Goal: Task Accomplishment & Management: Use online tool/utility

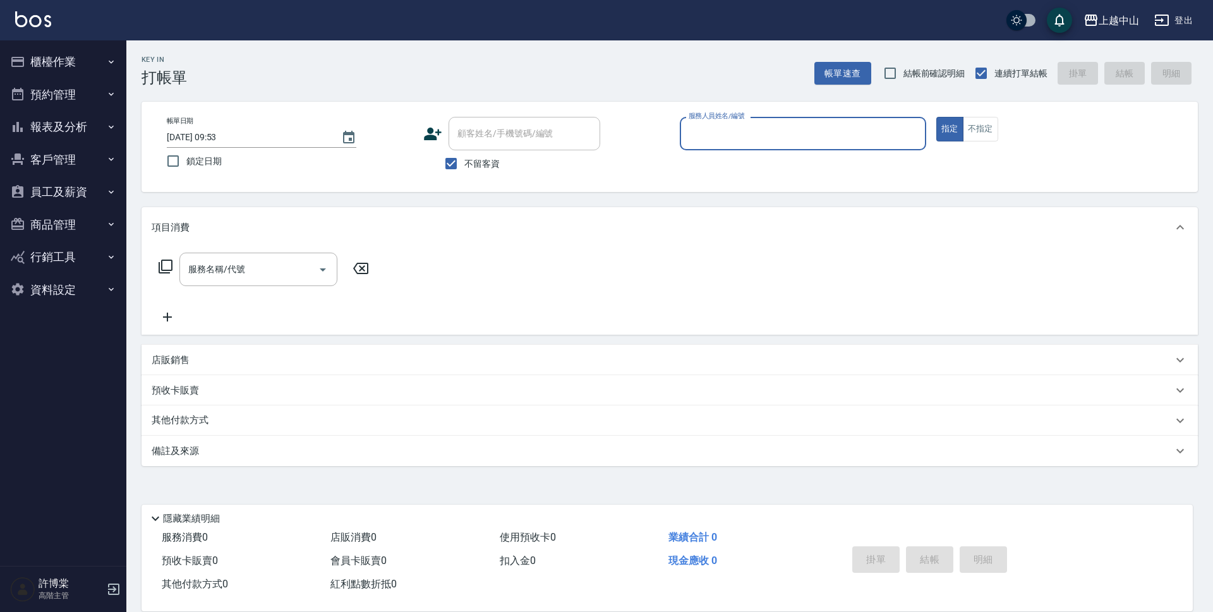
click at [43, 64] on button "櫃檯作業" at bounding box center [63, 61] width 116 height 33
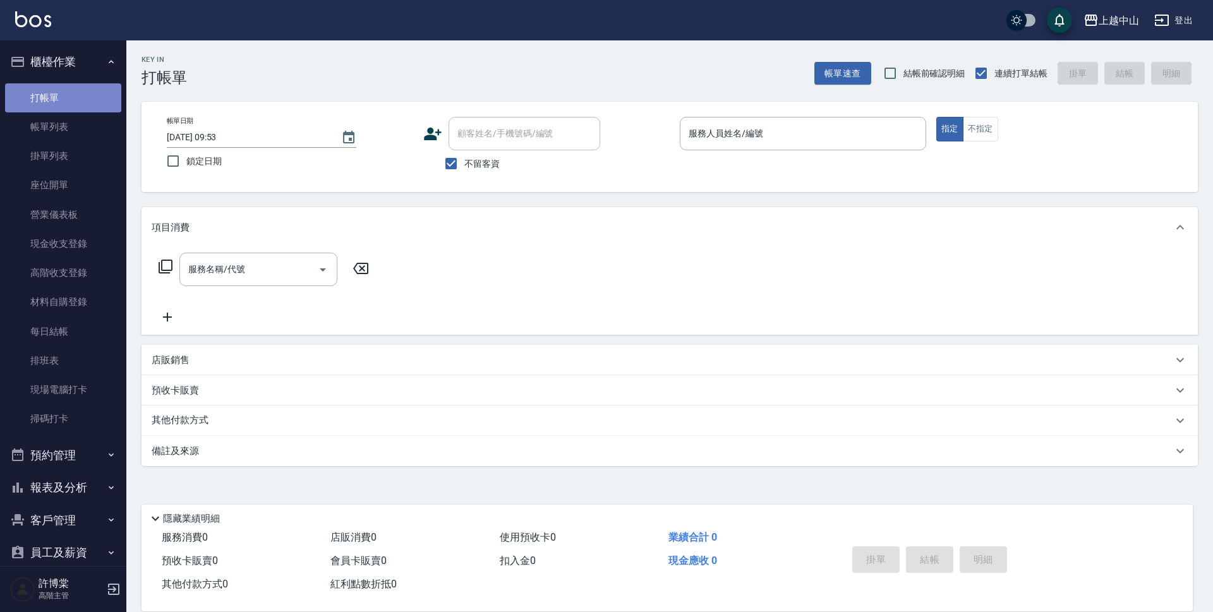
click at [63, 102] on link "打帳單" at bounding box center [63, 97] width 116 height 29
click at [68, 133] on link "帳單列表" at bounding box center [63, 126] width 116 height 29
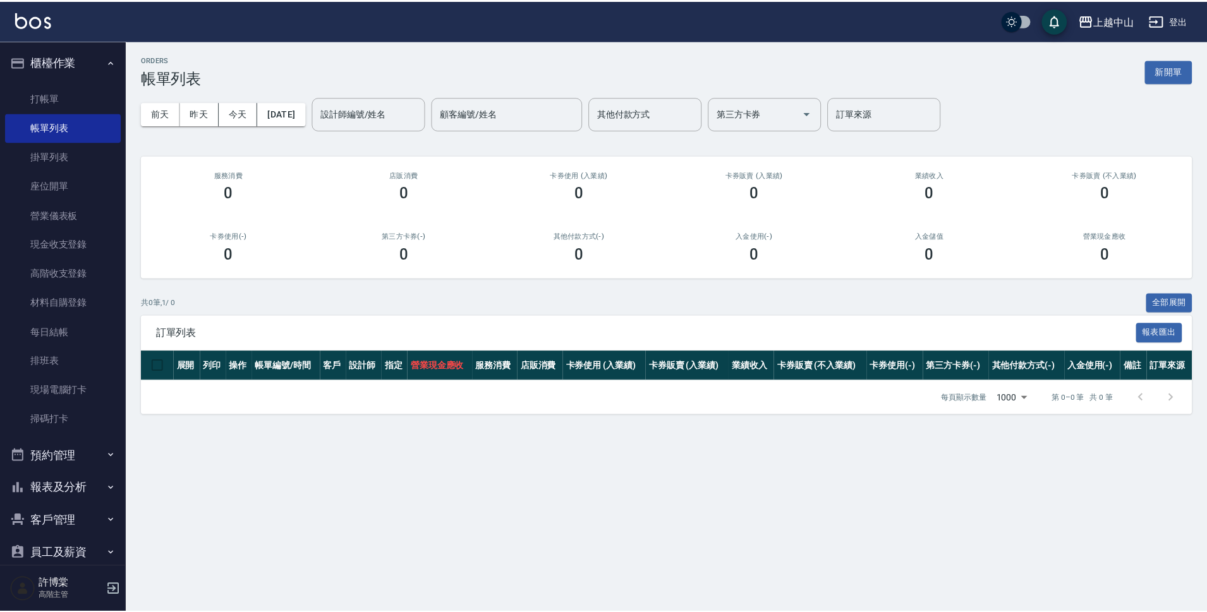
scroll to position [116, 0]
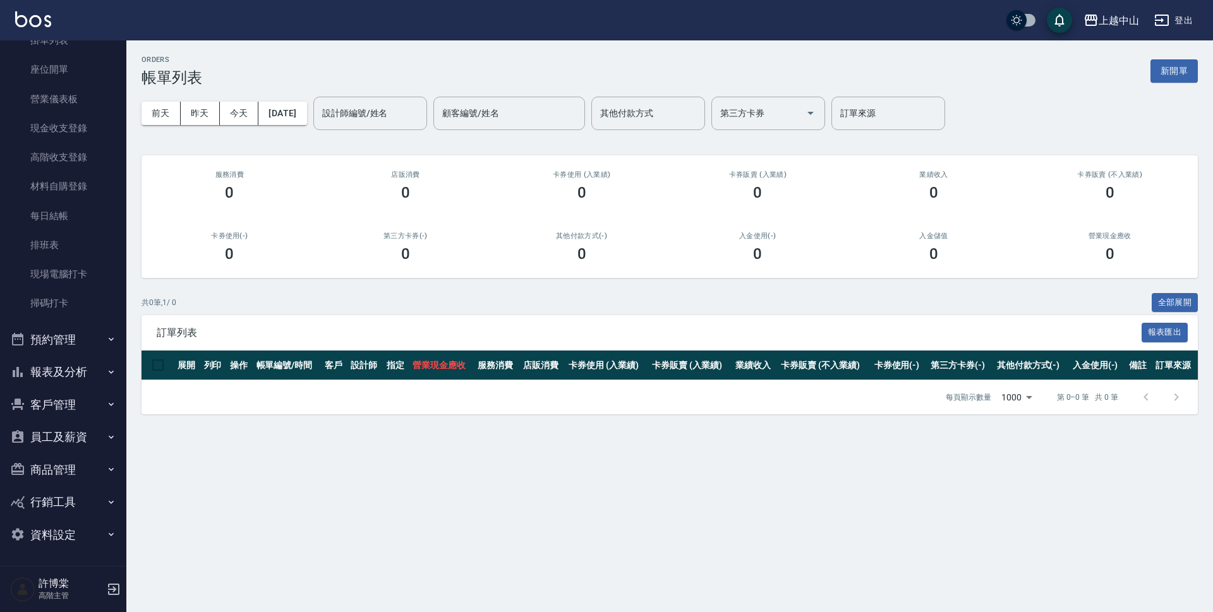
click at [71, 375] on button "報表及分析" at bounding box center [63, 372] width 116 height 33
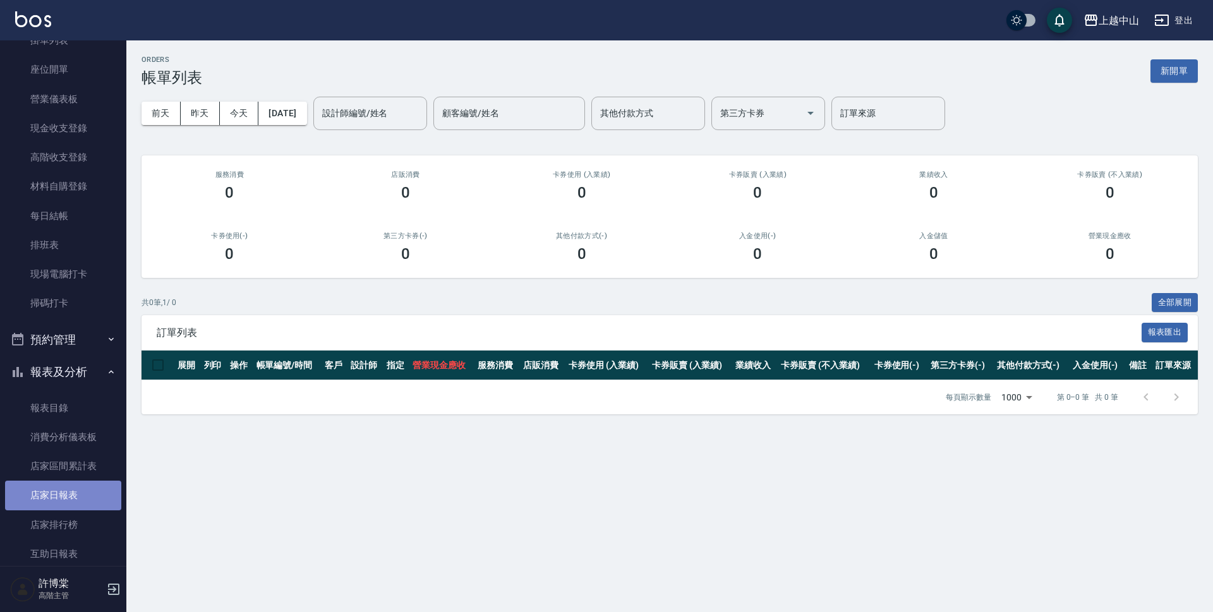
click at [67, 494] on link "店家日報表" at bounding box center [63, 495] width 116 height 29
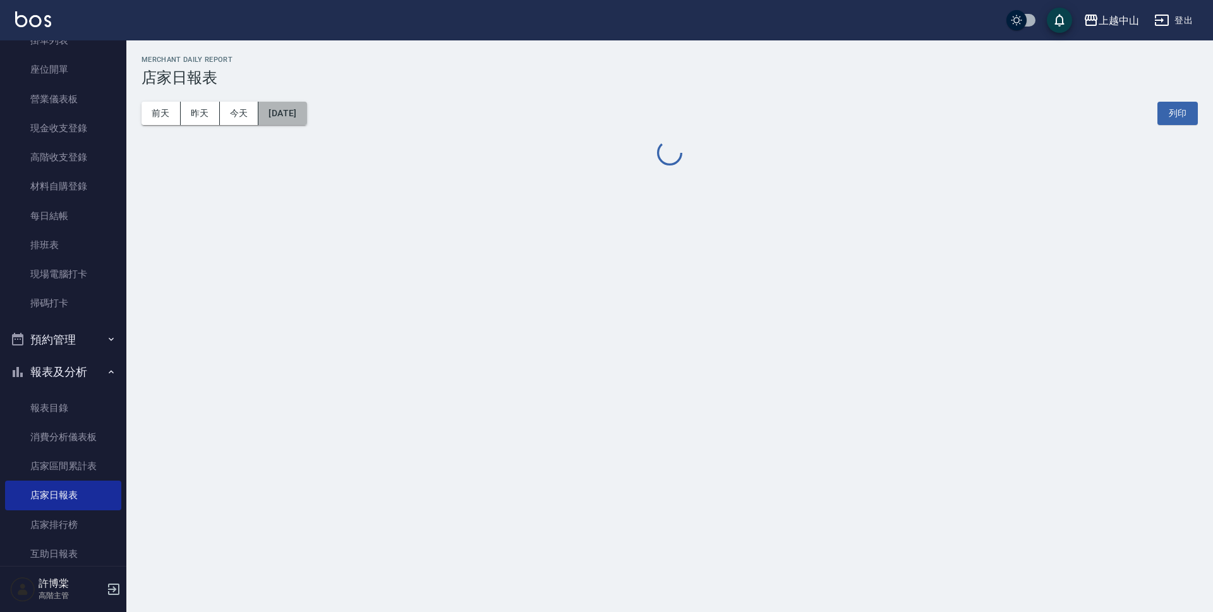
click at [289, 109] on button "[DATE]" at bounding box center [282, 113] width 48 height 23
click at [282, 107] on button "[DATE]" at bounding box center [282, 113] width 48 height 23
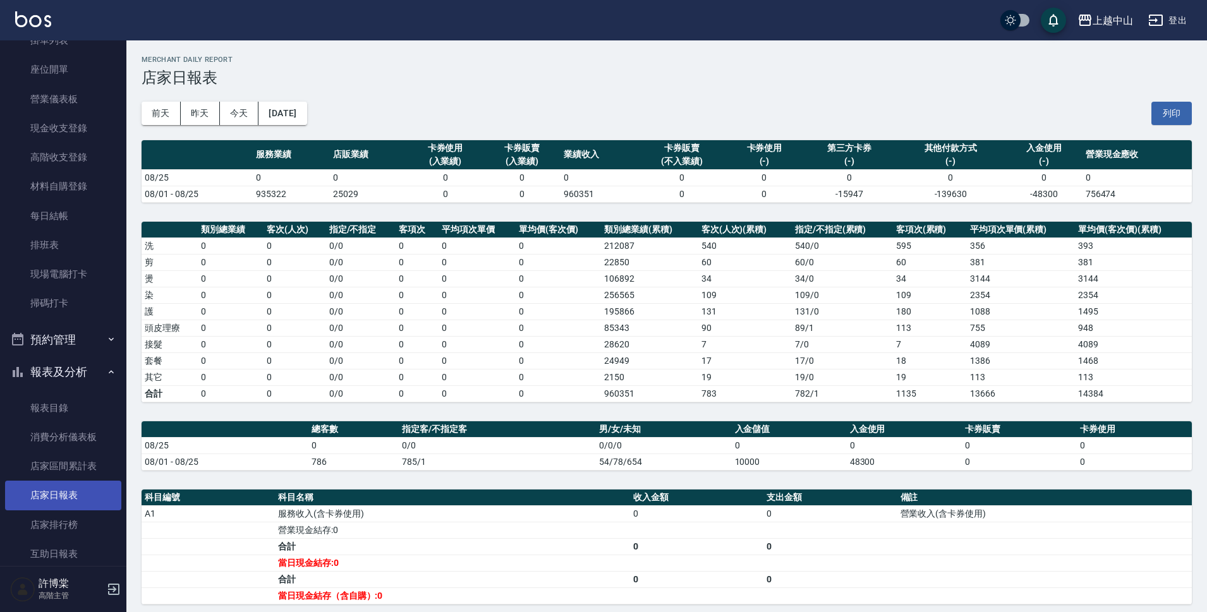
click at [81, 498] on link "店家日報表" at bounding box center [63, 495] width 116 height 29
click at [295, 112] on button "[DATE]" at bounding box center [282, 113] width 48 height 23
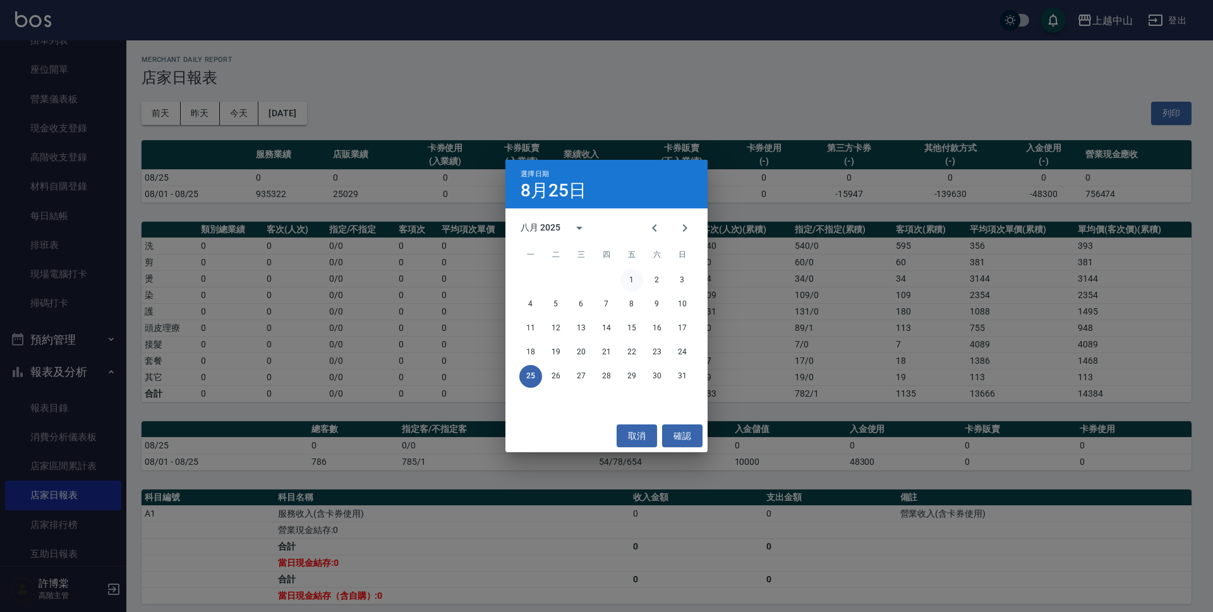
click at [631, 277] on button "1" at bounding box center [631, 280] width 23 height 23
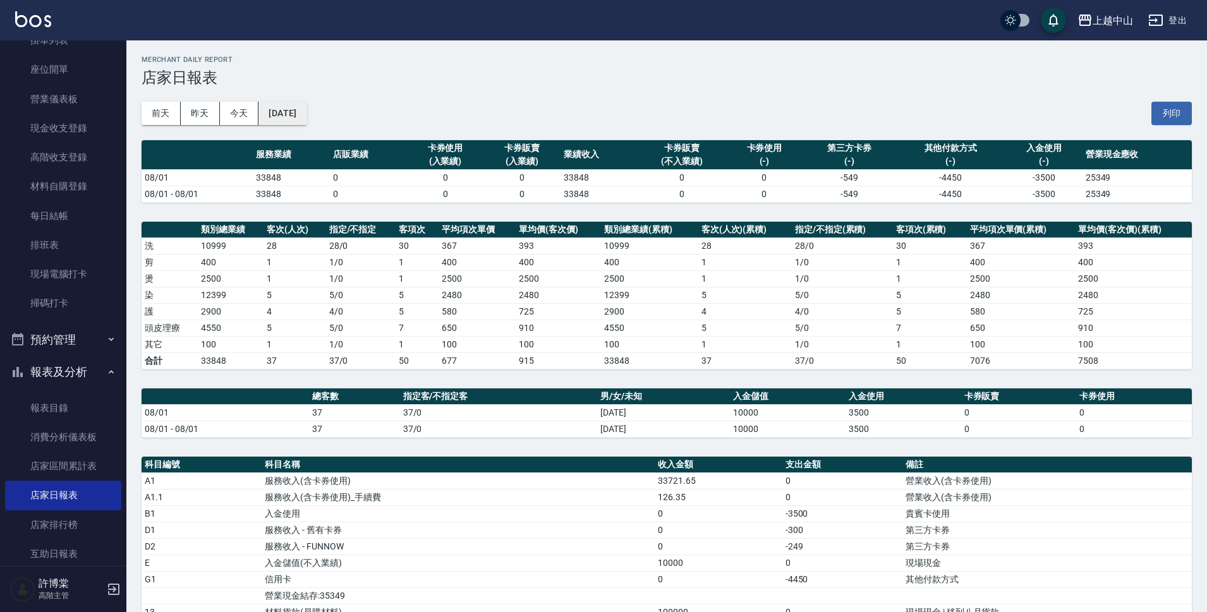
click at [306, 119] on button "[DATE]" at bounding box center [282, 113] width 48 height 23
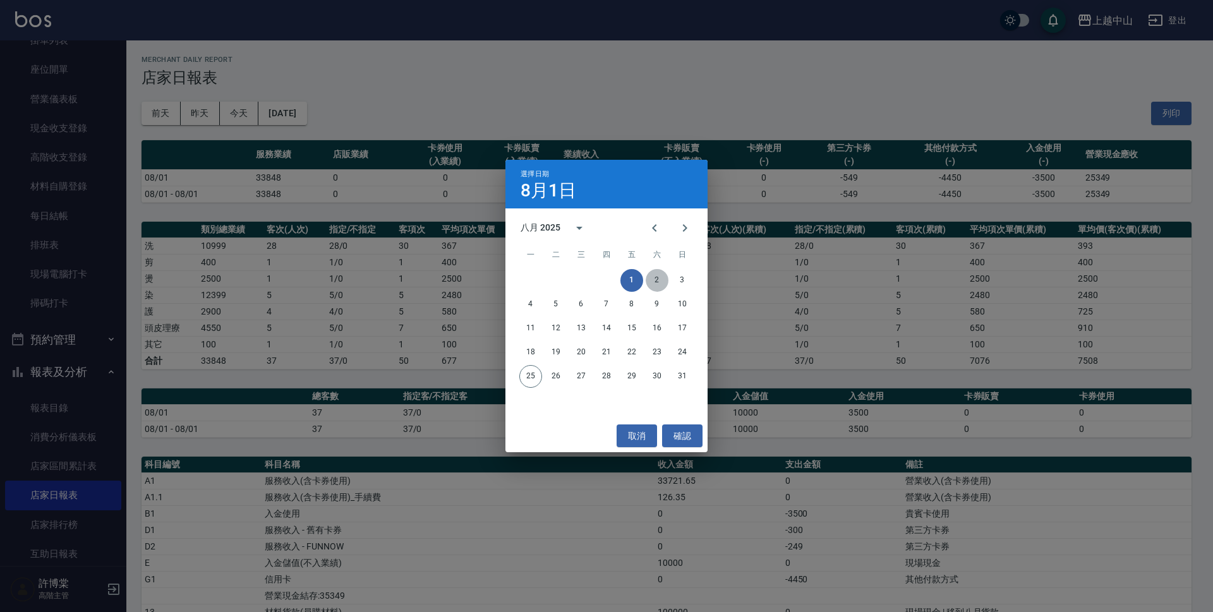
click at [652, 276] on button "2" at bounding box center [657, 280] width 23 height 23
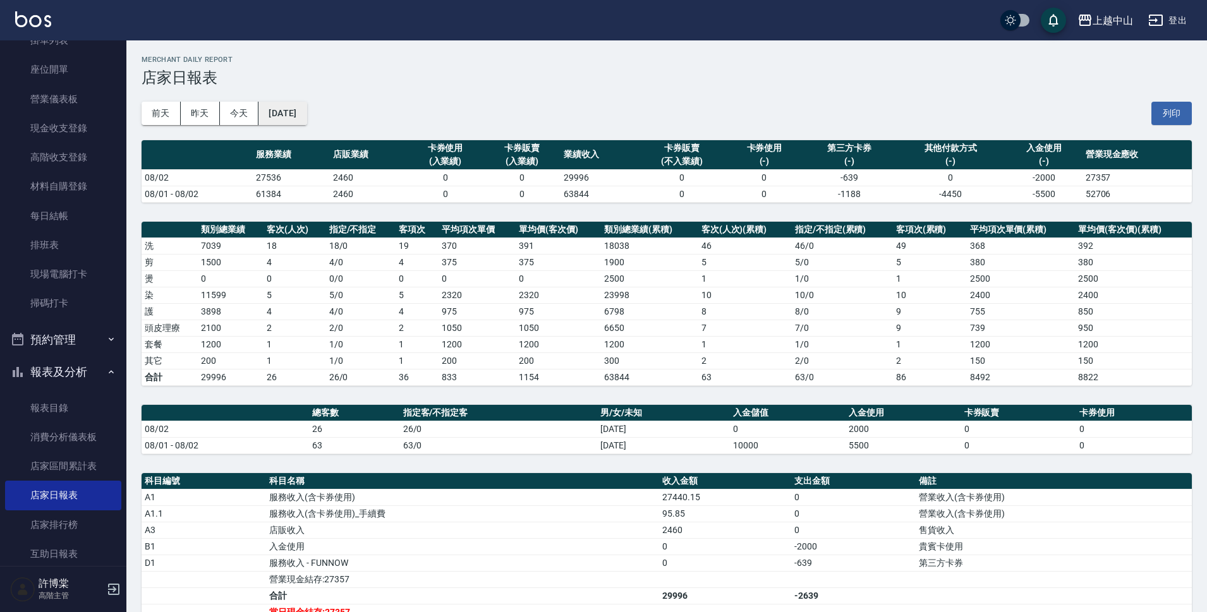
click at [298, 114] on button "[DATE]" at bounding box center [282, 113] width 48 height 23
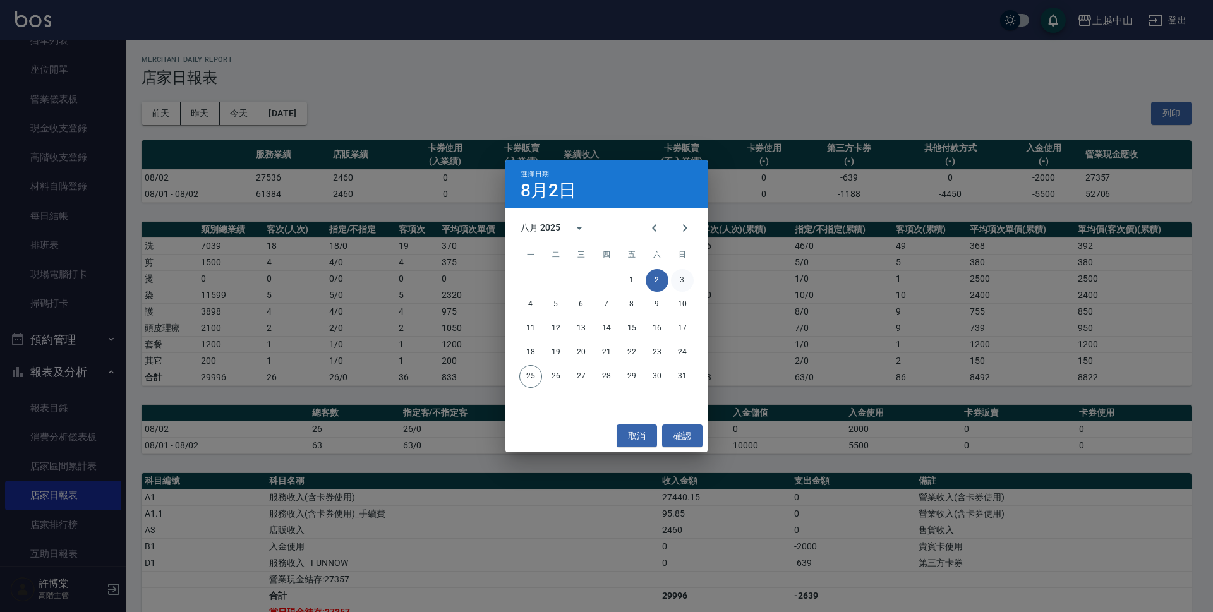
click at [676, 270] on button "3" at bounding box center [682, 280] width 23 height 23
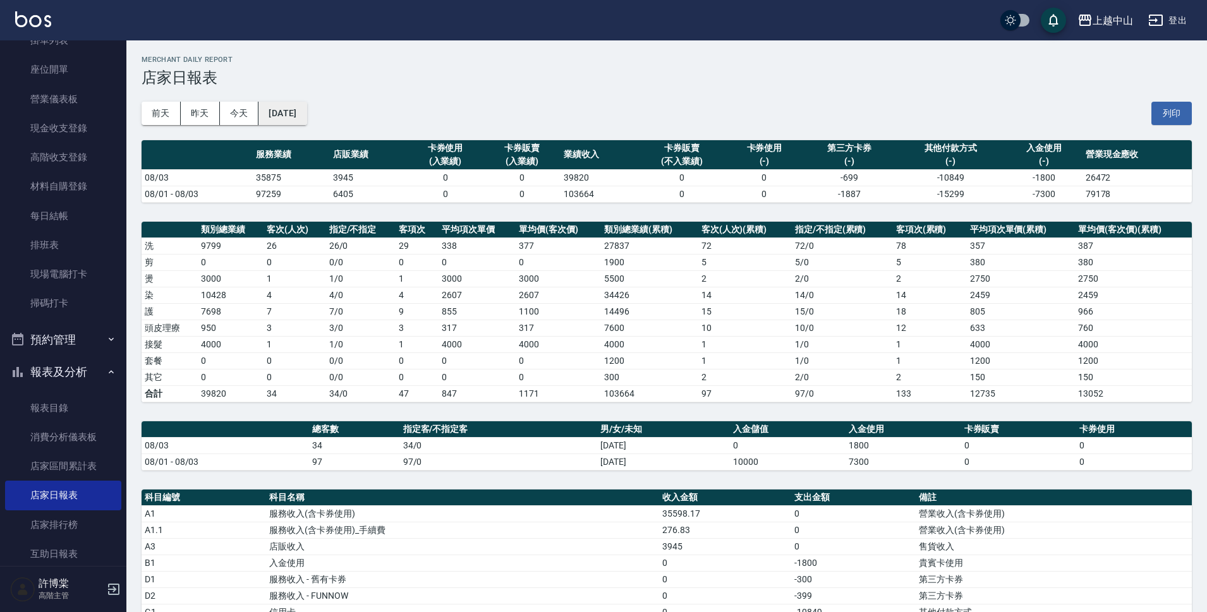
click at [306, 111] on button "[DATE]" at bounding box center [282, 113] width 48 height 23
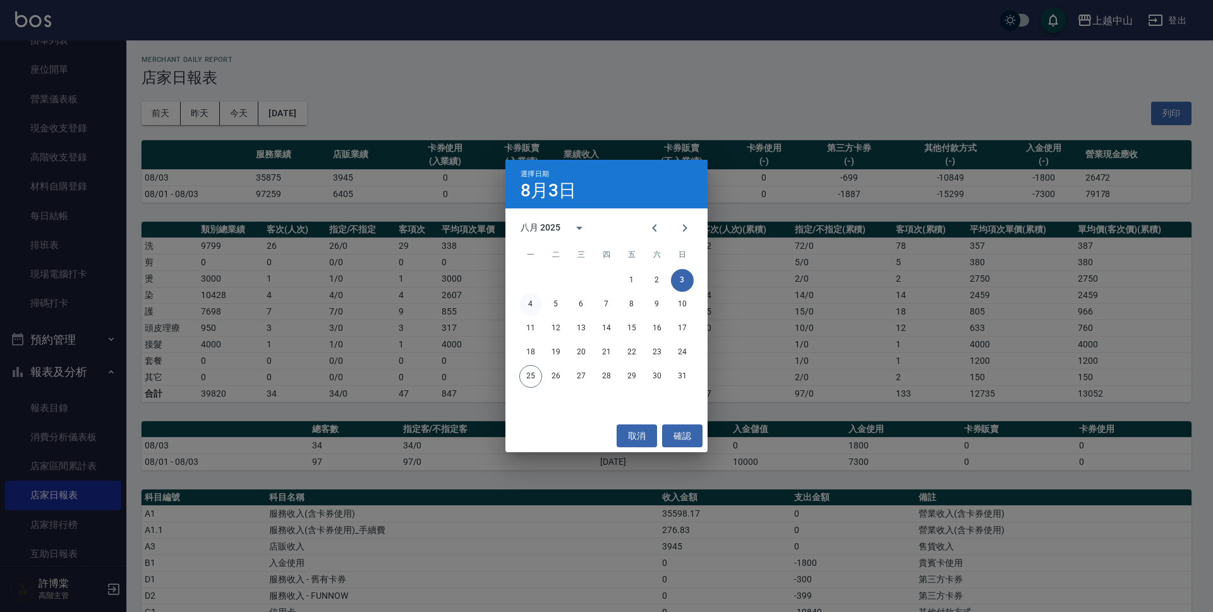
click at [527, 305] on button "4" at bounding box center [530, 304] width 23 height 23
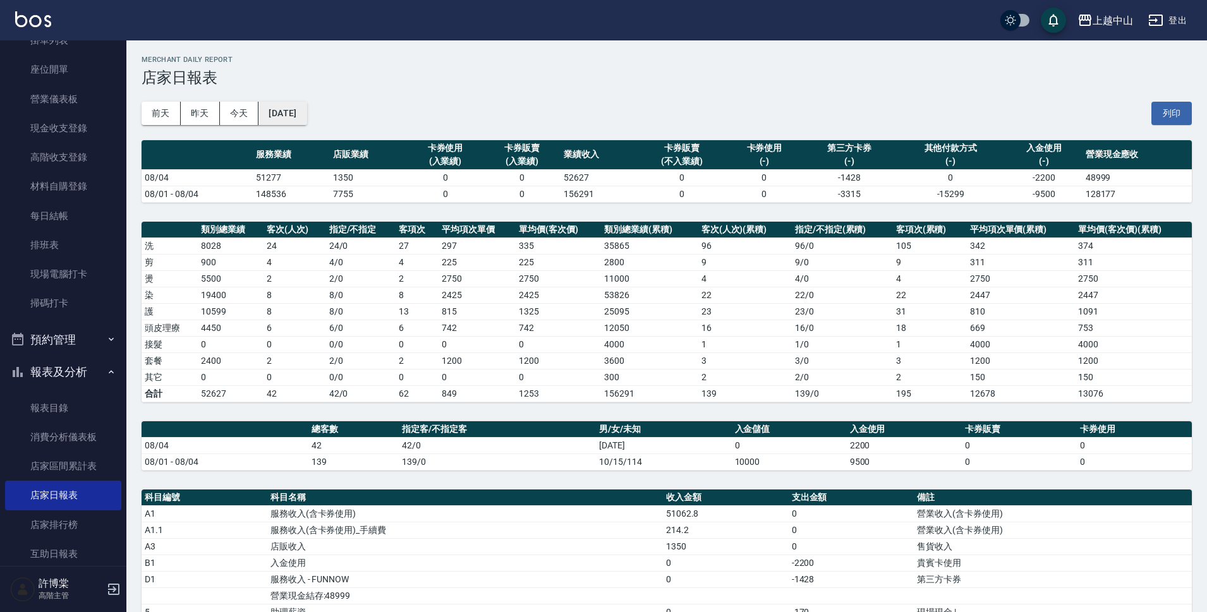
click at [303, 115] on button "[DATE]" at bounding box center [282, 113] width 48 height 23
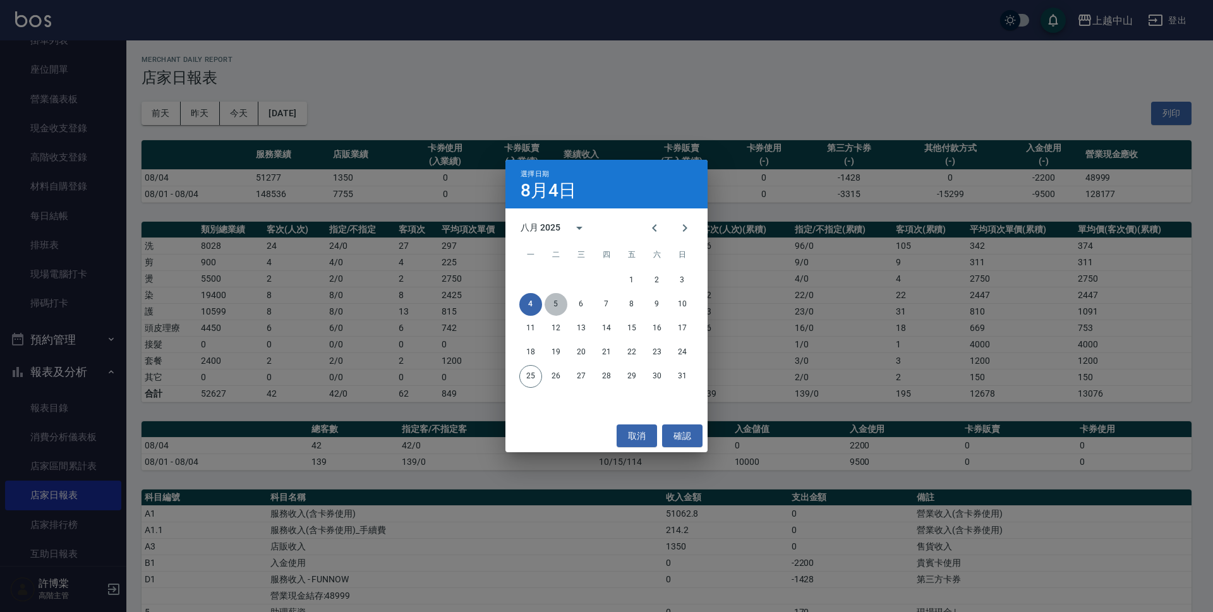
click at [552, 299] on button "5" at bounding box center [556, 304] width 23 height 23
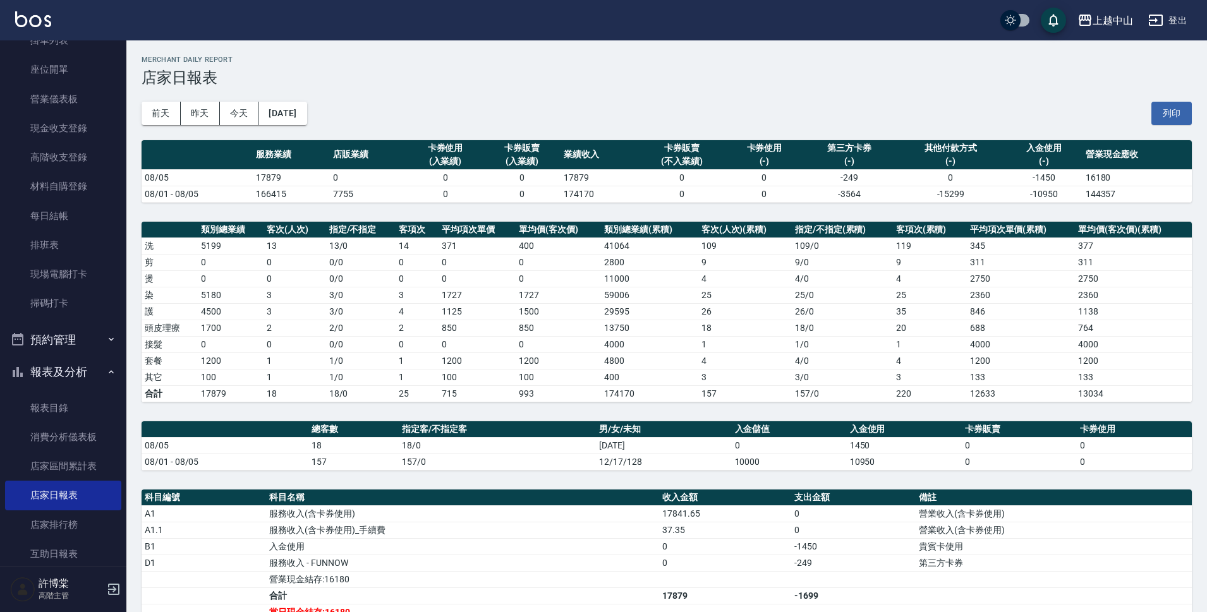
click at [587, 363] on td "1200" at bounding box center [558, 361] width 85 height 16
click at [306, 107] on button "[DATE]" at bounding box center [282, 113] width 48 height 23
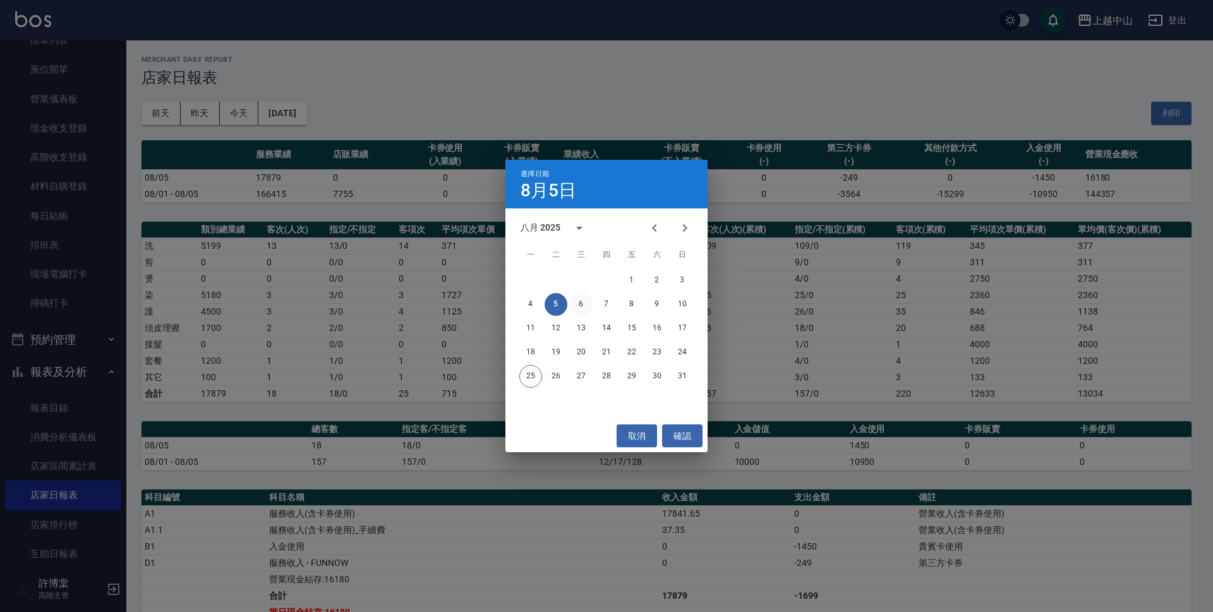
click at [582, 303] on button "6" at bounding box center [581, 304] width 23 height 23
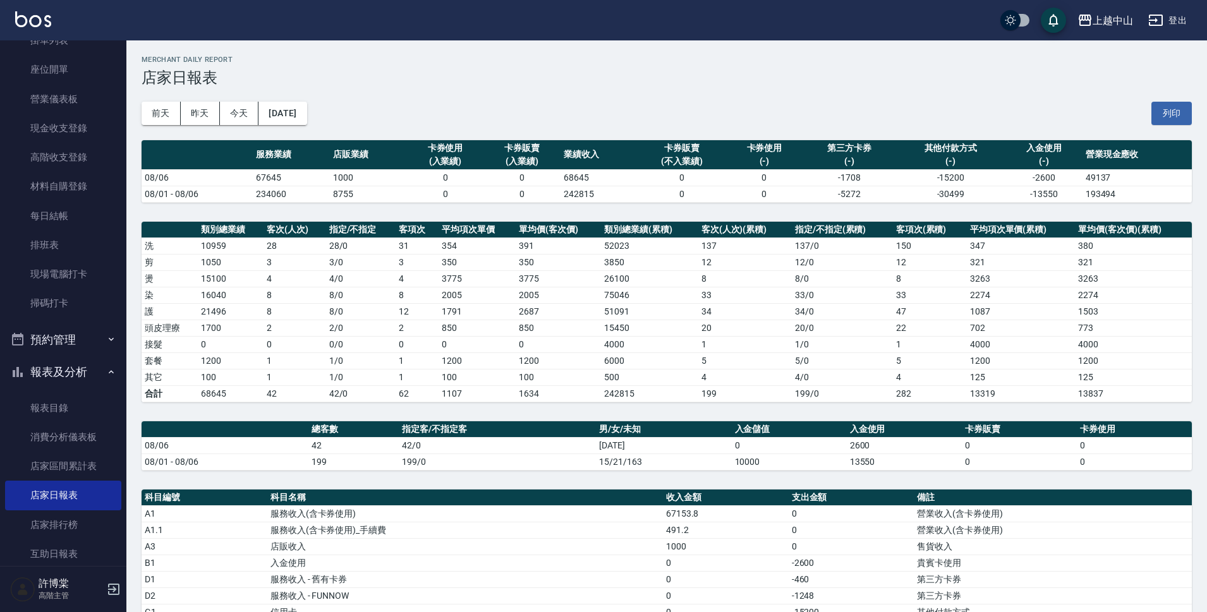
click at [552, 421] on th "指定客/不指定客" at bounding box center [497, 429] width 197 height 16
click at [280, 124] on button "[DATE]" at bounding box center [282, 113] width 48 height 23
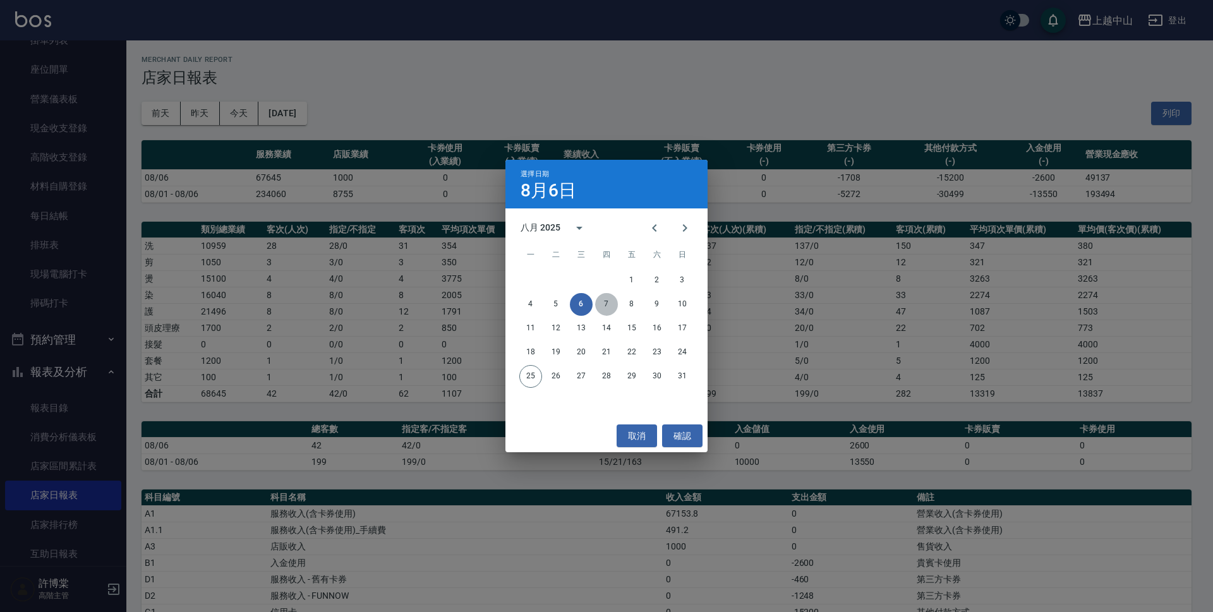
click at [598, 306] on button "7" at bounding box center [606, 304] width 23 height 23
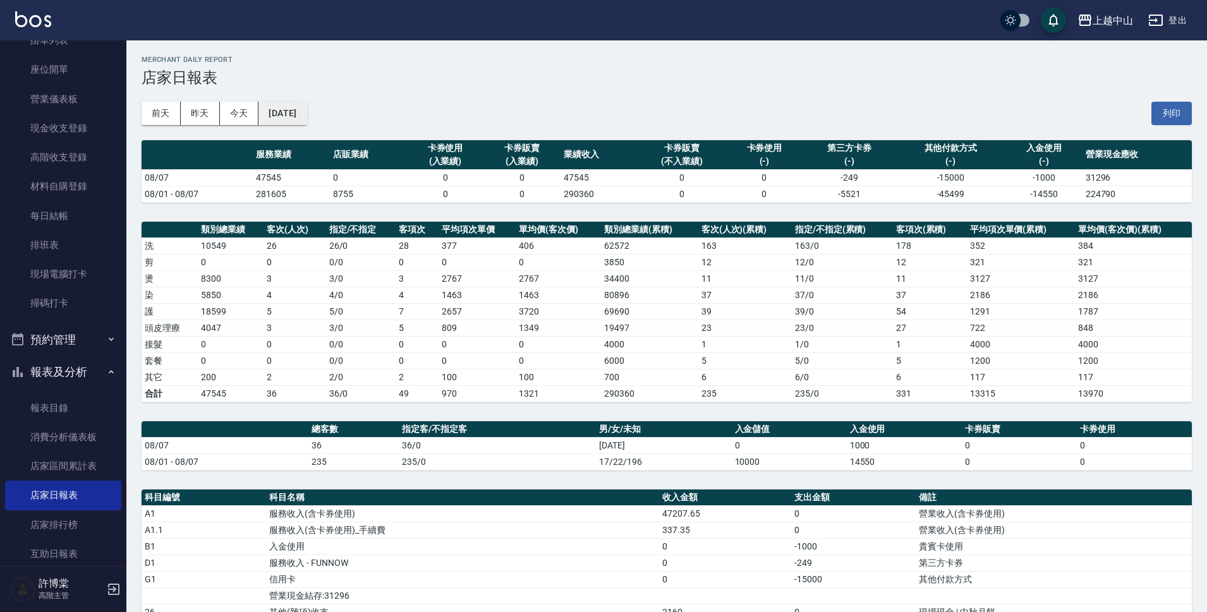
click at [304, 115] on button "[DATE]" at bounding box center [282, 113] width 48 height 23
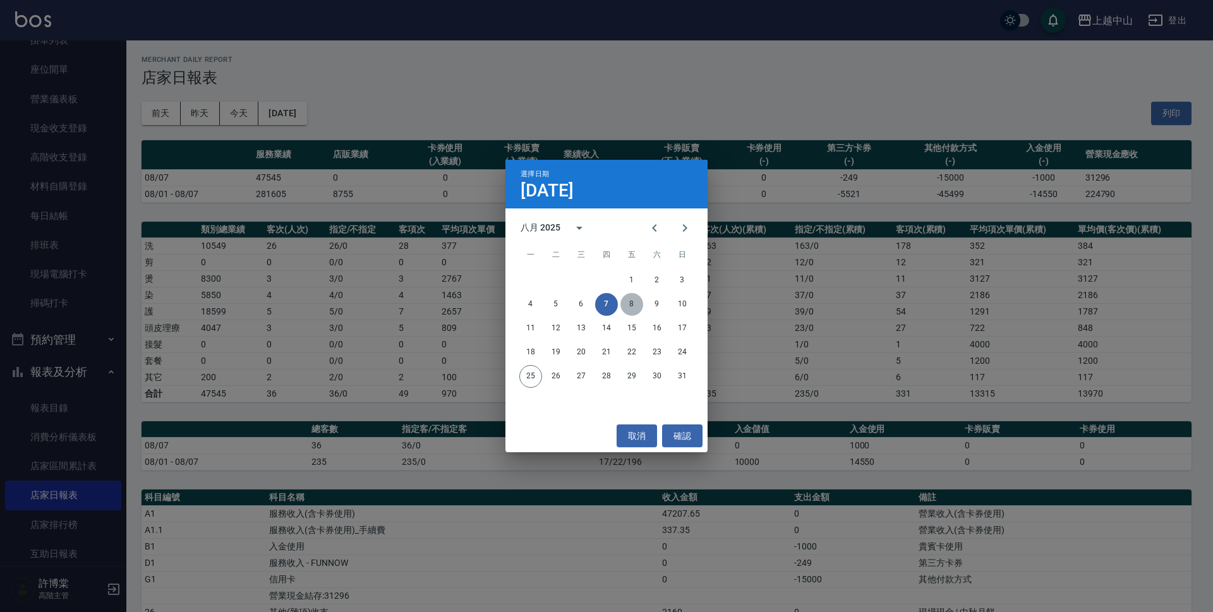
click at [625, 310] on button "8" at bounding box center [631, 304] width 23 height 23
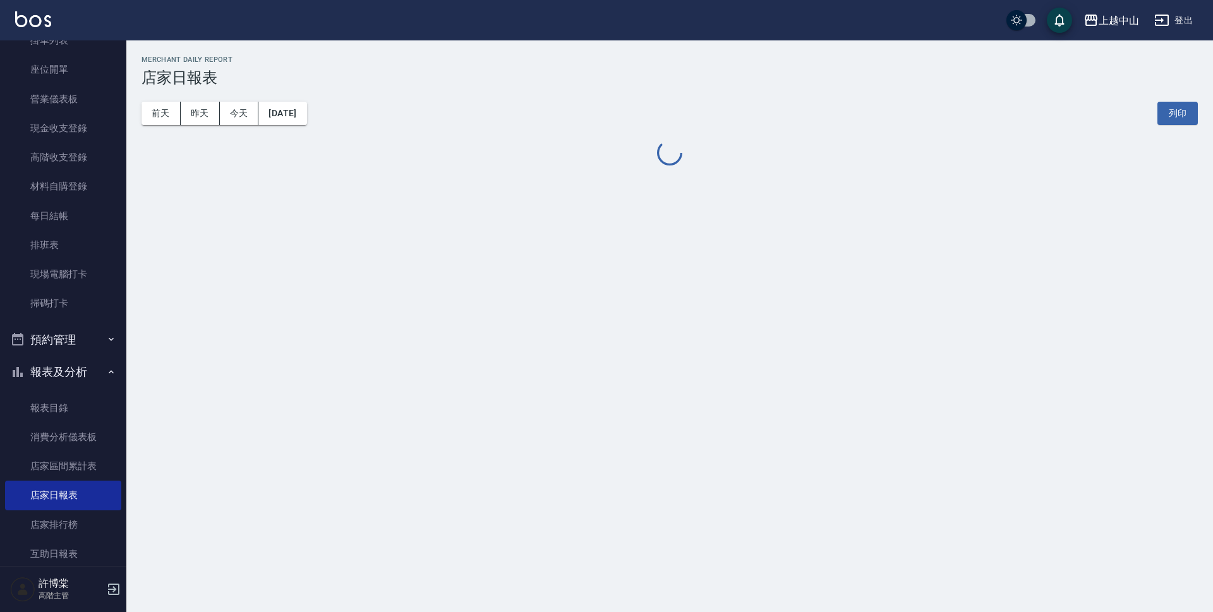
click at [627, 309] on div "上越中山 [DATE] 店家日報表 列印時間： [DATE][PHONE_NUMBER]:10 Merchant Daily Report 店家日報表 [DA…" at bounding box center [606, 306] width 1213 height 612
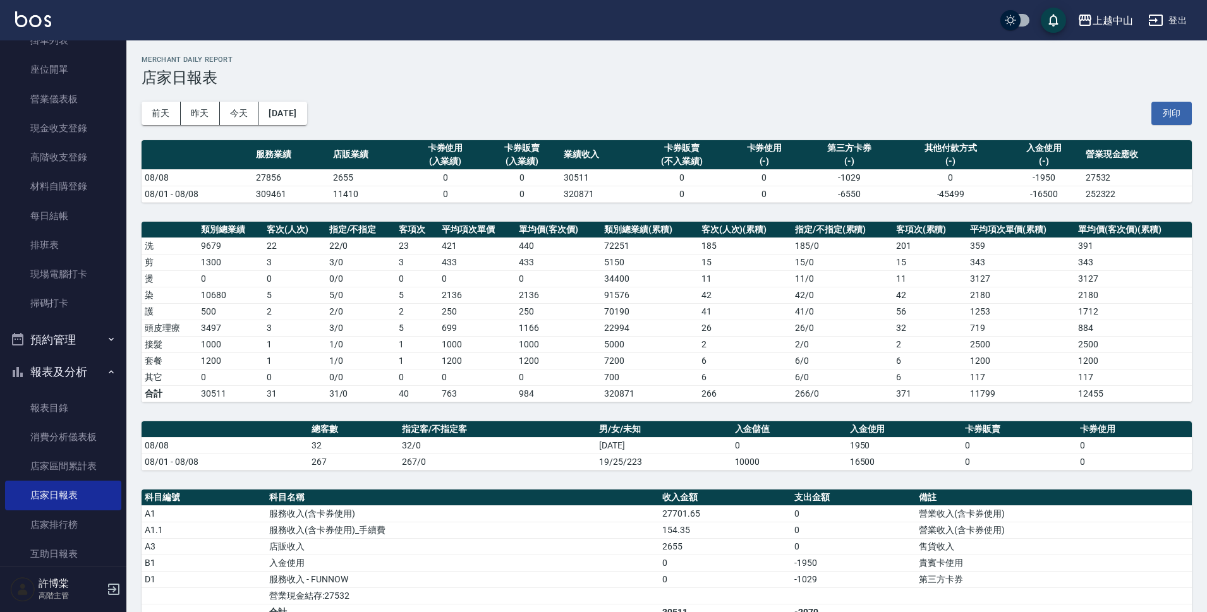
click at [531, 366] on td "1200" at bounding box center [558, 361] width 85 height 16
click at [287, 116] on button "[DATE]" at bounding box center [282, 113] width 48 height 23
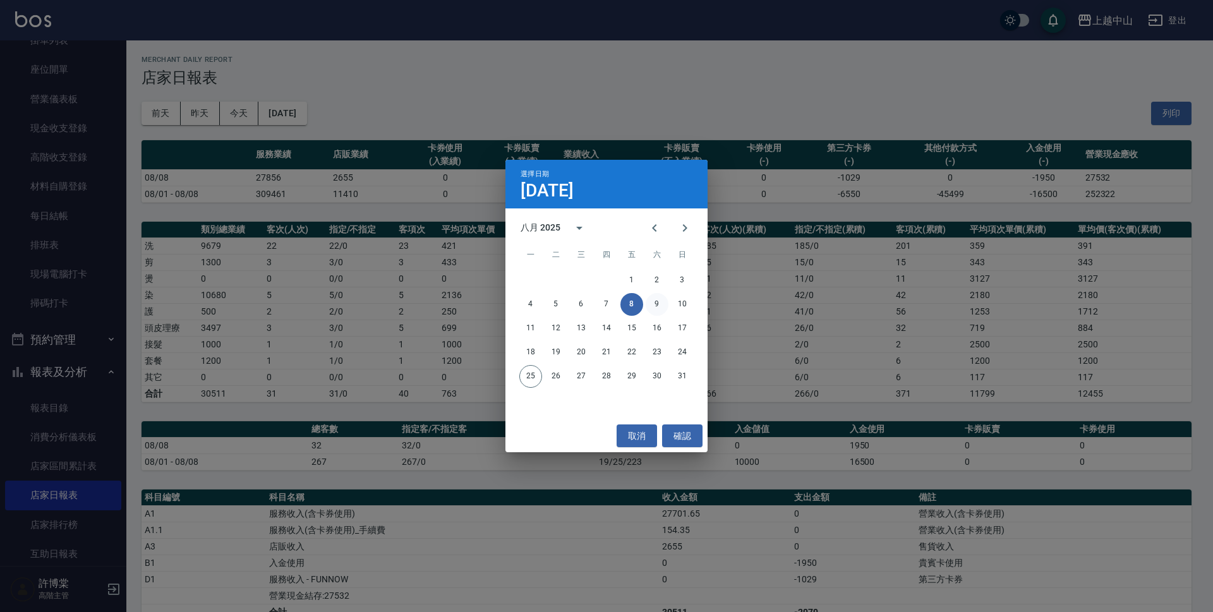
click at [649, 304] on button "9" at bounding box center [657, 304] width 23 height 23
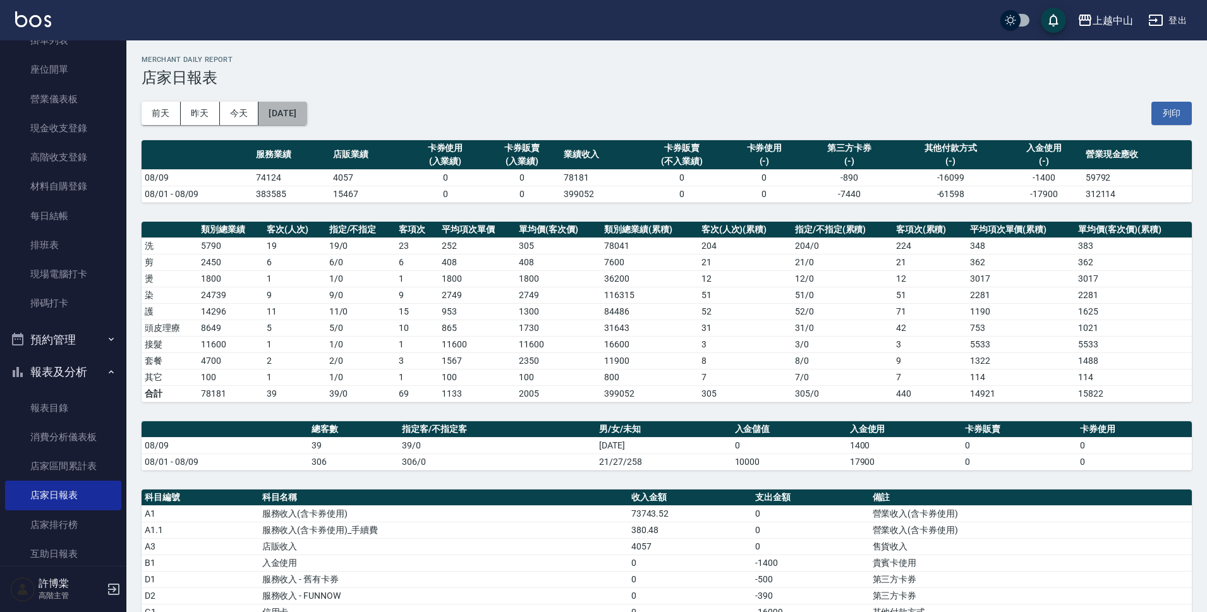
click at [301, 118] on button "[DATE]" at bounding box center [282, 113] width 48 height 23
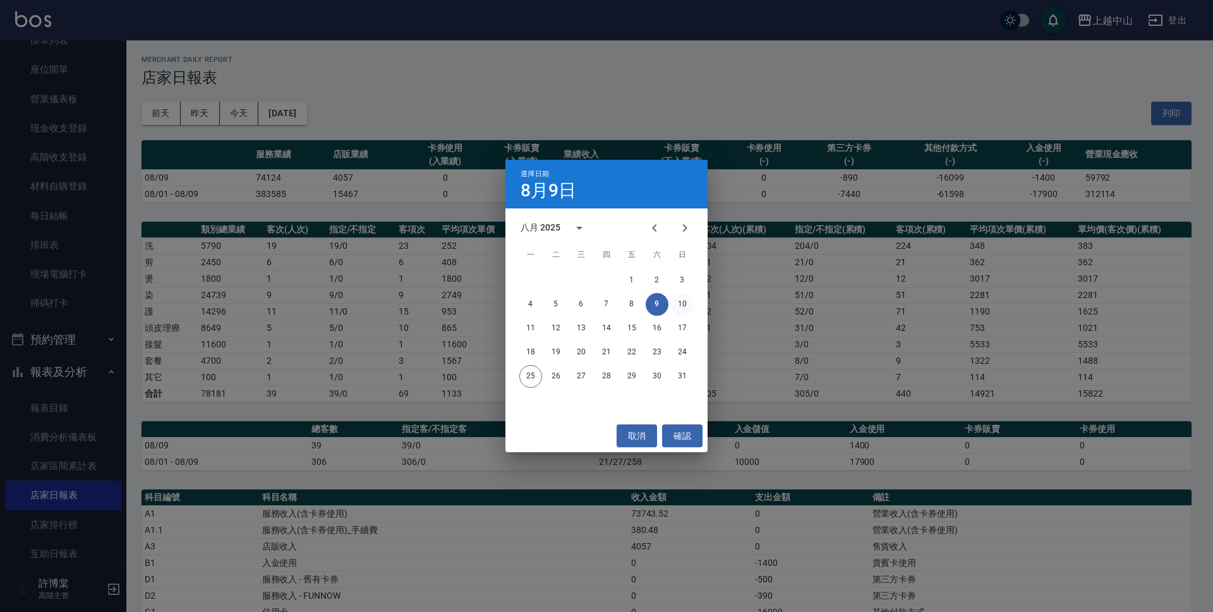
click at [678, 308] on button "10" at bounding box center [682, 304] width 23 height 23
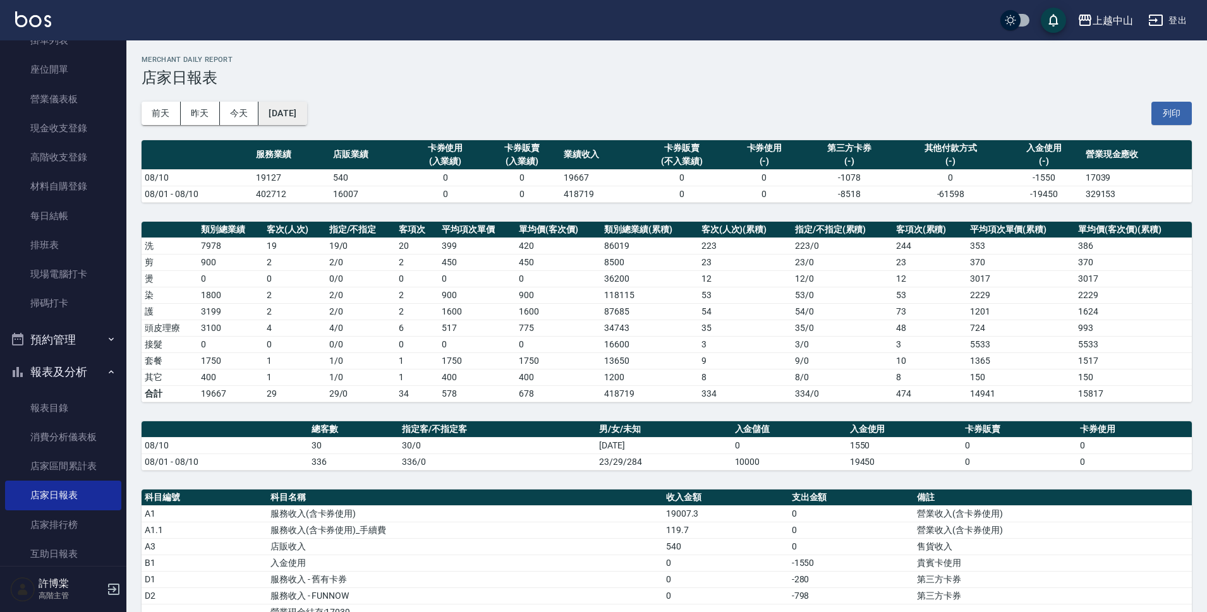
click at [303, 111] on button "[DATE]" at bounding box center [282, 113] width 48 height 23
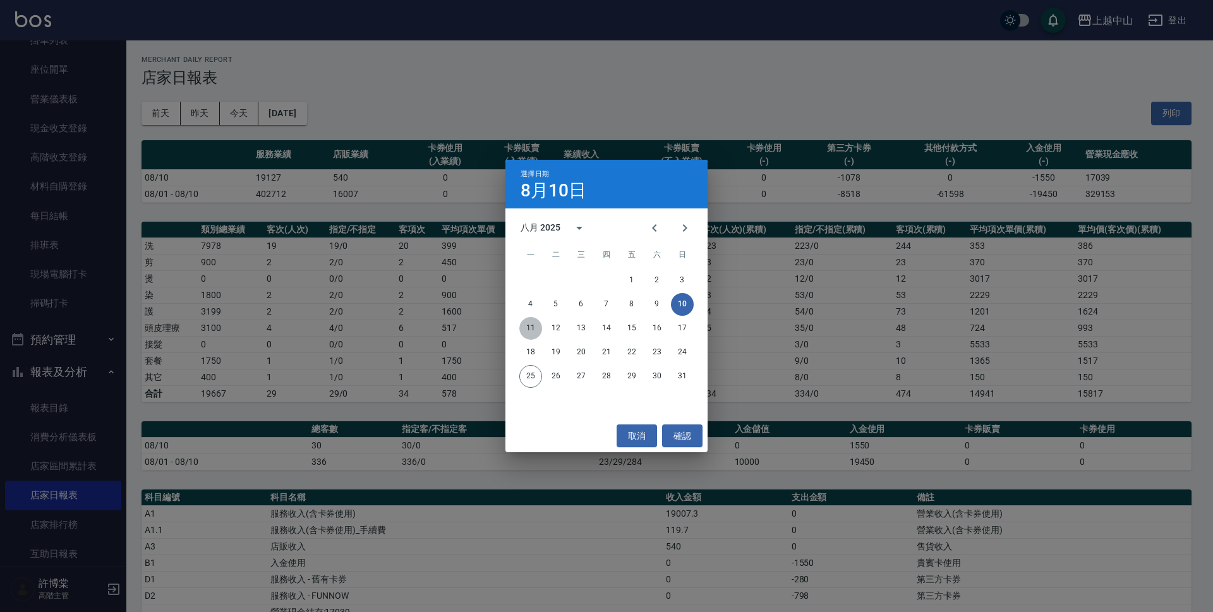
click at [530, 325] on button "11" at bounding box center [530, 328] width 23 height 23
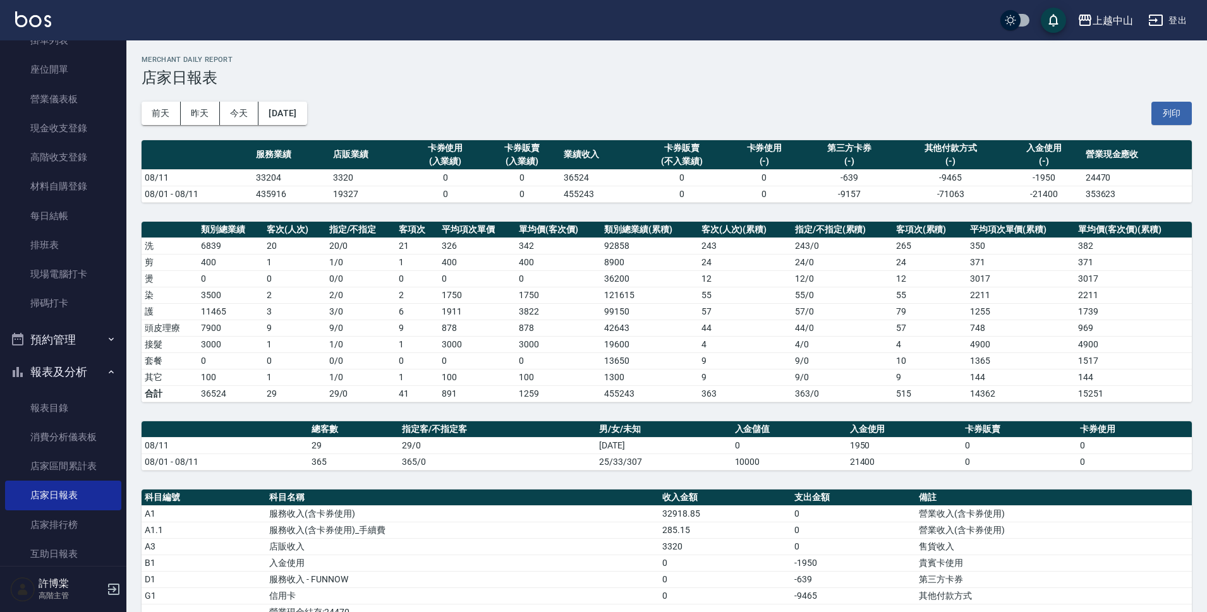
click at [651, 263] on td "8900" at bounding box center [649, 262] width 97 height 16
click at [294, 119] on button "[DATE]" at bounding box center [282, 113] width 48 height 23
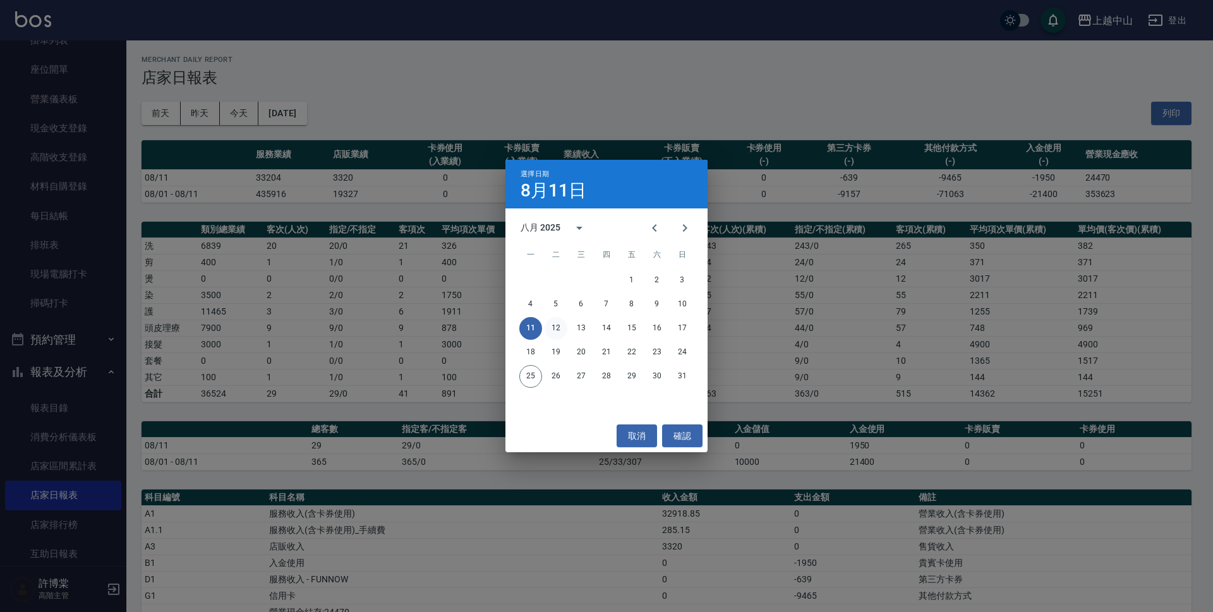
click at [553, 331] on button "12" at bounding box center [556, 328] width 23 height 23
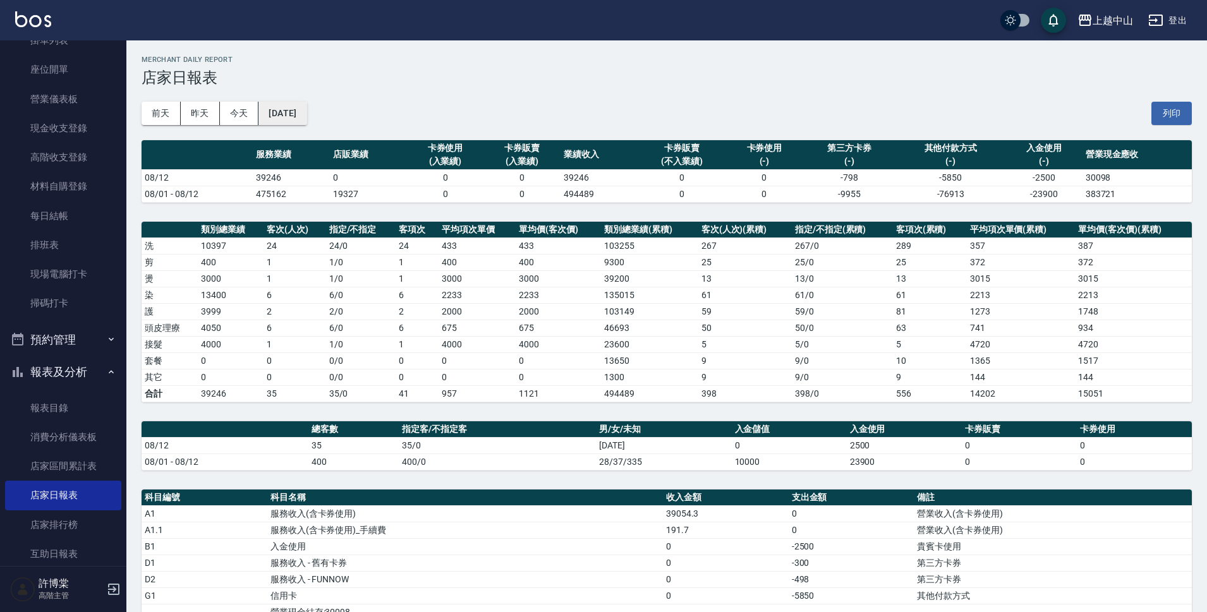
click at [306, 114] on button "[DATE]" at bounding box center [282, 113] width 48 height 23
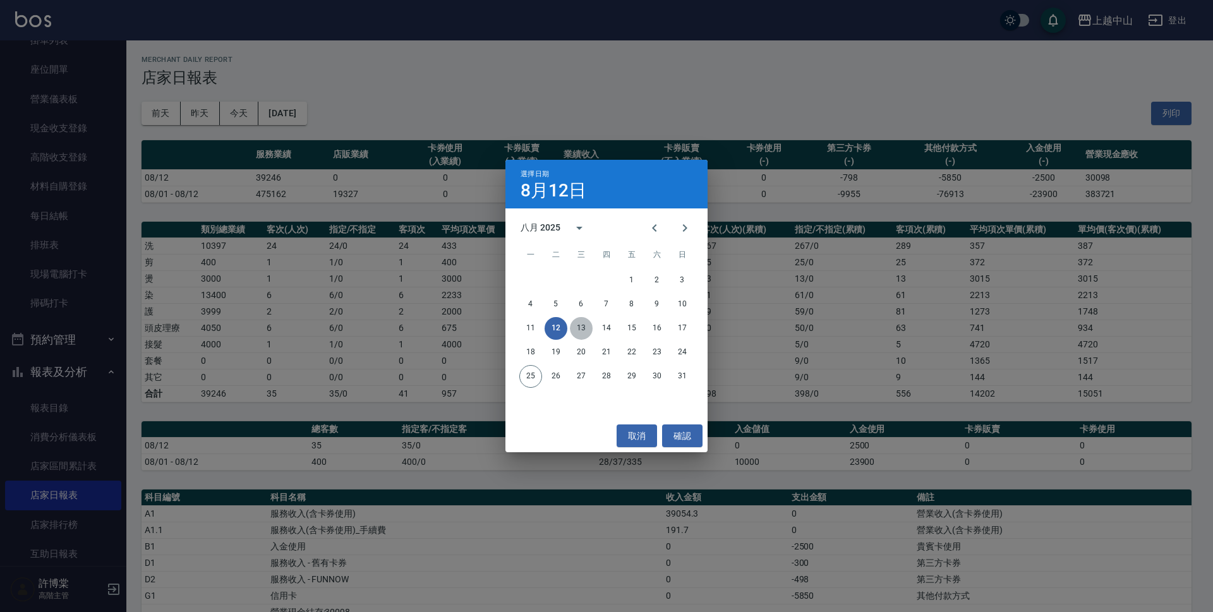
click at [582, 323] on button "13" at bounding box center [581, 328] width 23 height 23
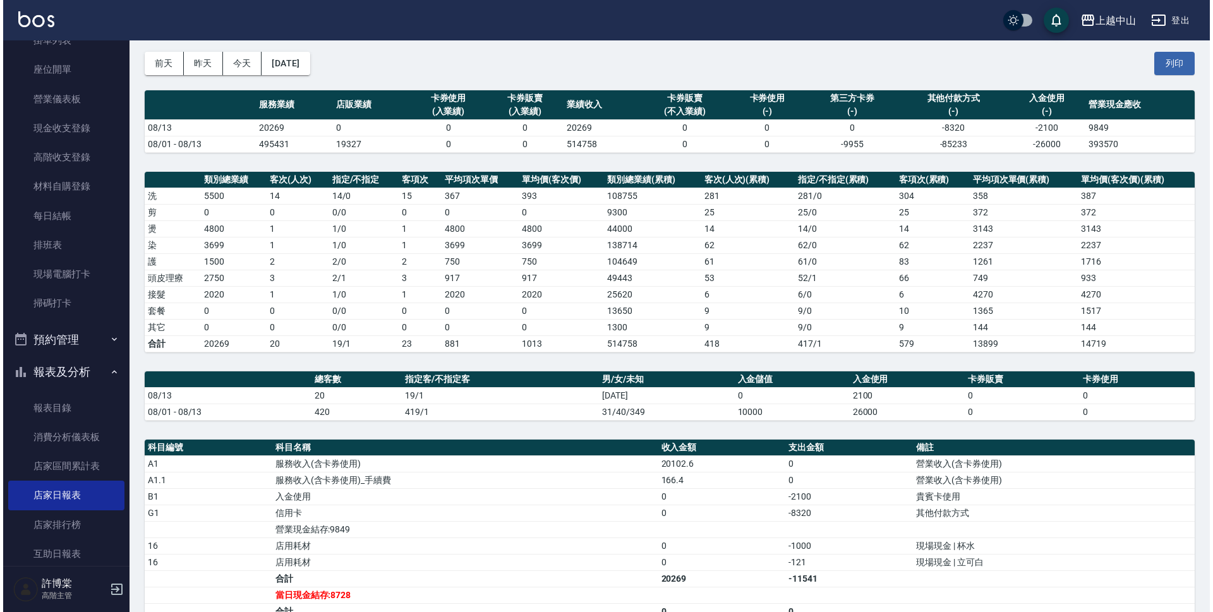
scroll to position [38, 0]
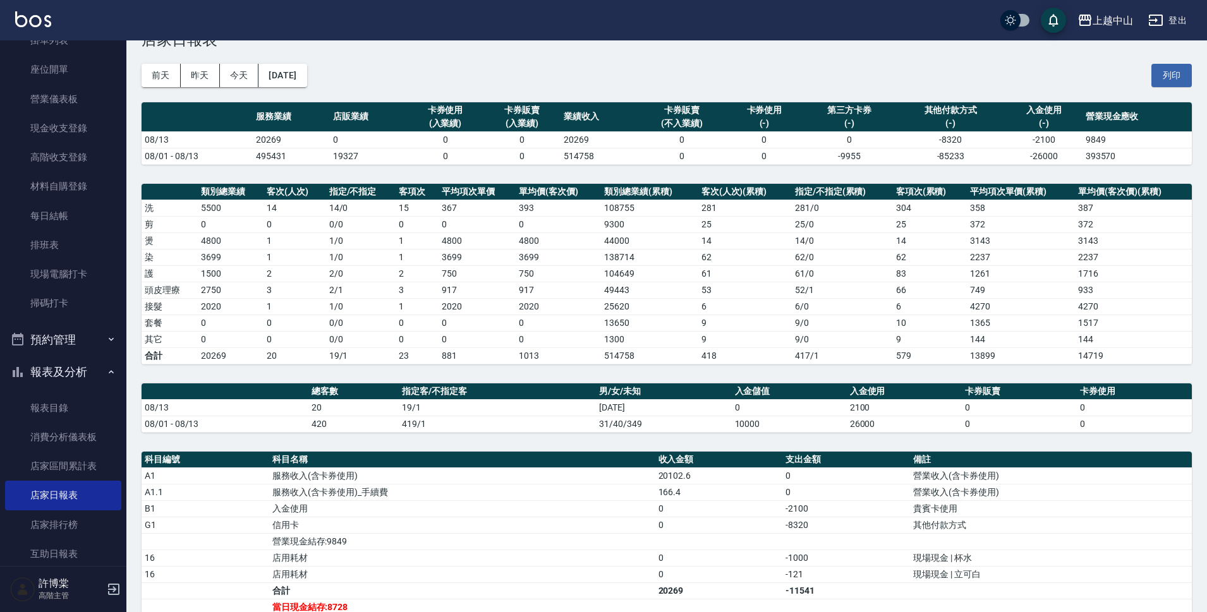
click at [308, 59] on div "[DATE] [DATE] [DATE] [DATE] 列印" at bounding box center [667, 76] width 1050 height 54
click at [306, 71] on button "[DATE]" at bounding box center [282, 75] width 48 height 23
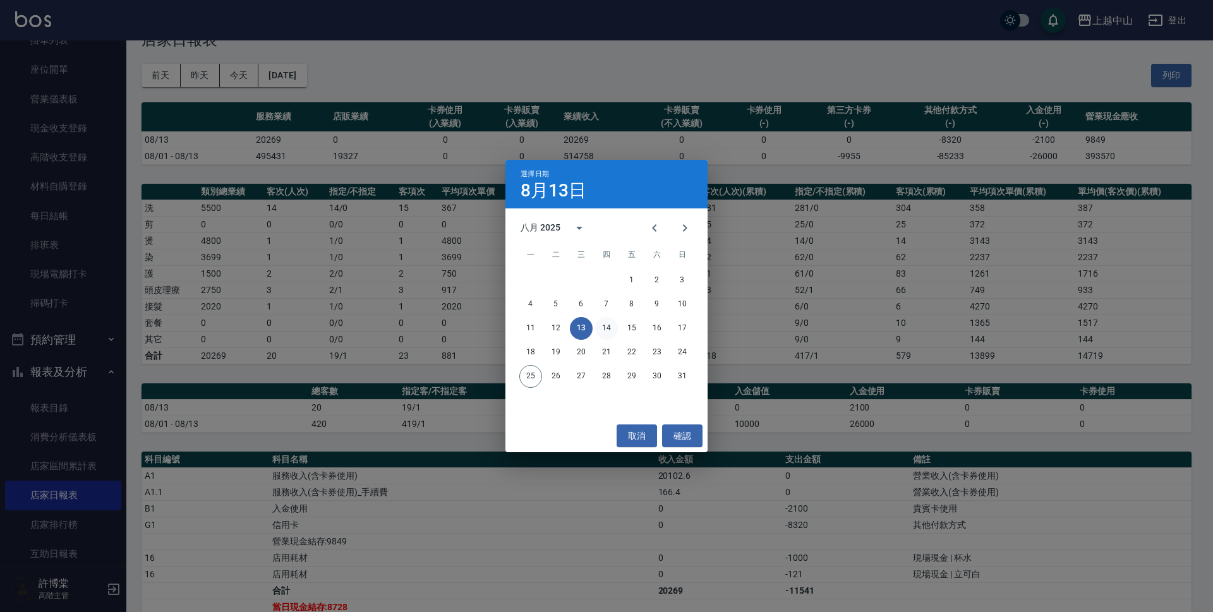
click at [604, 329] on button "14" at bounding box center [606, 328] width 23 height 23
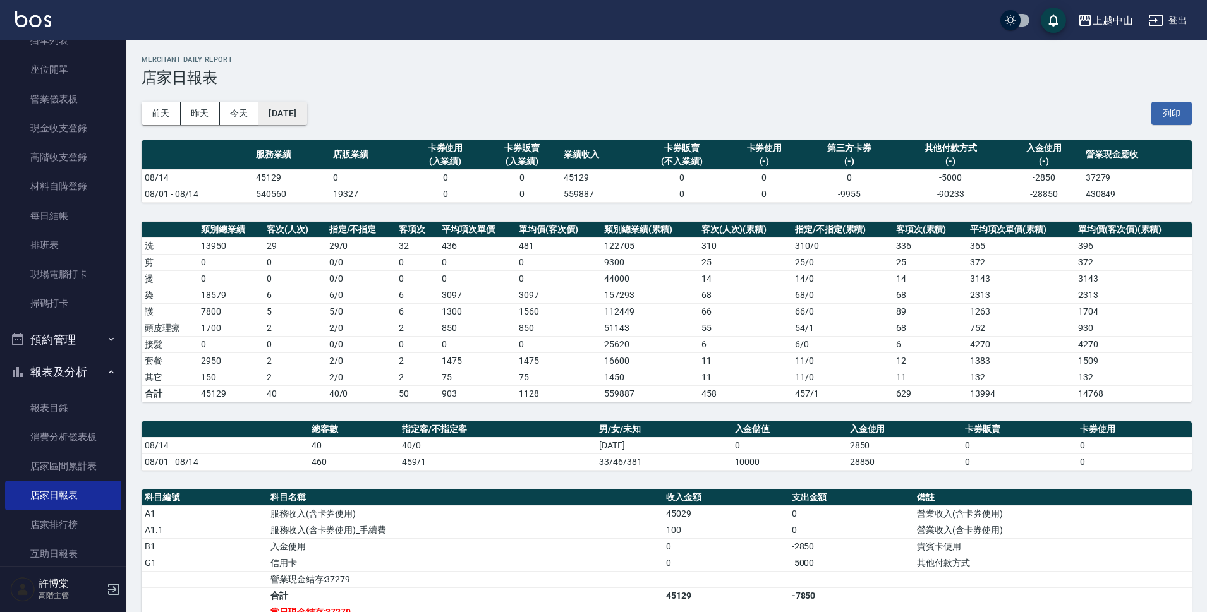
click at [306, 115] on button "[DATE]" at bounding box center [282, 113] width 48 height 23
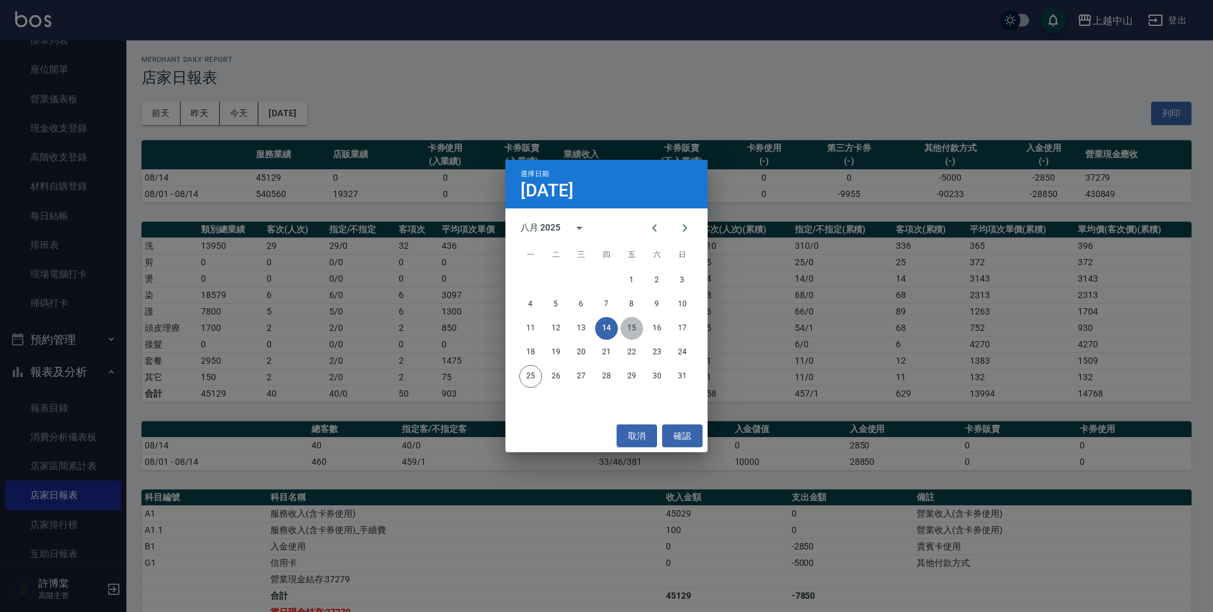
click at [637, 328] on button "15" at bounding box center [631, 328] width 23 height 23
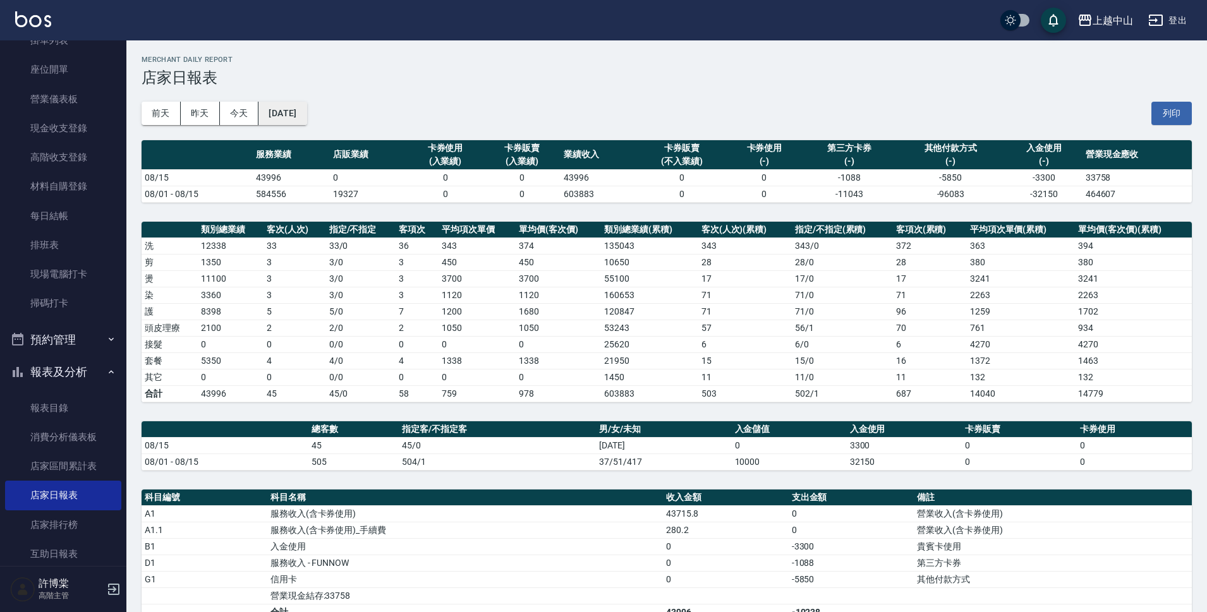
click at [306, 107] on button "[DATE]" at bounding box center [282, 113] width 48 height 23
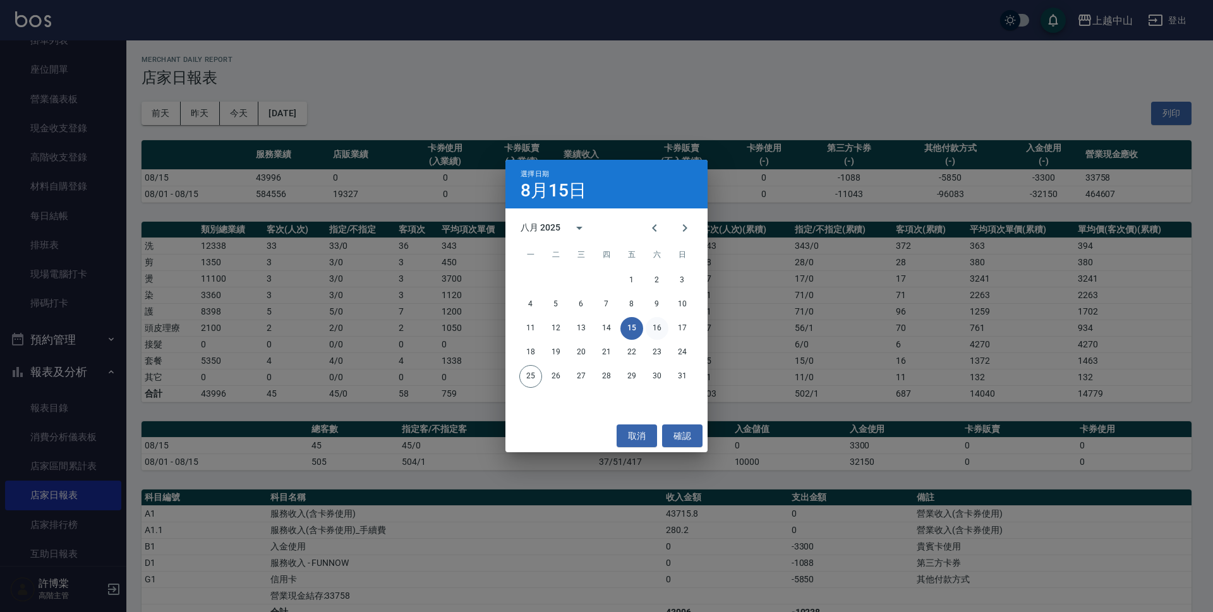
click at [658, 327] on button "16" at bounding box center [657, 328] width 23 height 23
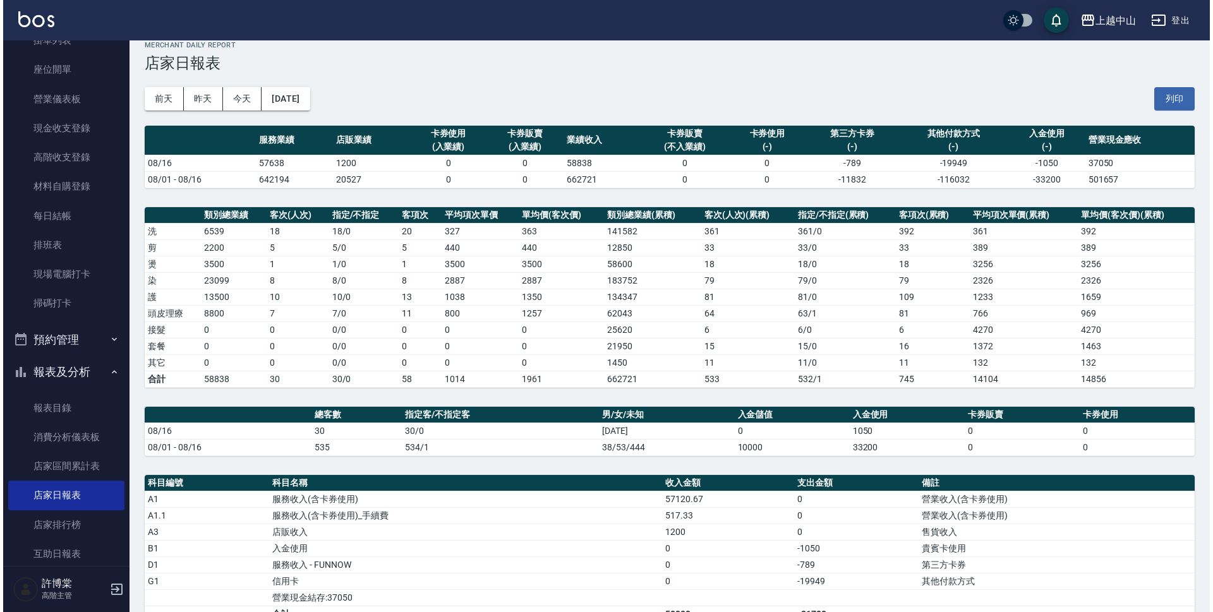
scroll to position [63, 0]
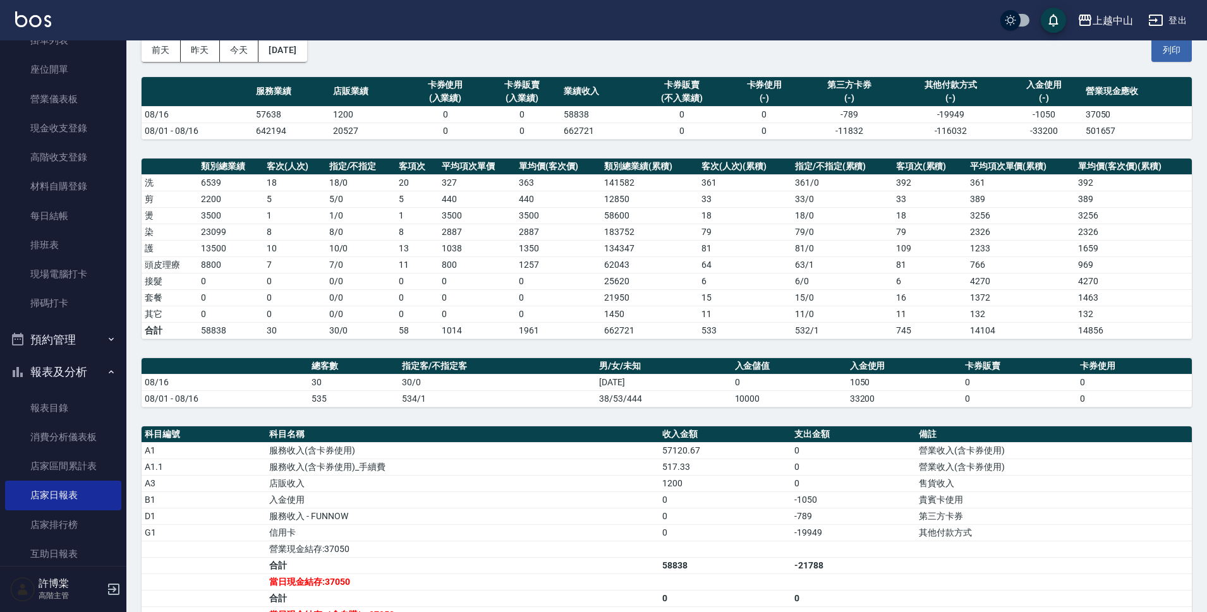
click at [309, 62] on div "[DATE] [DATE] [DATE] [DATE] 列印" at bounding box center [667, 50] width 1050 height 54
click at [306, 54] on button "[DATE]" at bounding box center [282, 50] width 48 height 23
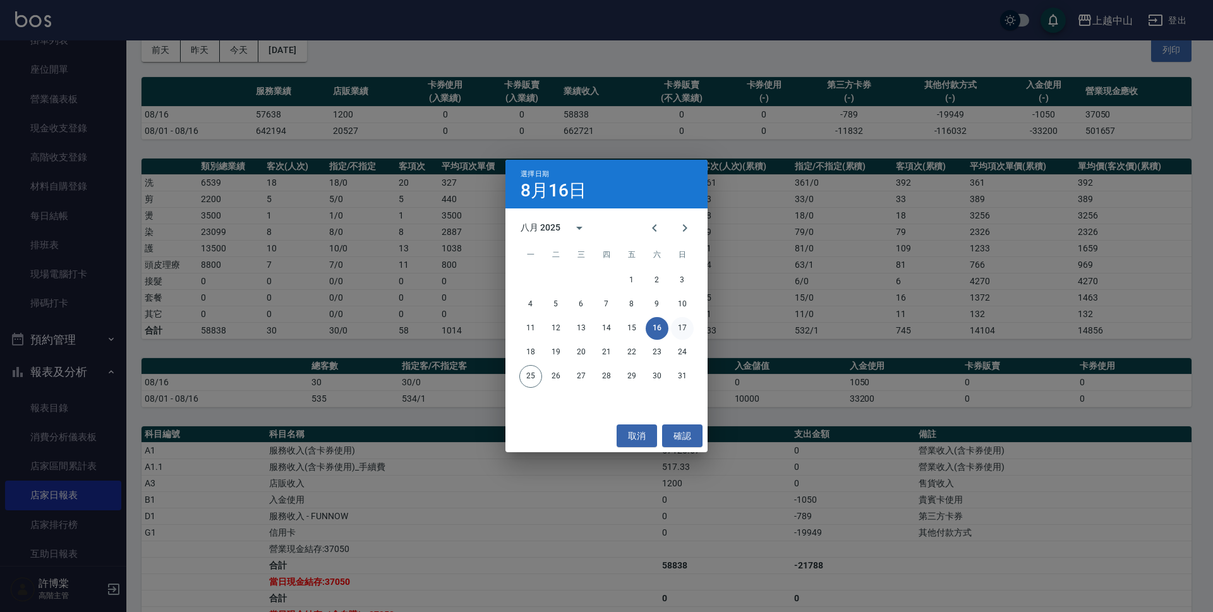
click at [685, 329] on button "17" at bounding box center [682, 328] width 23 height 23
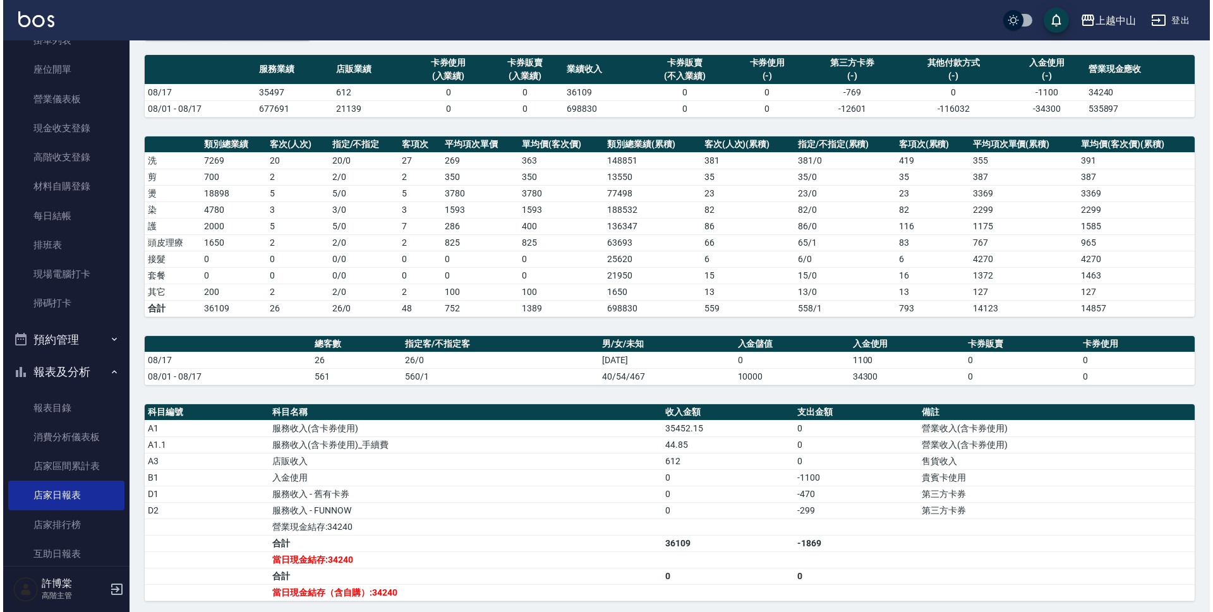
scroll to position [39, 0]
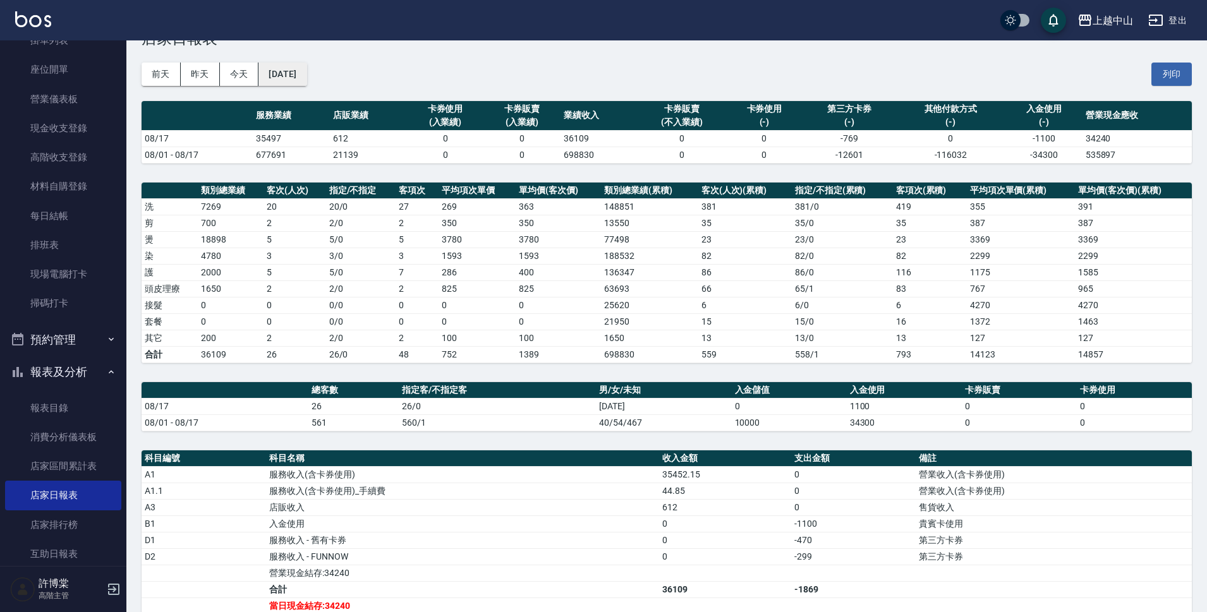
click at [306, 81] on button "[DATE]" at bounding box center [282, 74] width 48 height 23
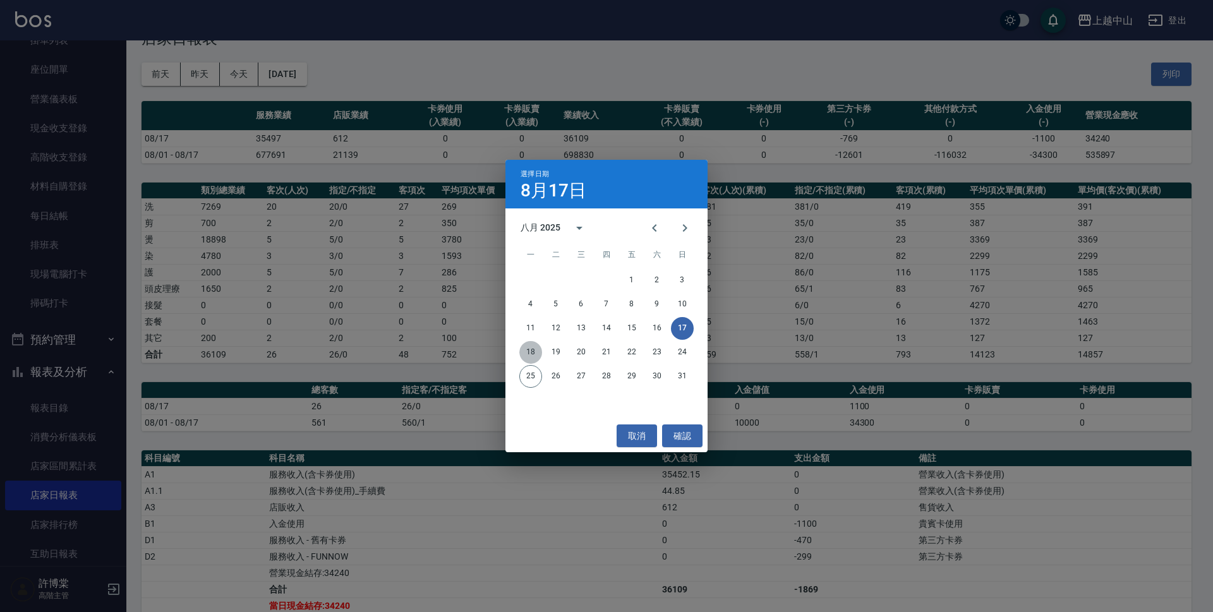
click at [529, 352] on button "18" at bounding box center [530, 352] width 23 height 23
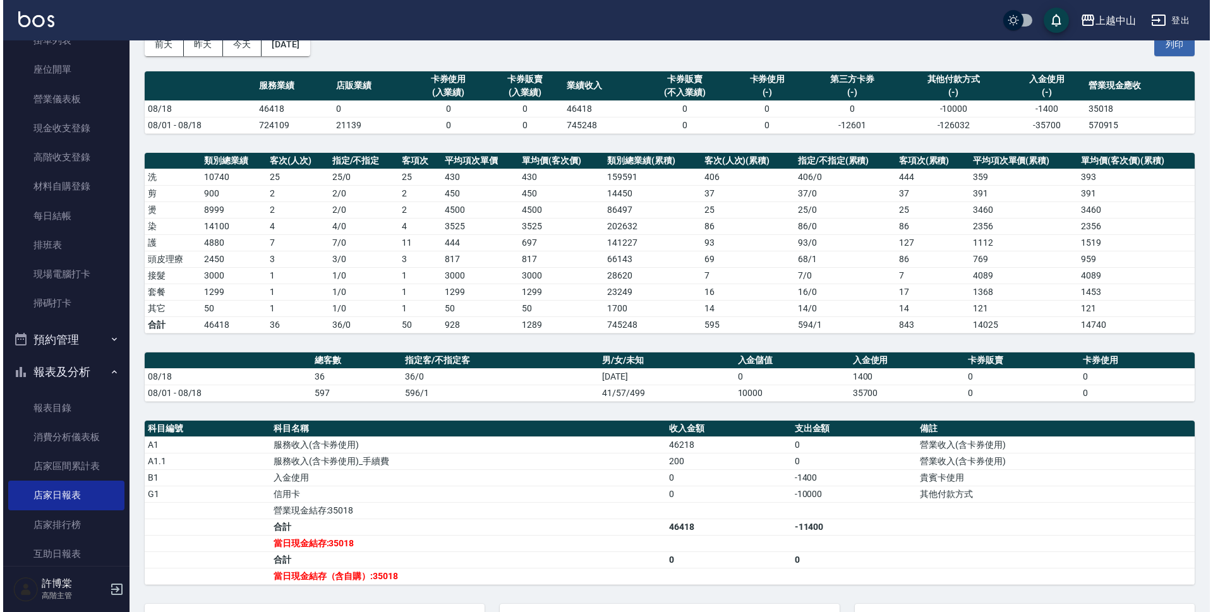
scroll to position [64, 0]
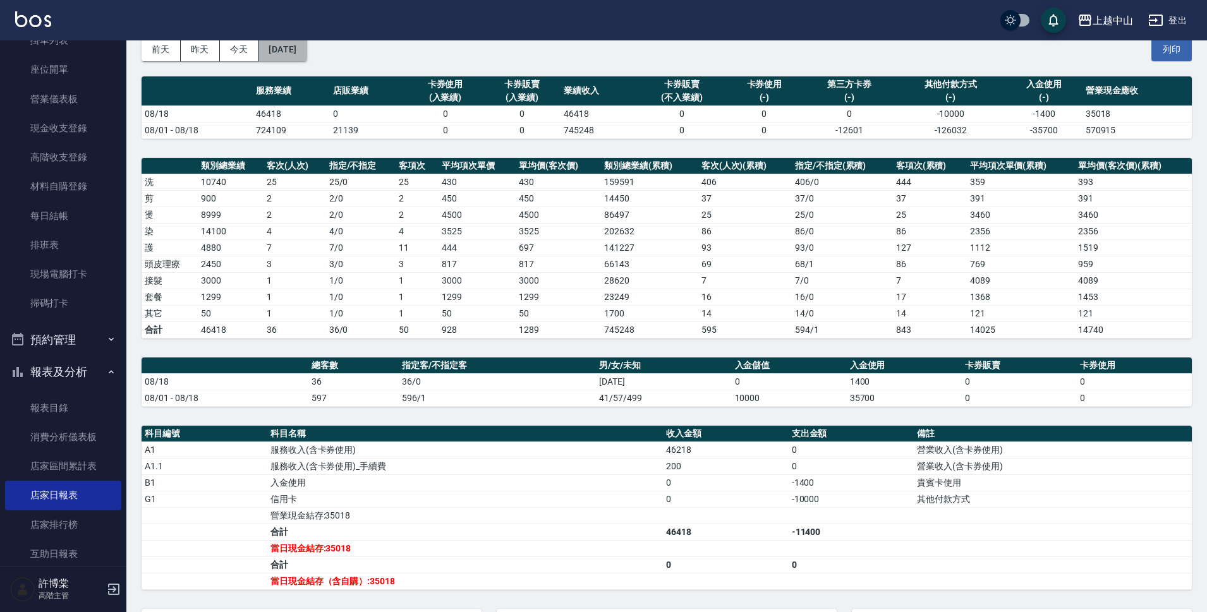
click at [304, 56] on button "[DATE]" at bounding box center [282, 49] width 48 height 23
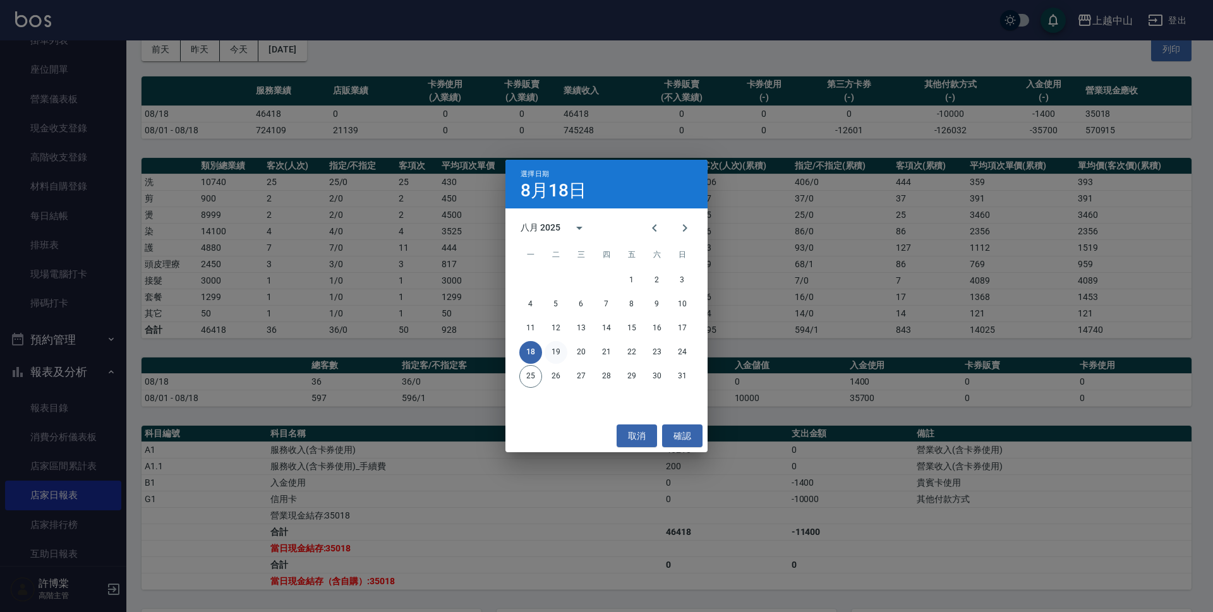
click at [561, 352] on button "19" at bounding box center [556, 352] width 23 height 23
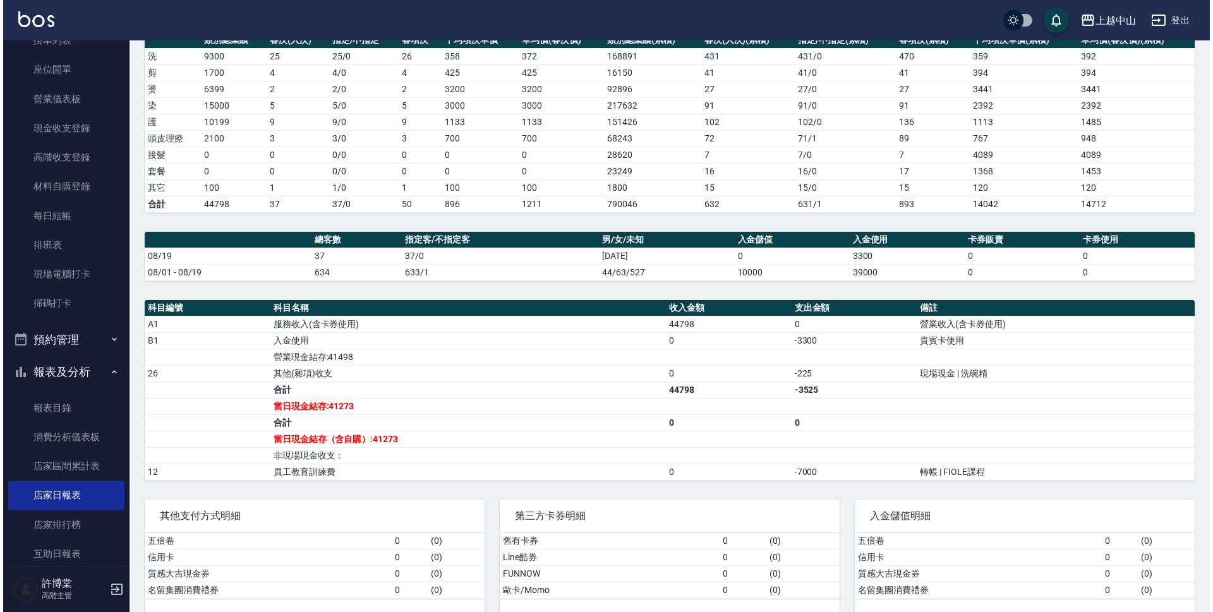
scroll to position [63, 0]
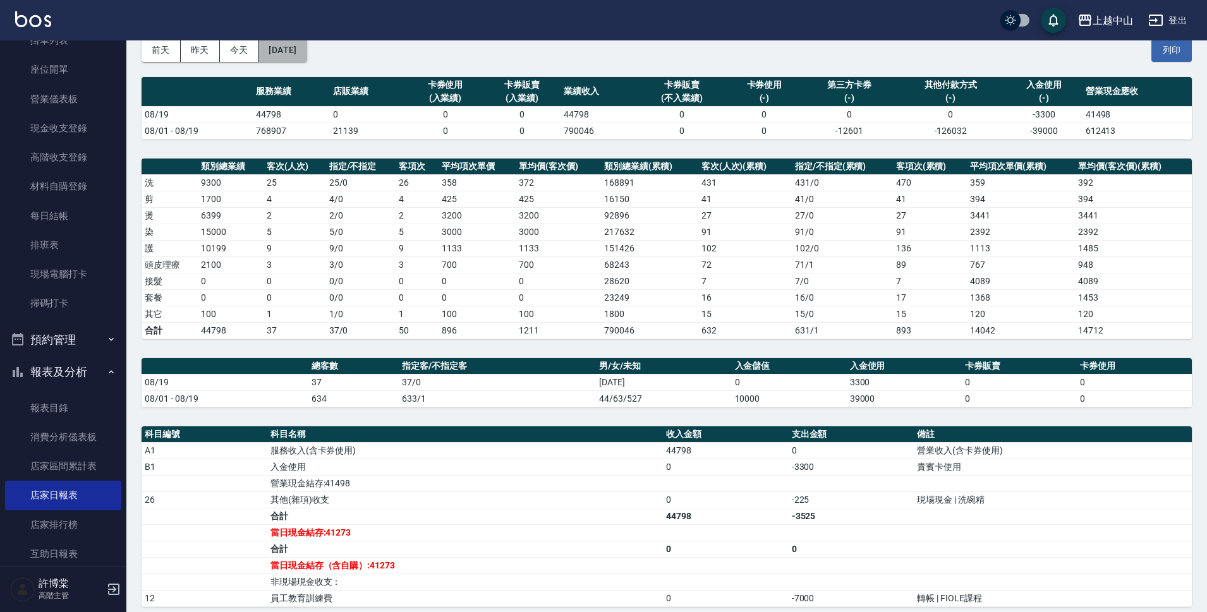
click at [306, 54] on button "[DATE]" at bounding box center [282, 50] width 48 height 23
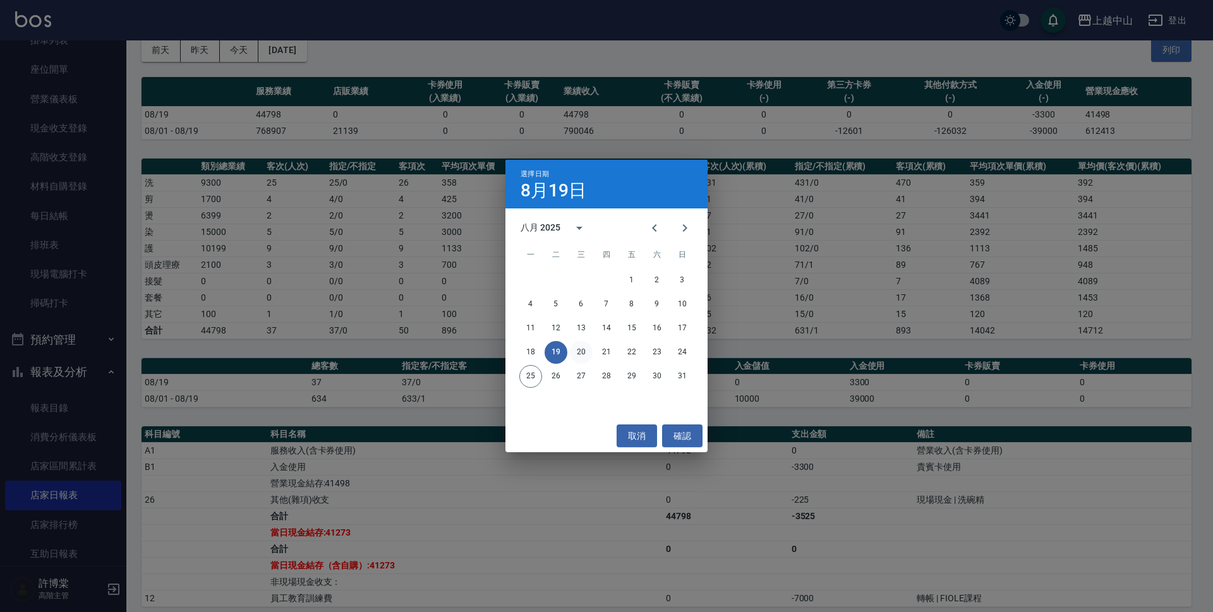
click at [586, 353] on button "20" at bounding box center [581, 352] width 23 height 23
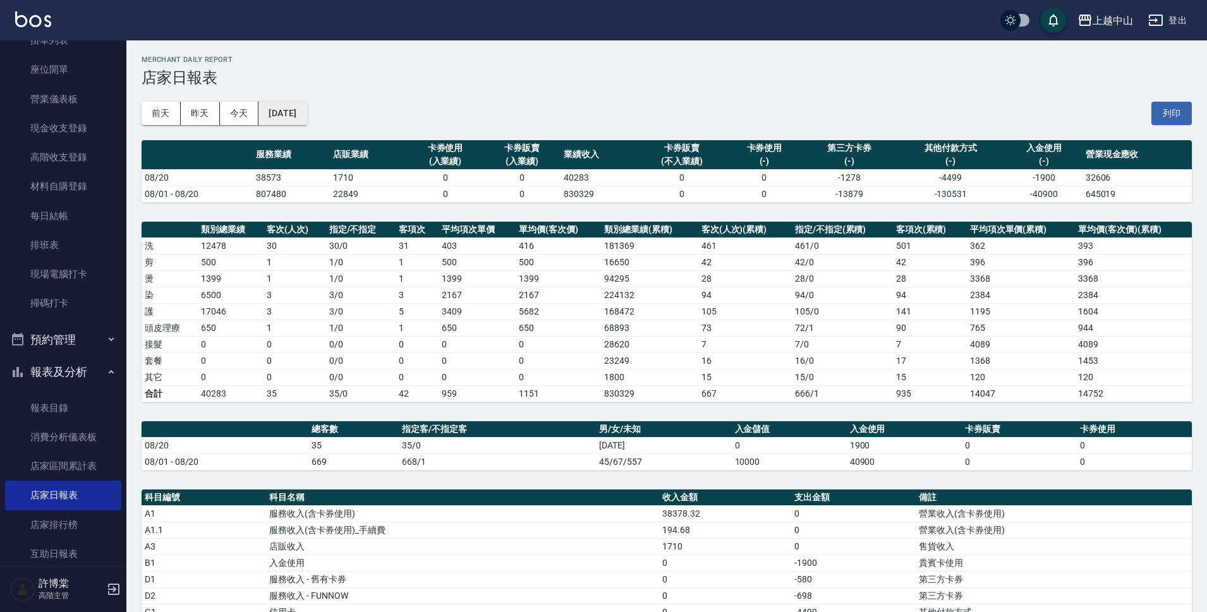
click at [306, 114] on button "[DATE]" at bounding box center [282, 113] width 48 height 23
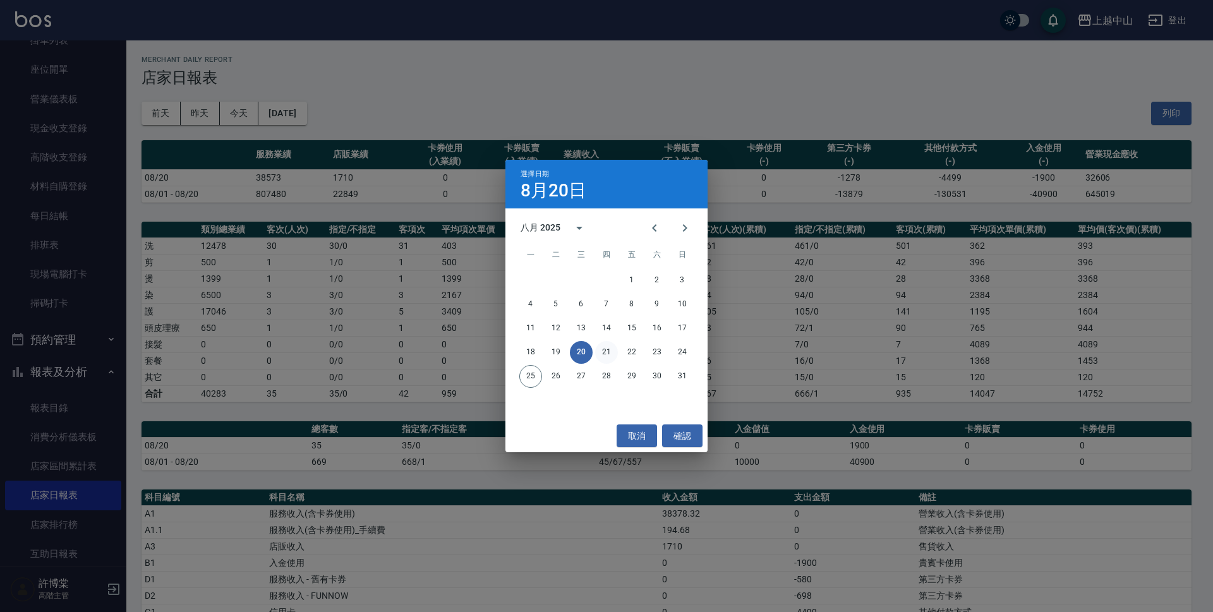
click at [611, 353] on button "21" at bounding box center [606, 352] width 23 height 23
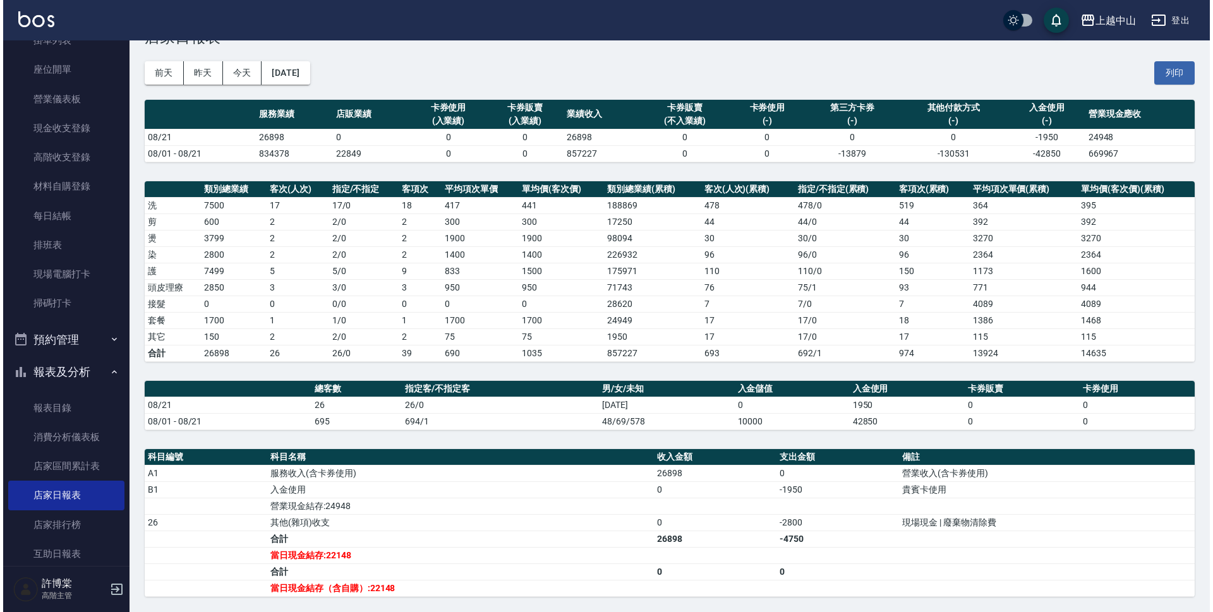
scroll to position [63, 0]
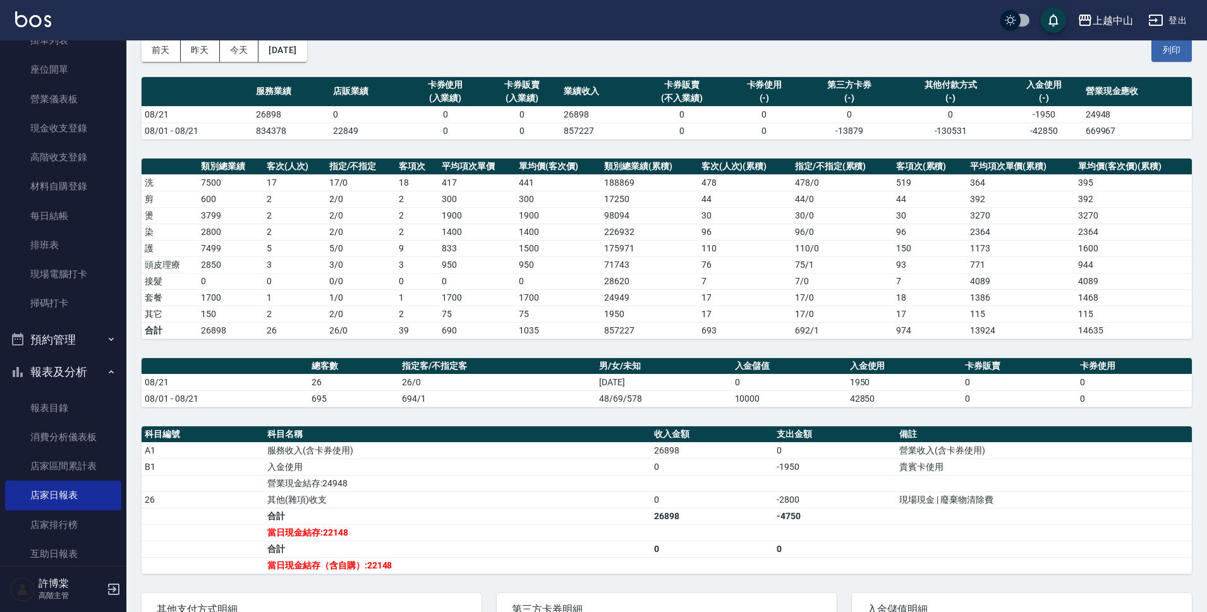
click at [1107, 27] on div "上越中山" at bounding box center [1112, 21] width 40 height 16
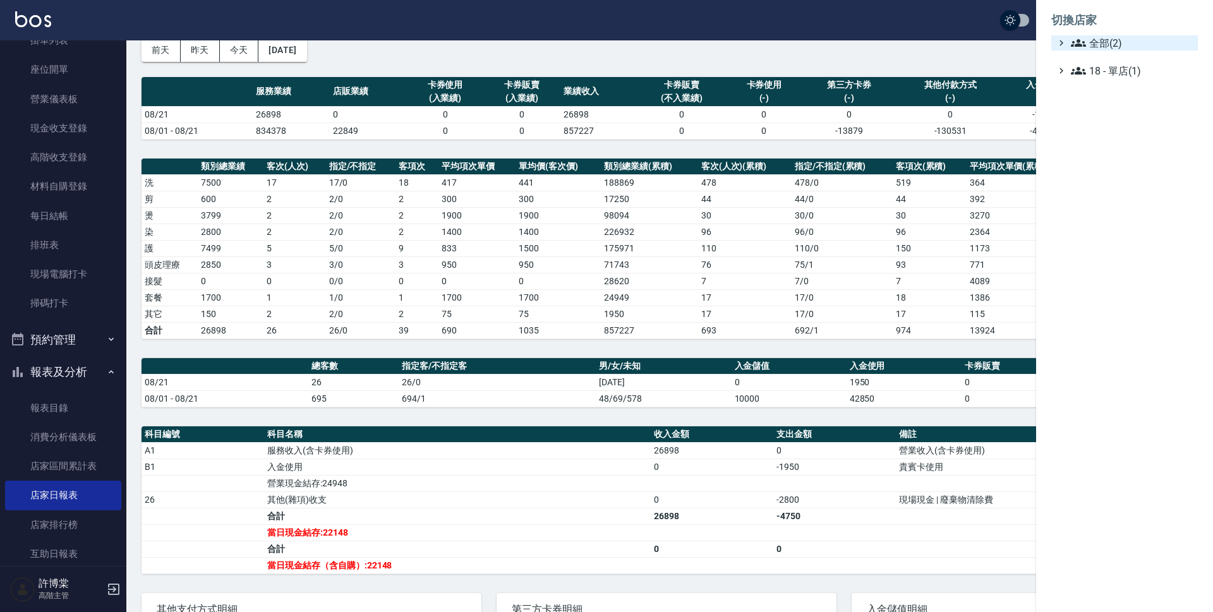
click at [1102, 48] on span "全部(2)" at bounding box center [1132, 42] width 122 height 15
click at [1105, 57] on span "AT台大" at bounding box center [1131, 58] width 124 height 15
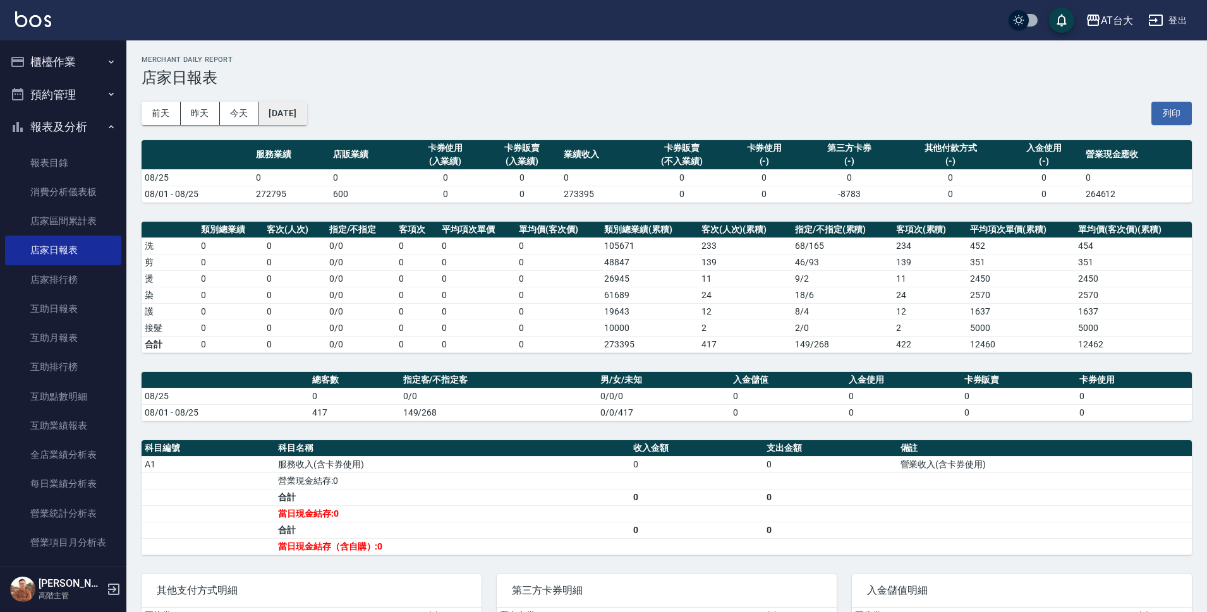
click at [306, 110] on button "[DATE]" at bounding box center [282, 113] width 48 height 23
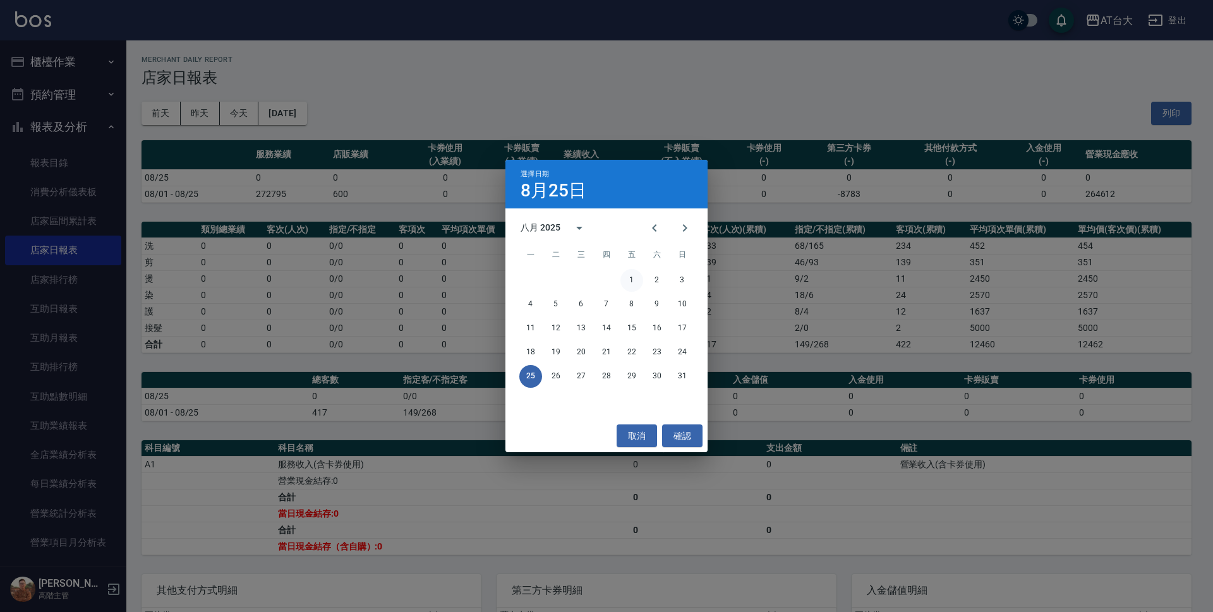
click at [635, 278] on button "1" at bounding box center [631, 280] width 23 height 23
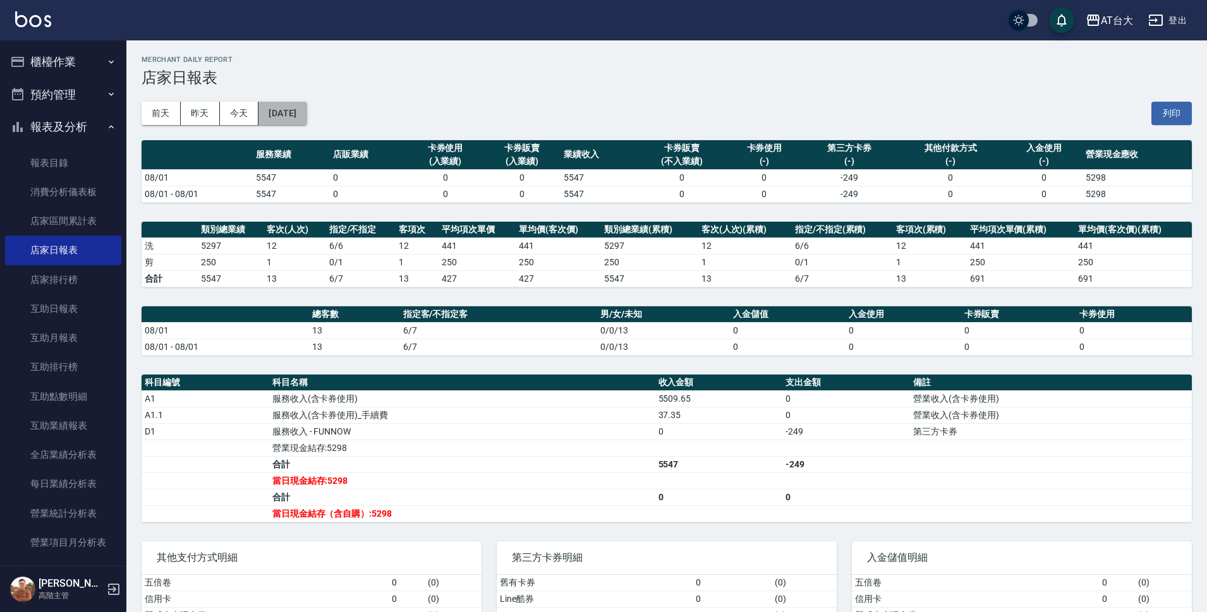
click at [304, 106] on button "[DATE]" at bounding box center [282, 113] width 48 height 23
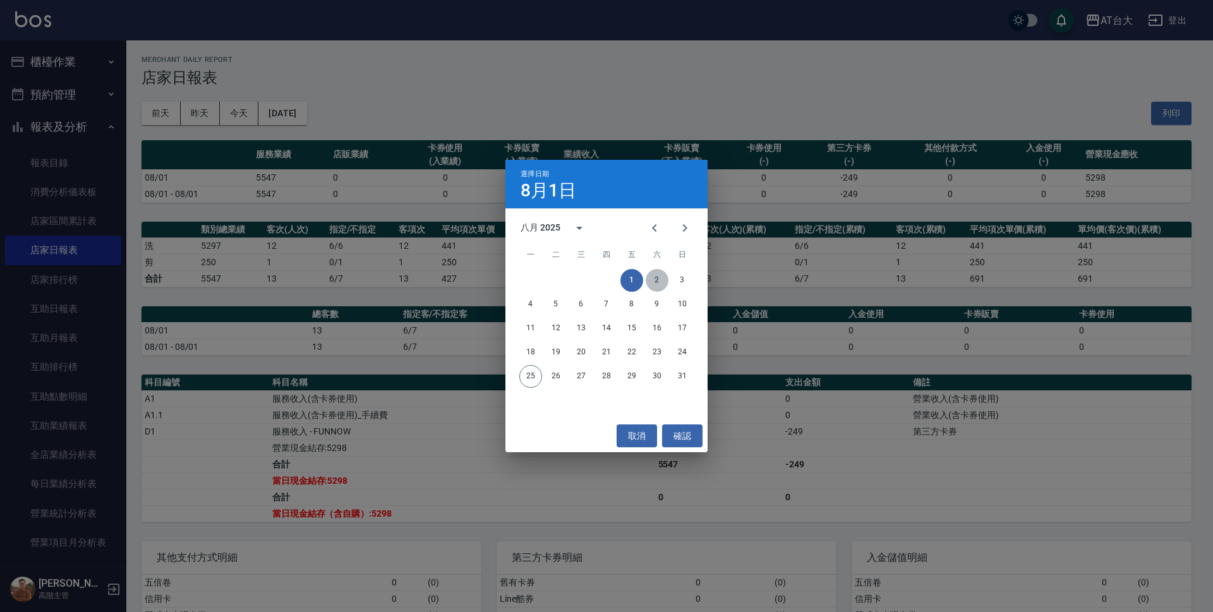
click at [656, 281] on button "2" at bounding box center [657, 280] width 23 height 23
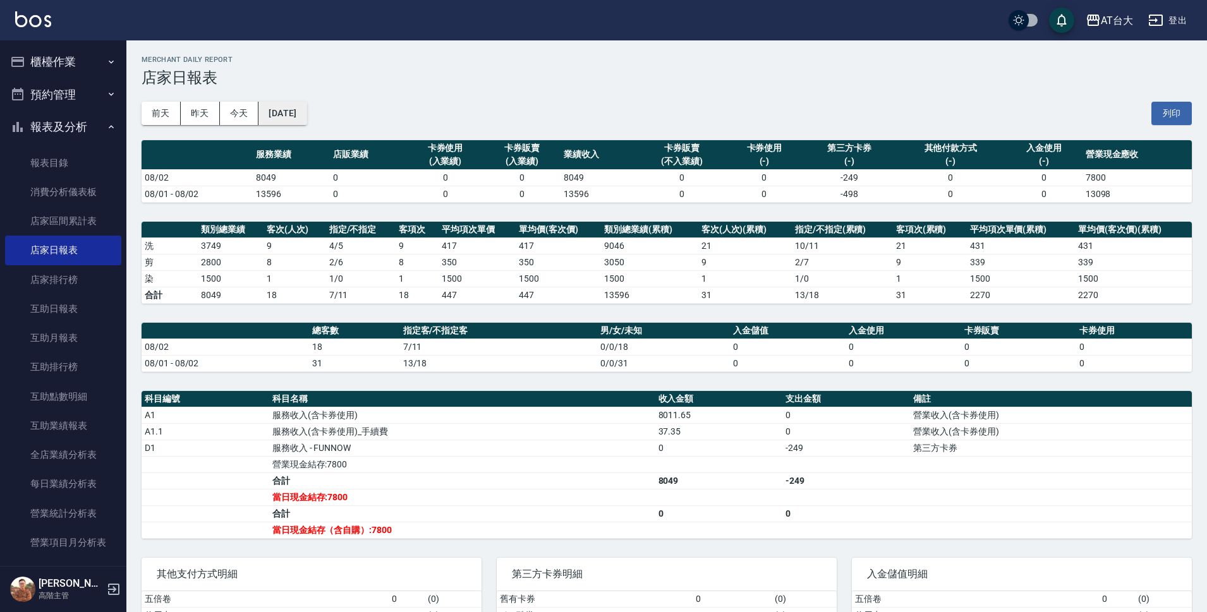
click at [294, 119] on button "[DATE]" at bounding box center [282, 113] width 48 height 23
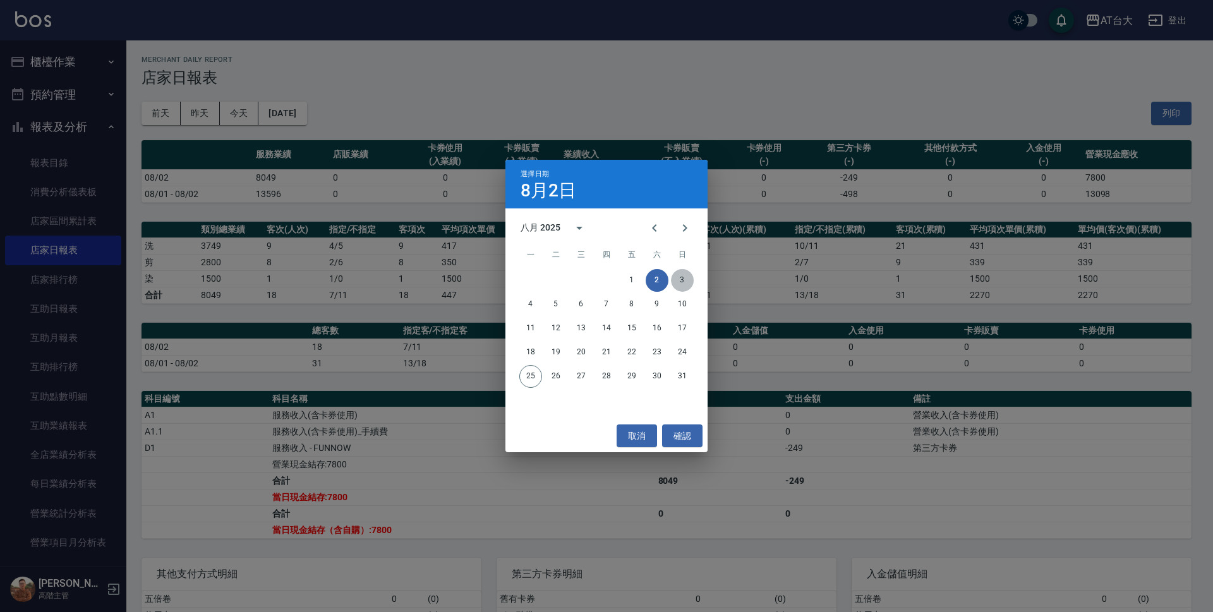
click at [686, 285] on button "3" at bounding box center [682, 280] width 23 height 23
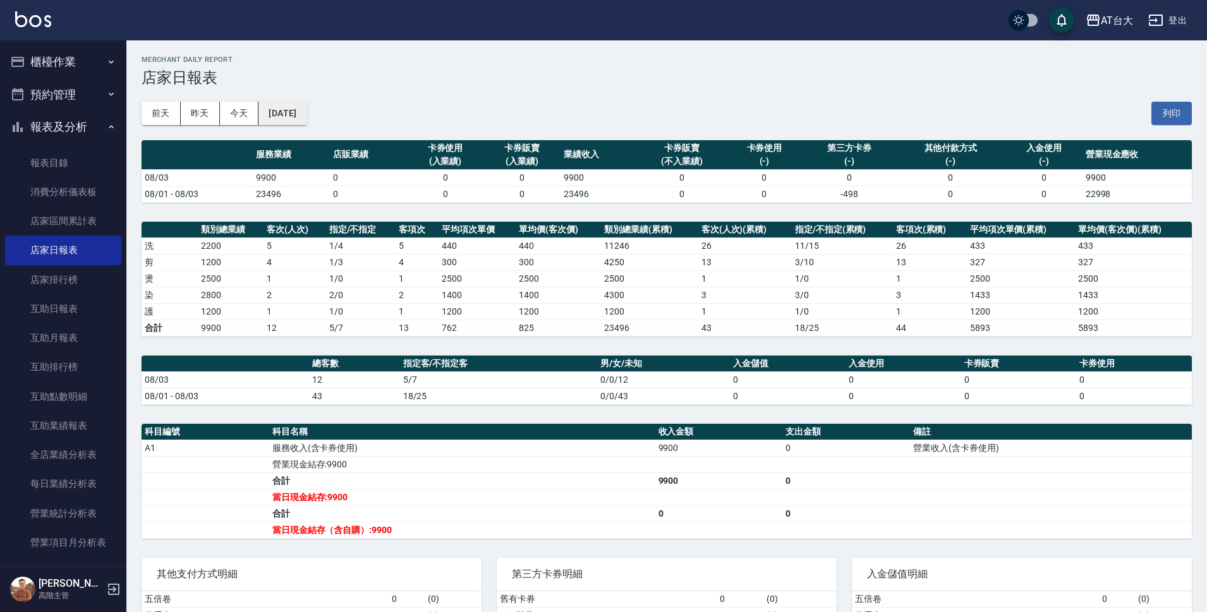
click at [306, 121] on button "[DATE]" at bounding box center [282, 113] width 48 height 23
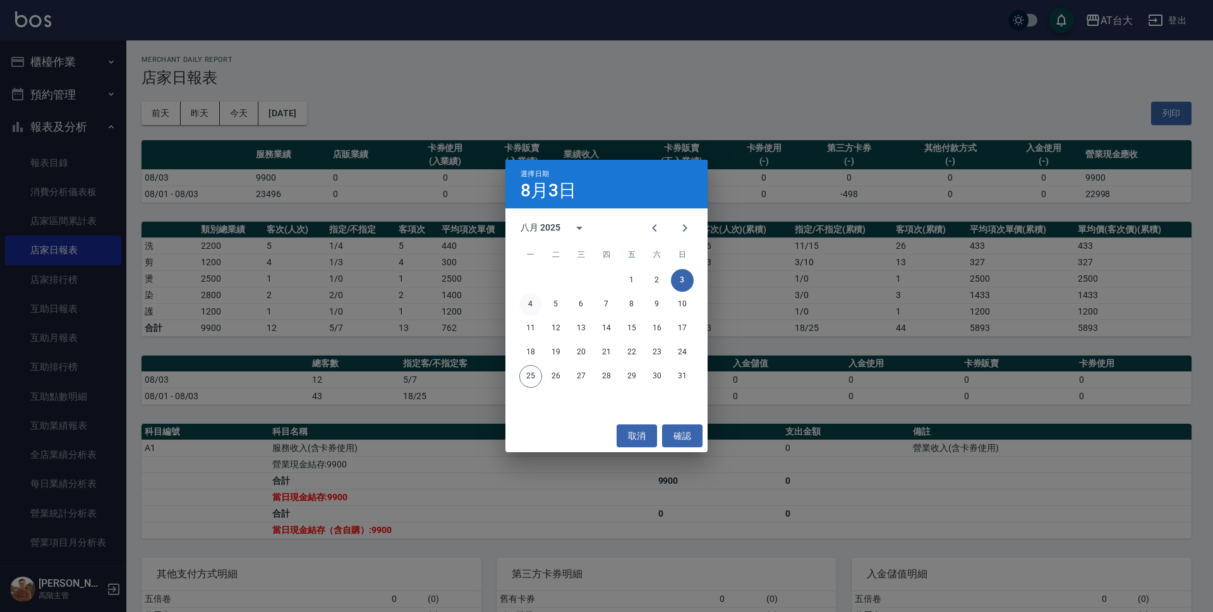
click at [523, 301] on button "4" at bounding box center [530, 304] width 23 height 23
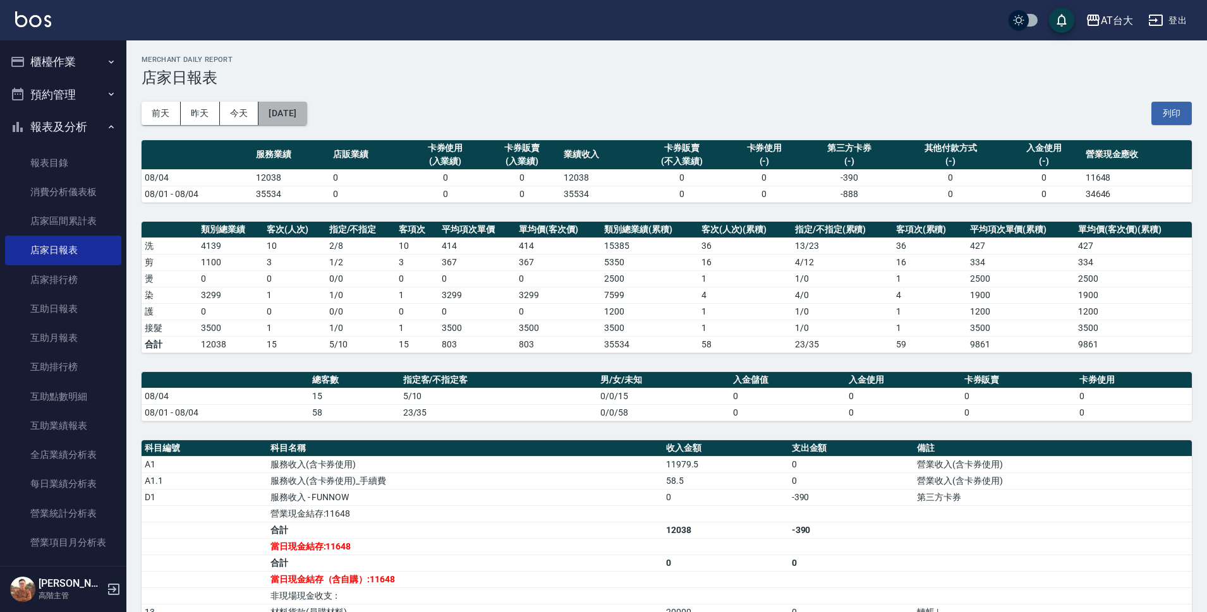
click at [306, 116] on button "[DATE]" at bounding box center [282, 113] width 48 height 23
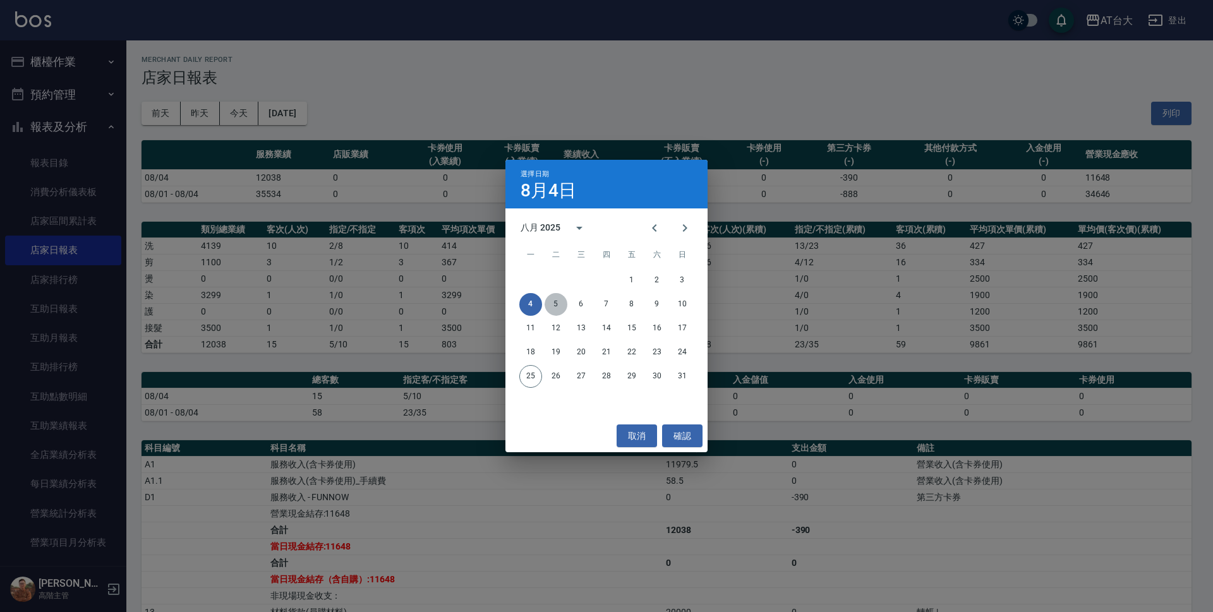
click at [549, 301] on button "5" at bounding box center [556, 304] width 23 height 23
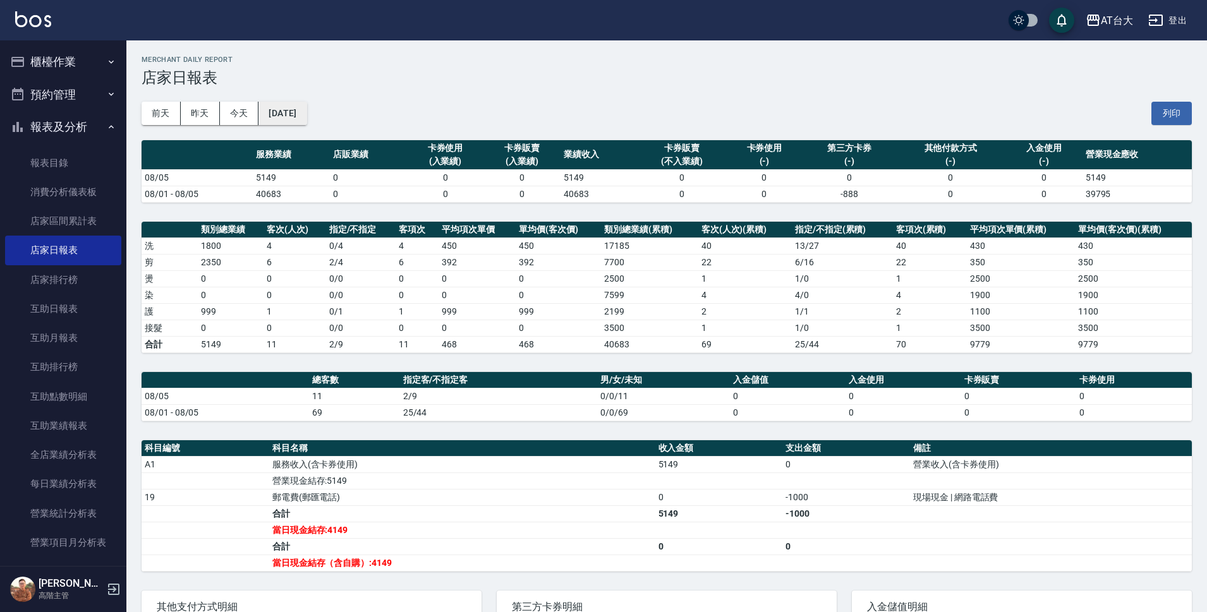
click at [291, 109] on button "[DATE]" at bounding box center [282, 113] width 48 height 23
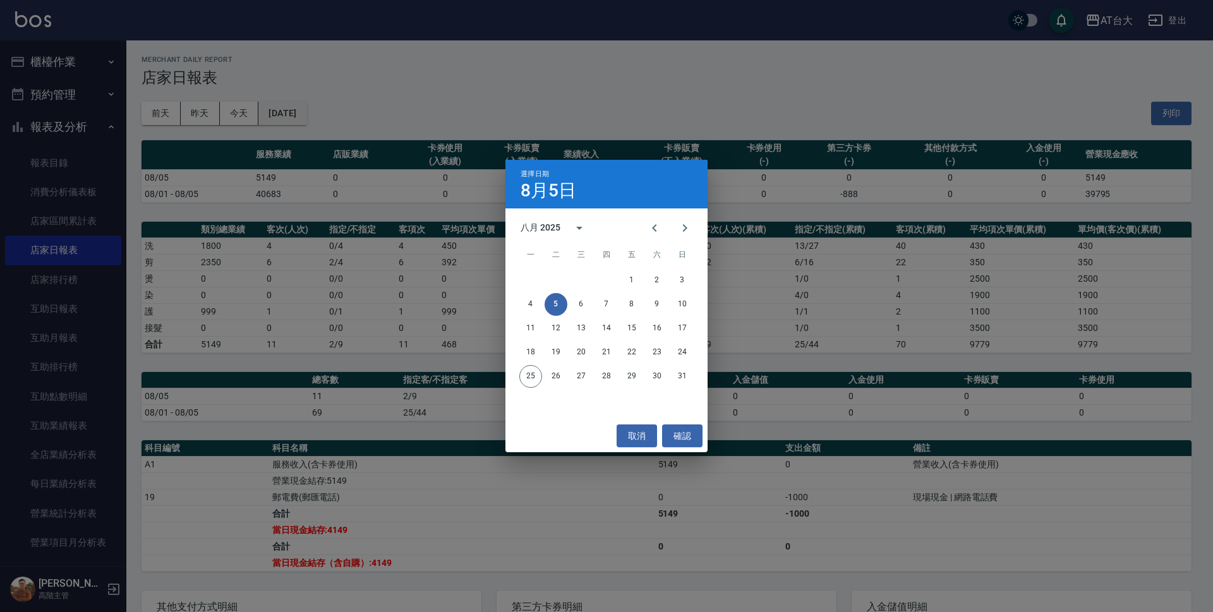
click at [291, 109] on div "選擇日期 8月5日 八月 2025 一 二 三 四 五 六 日 1 2 3 4 5 6 7 8 9 10 11 12 13 14 15 16 17 18 19…" at bounding box center [606, 306] width 1213 height 612
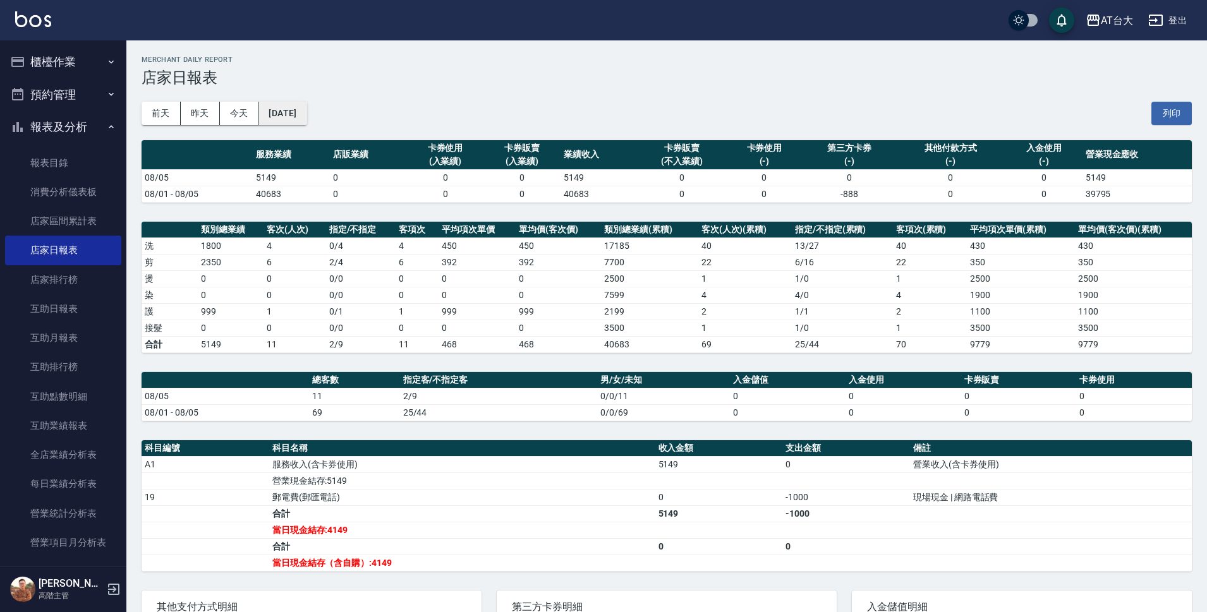
click at [291, 109] on button "[DATE]" at bounding box center [282, 113] width 48 height 23
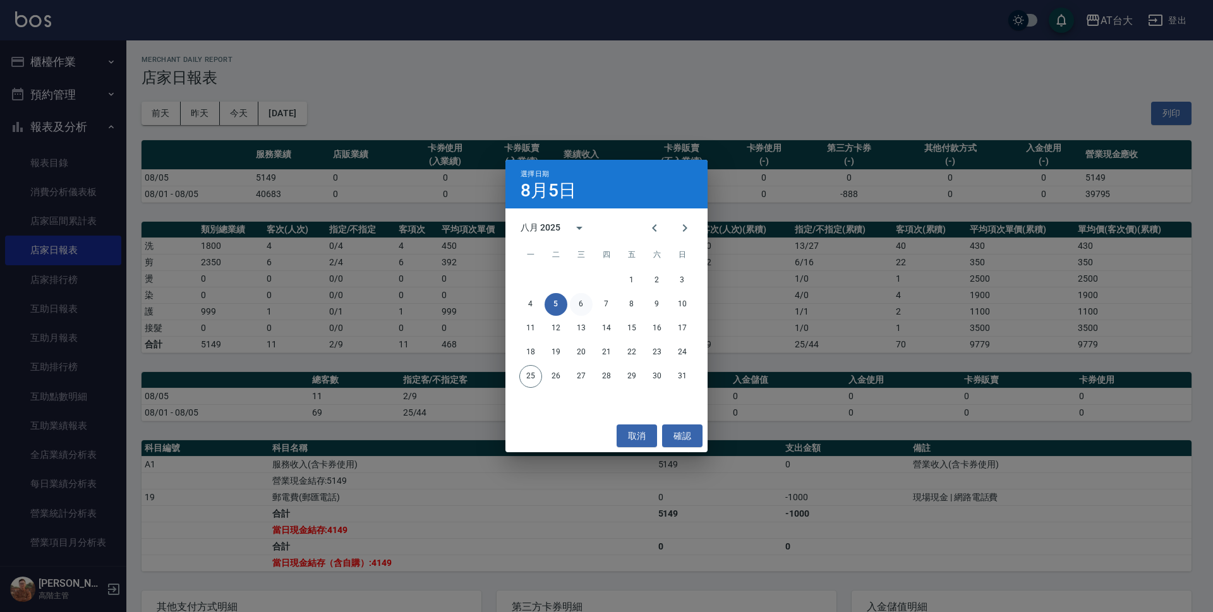
click at [575, 303] on button "6" at bounding box center [581, 304] width 23 height 23
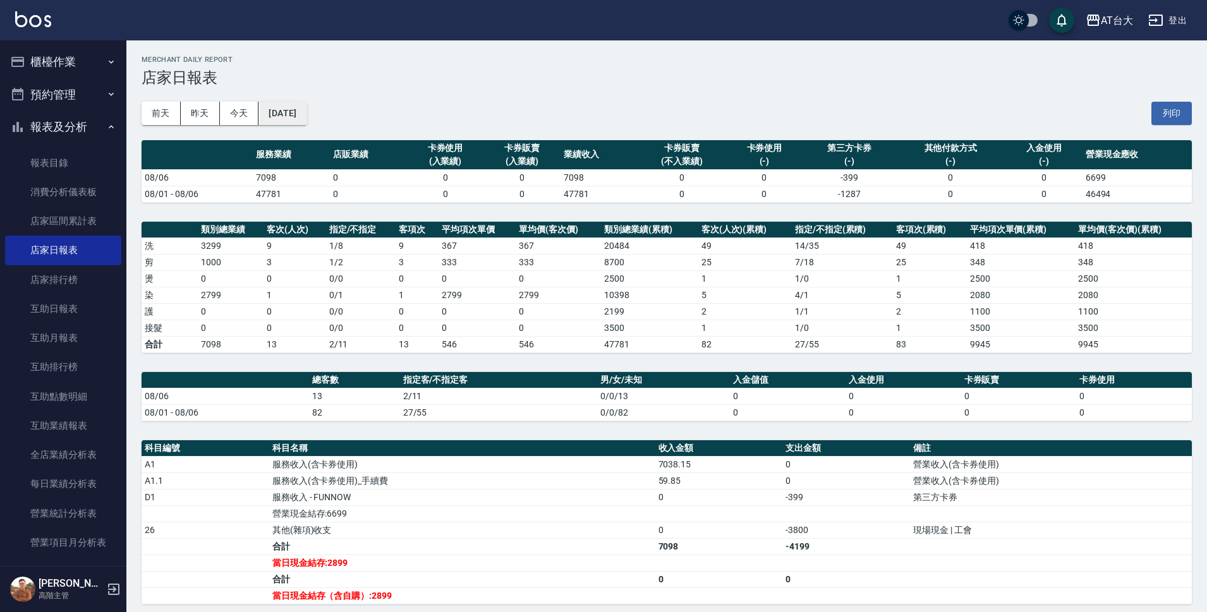
click at [296, 106] on button "[DATE]" at bounding box center [282, 113] width 48 height 23
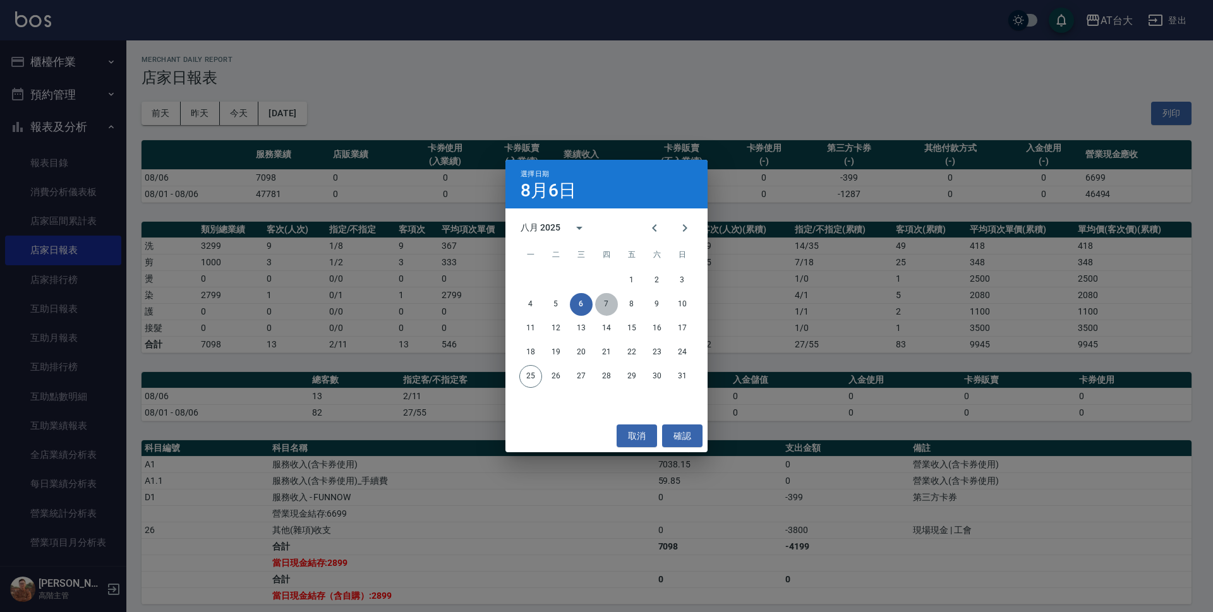
click at [603, 299] on button "7" at bounding box center [606, 304] width 23 height 23
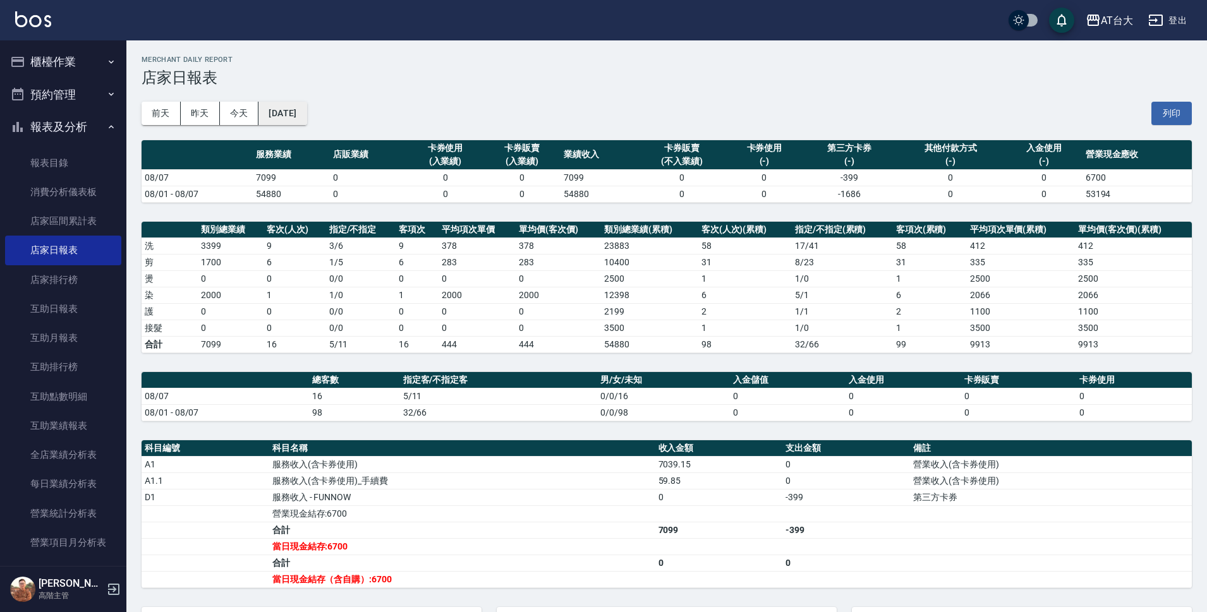
click at [306, 106] on button "[DATE]" at bounding box center [282, 113] width 48 height 23
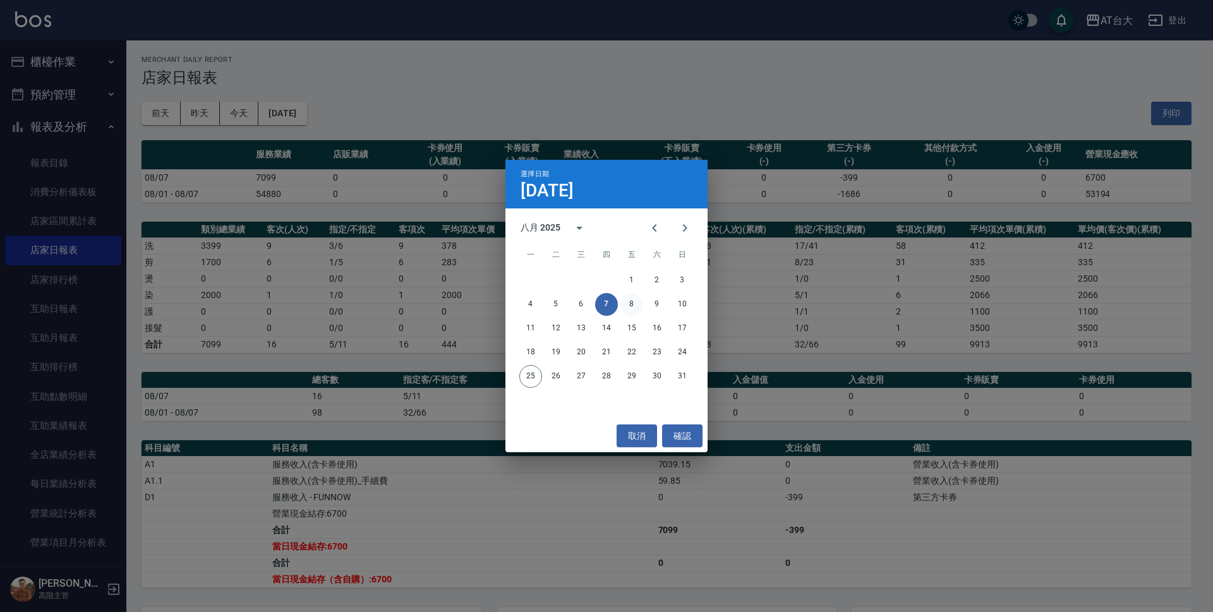
click at [630, 307] on button "8" at bounding box center [631, 304] width 23 height 23
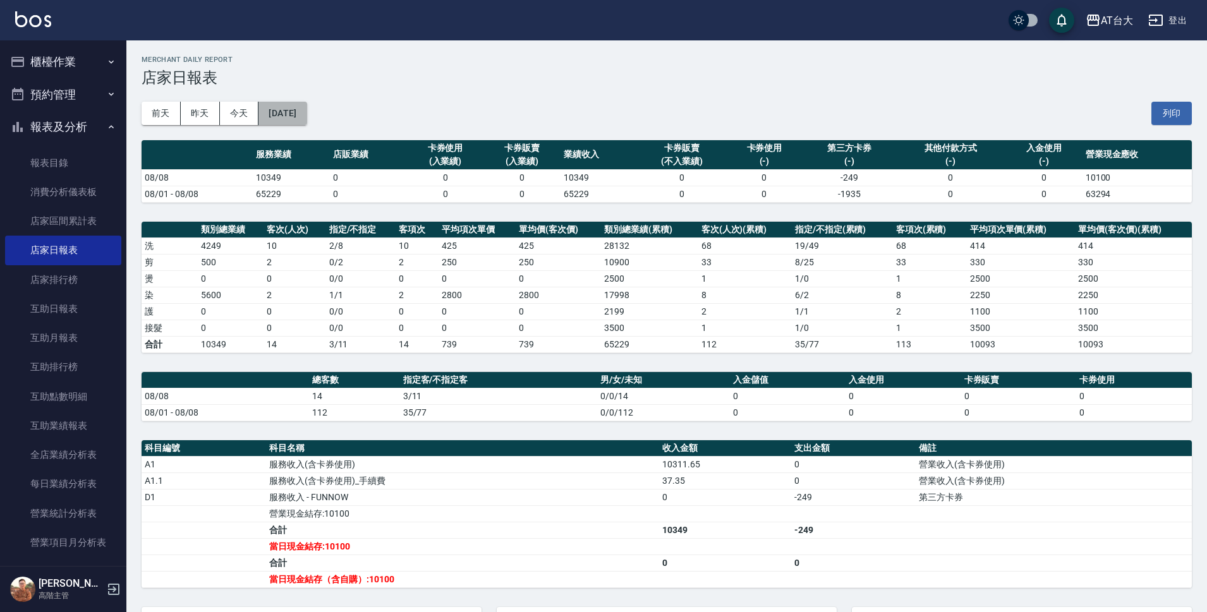
click at [306, 111] on button "[DATE]" at bounding box center [282, 113] width 48 height 23
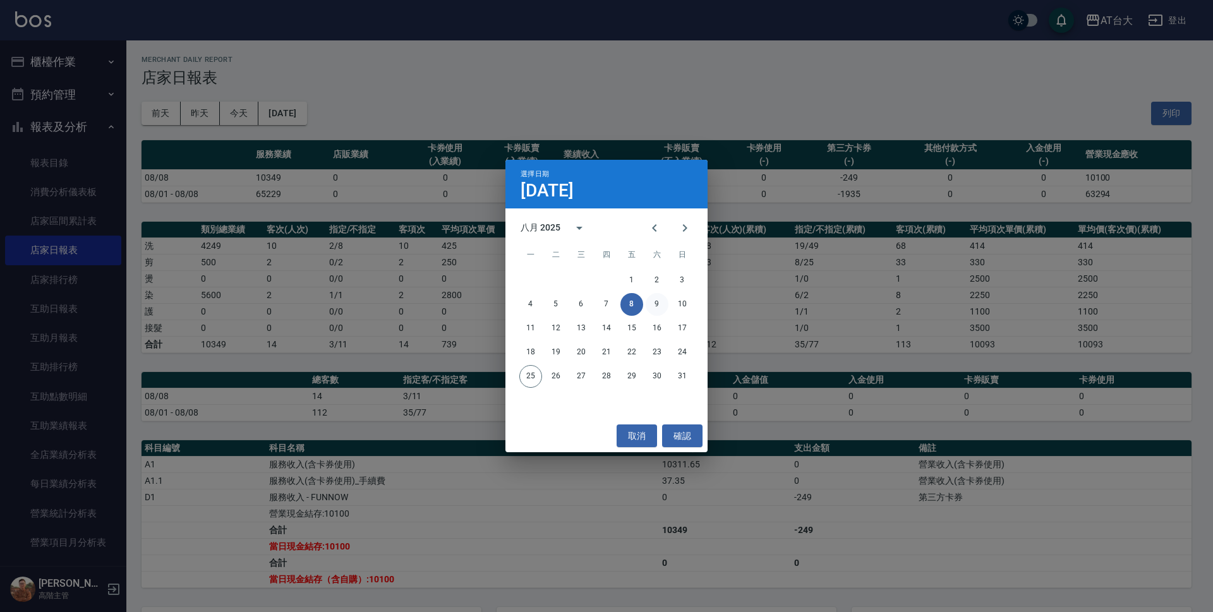
click at [658, 301] on button "9" at bounding box center [657, 304] width 23 height 23
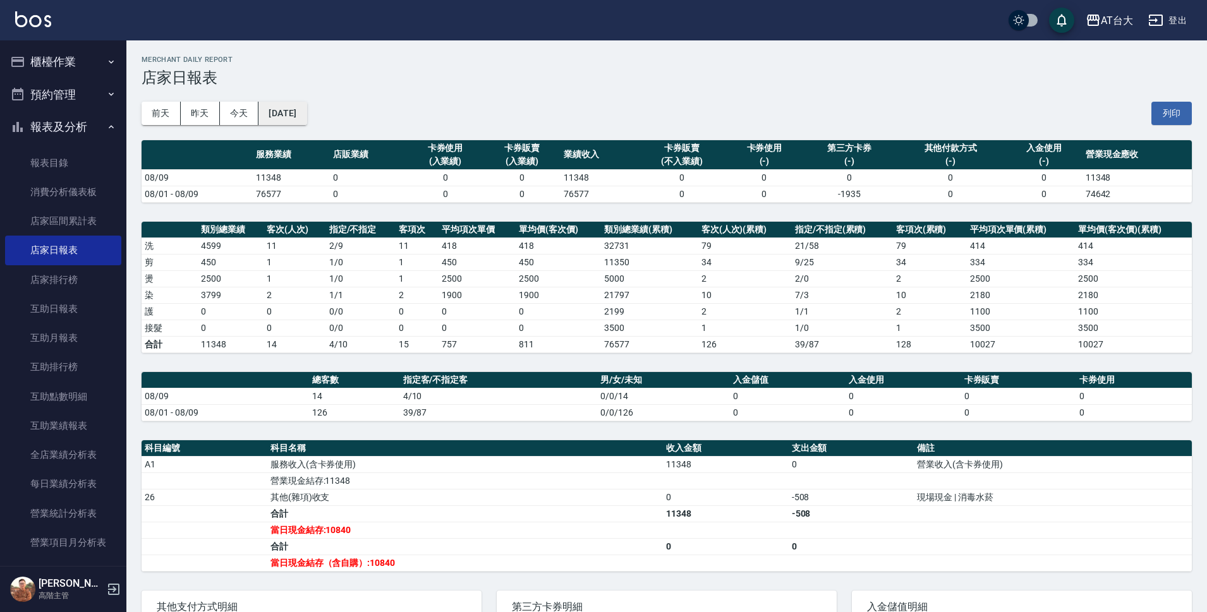
click at [296, 116] on button "[DATE]" at bounding box center [282, 113] width 48 height 23
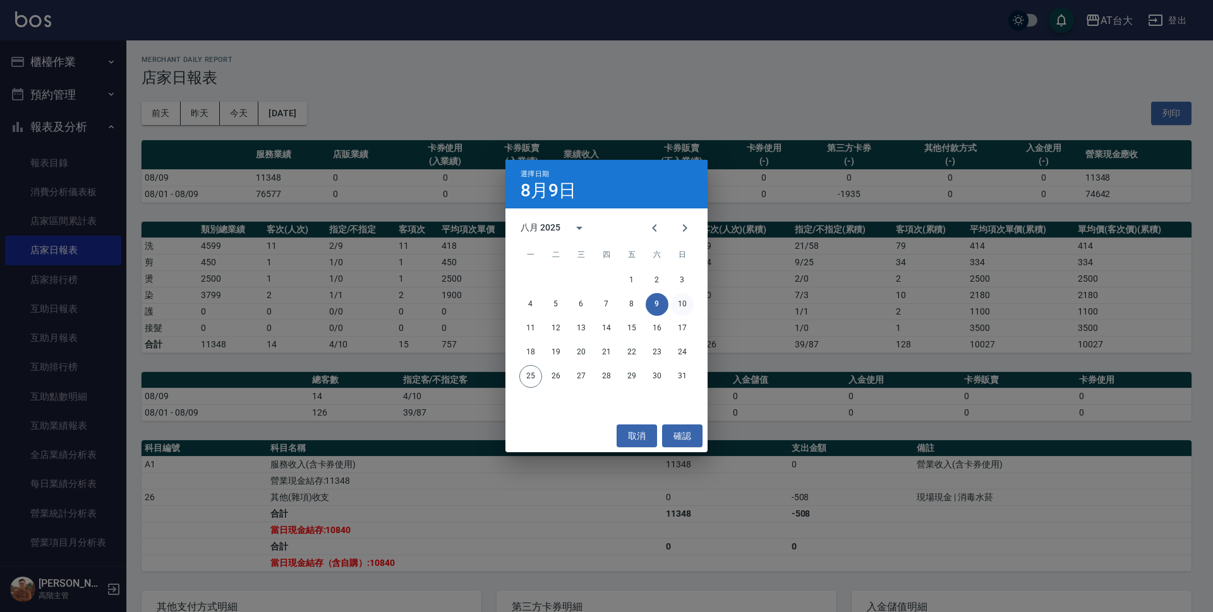
click at [675, 302] on button "10" at bounding box center [682, 304] width 23 height 23
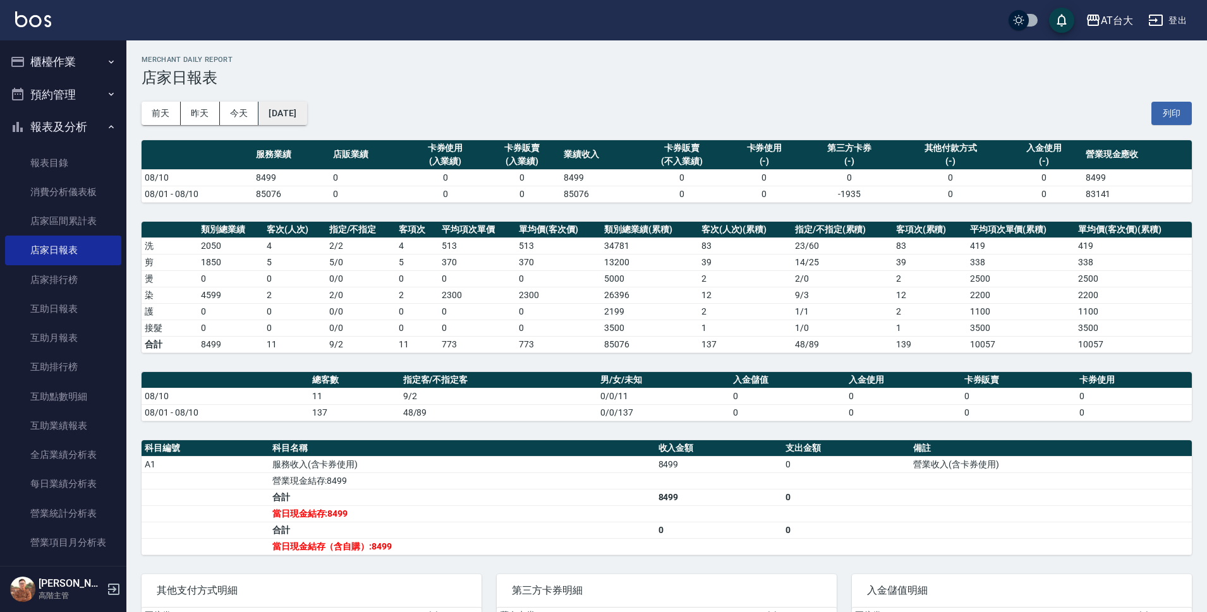
click at [286, 121] on button "[DATE]" at bounding box center [282, 113] width 48 height 23
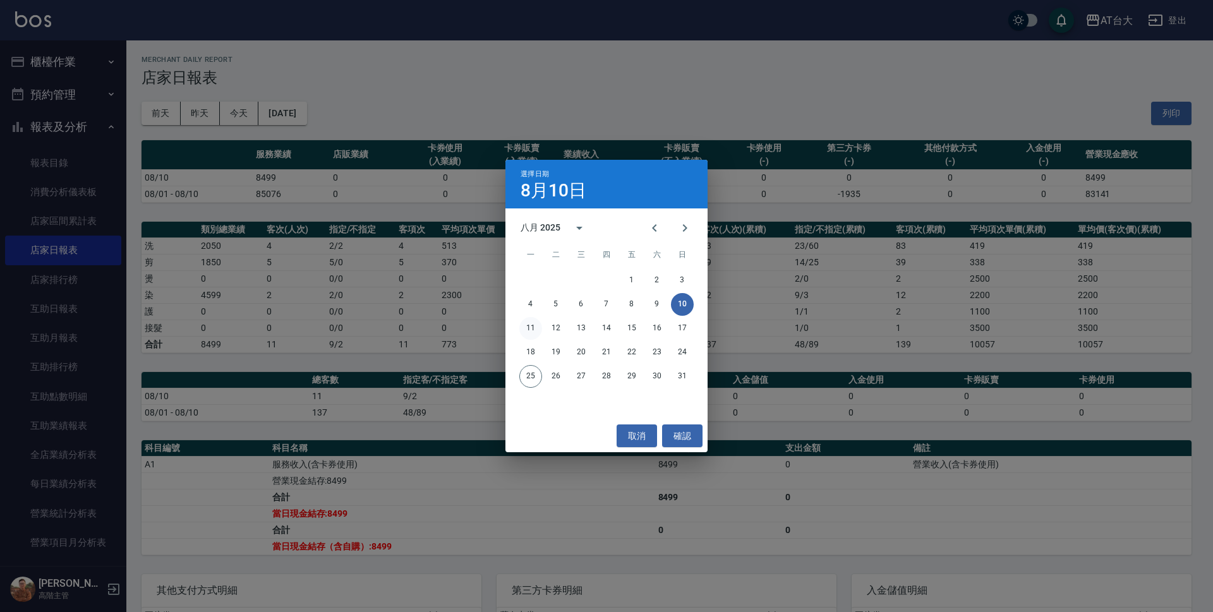
click at [529, 322] on button "11" at bounding box center [530, 328] width 23 height 23
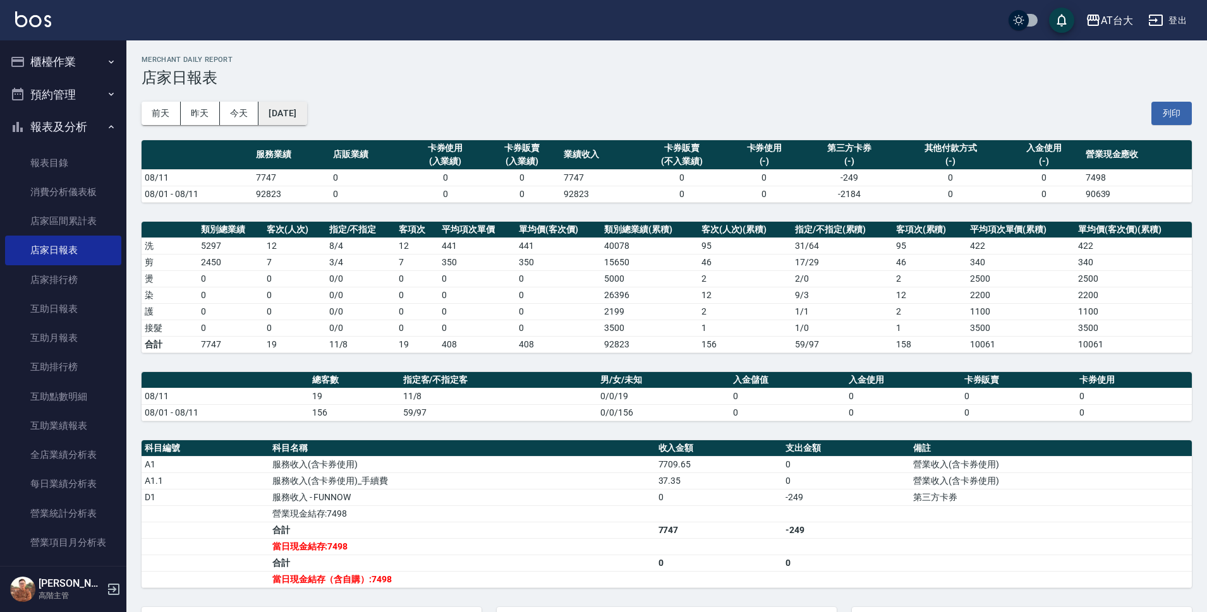
click at [306, 116] on button "[DATE]" at bounding box center [282, 113] width 48 height 23
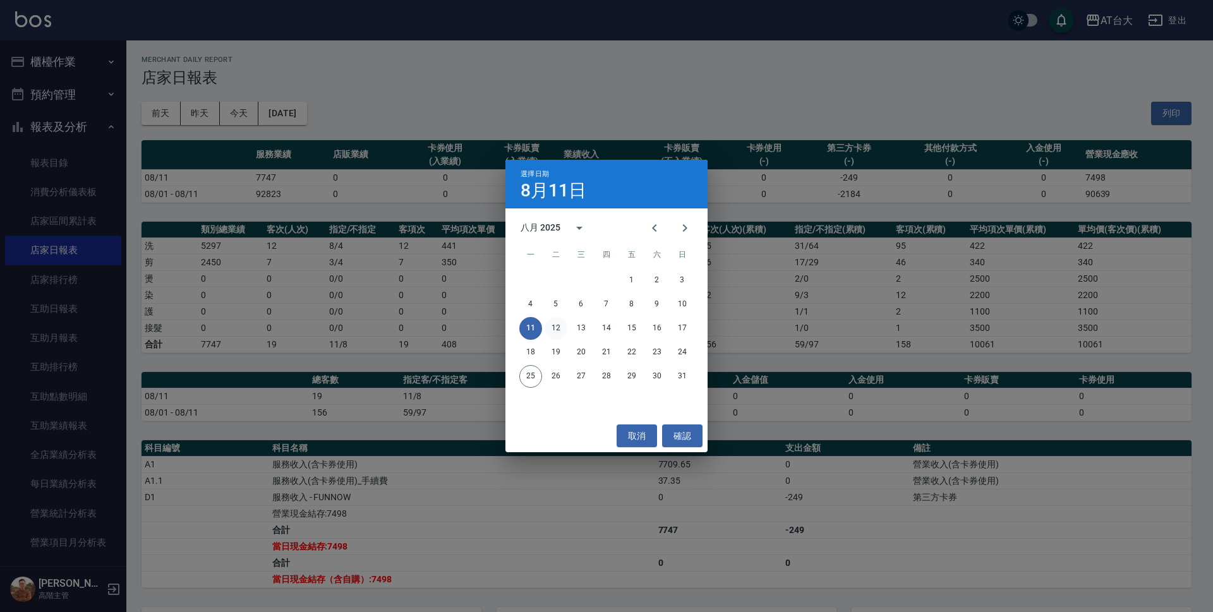
click at [554, 329] on button "12" at bounding box center [556, 328] width 23 height 23
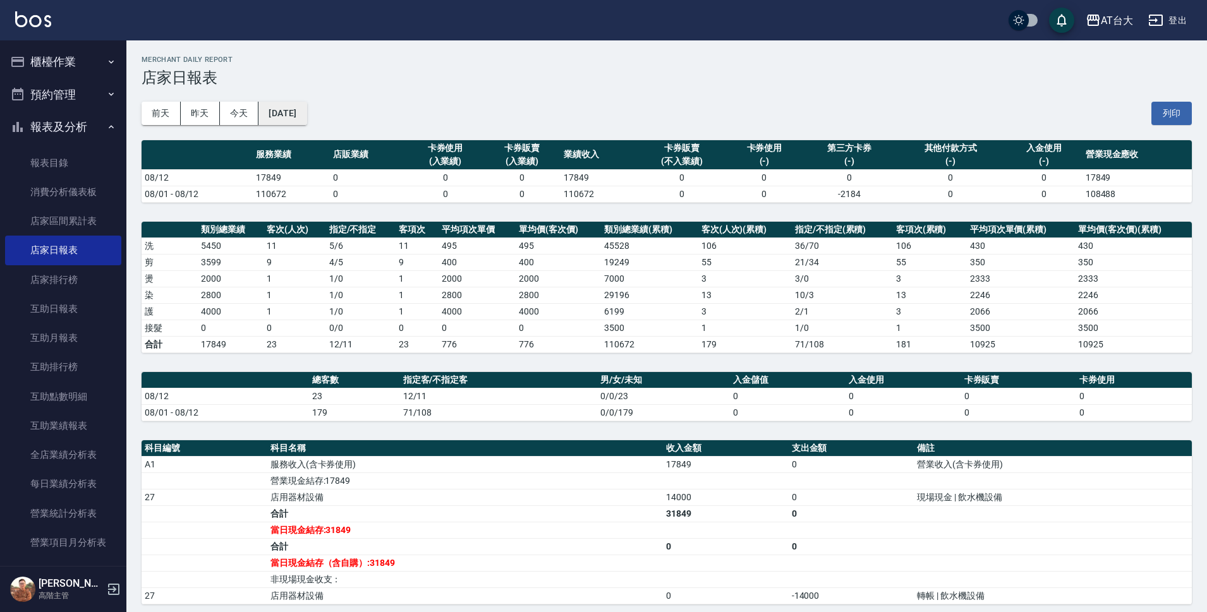
click at [292, 116] on button "[DATE]" at bounding box center [282, 113] width 48 height 23
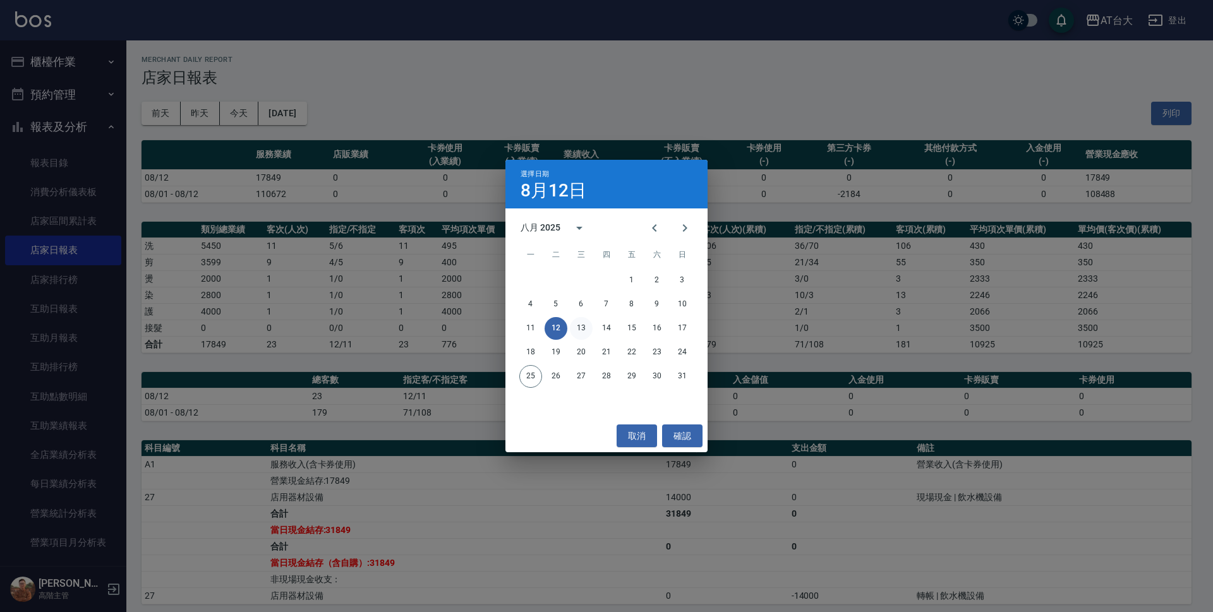
click at [574, 324] on button "13" at bounding box center [581, 328] width 23 height 23
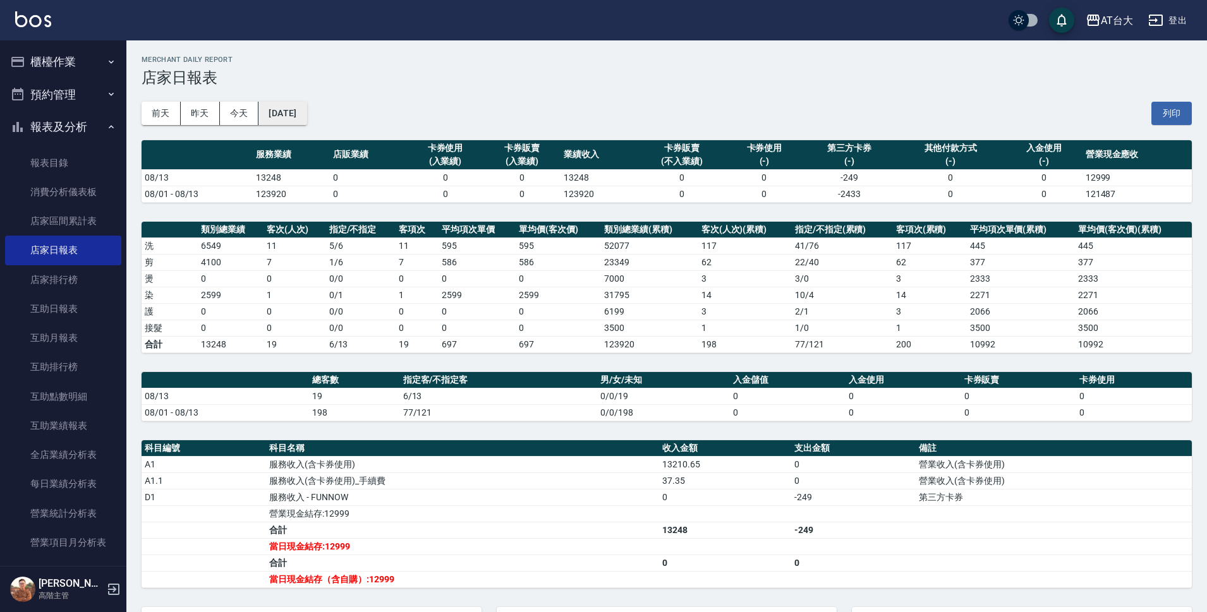
click at [306, 119] on button "[DATE]" at bounding box center [282, 113] width 48 height 23
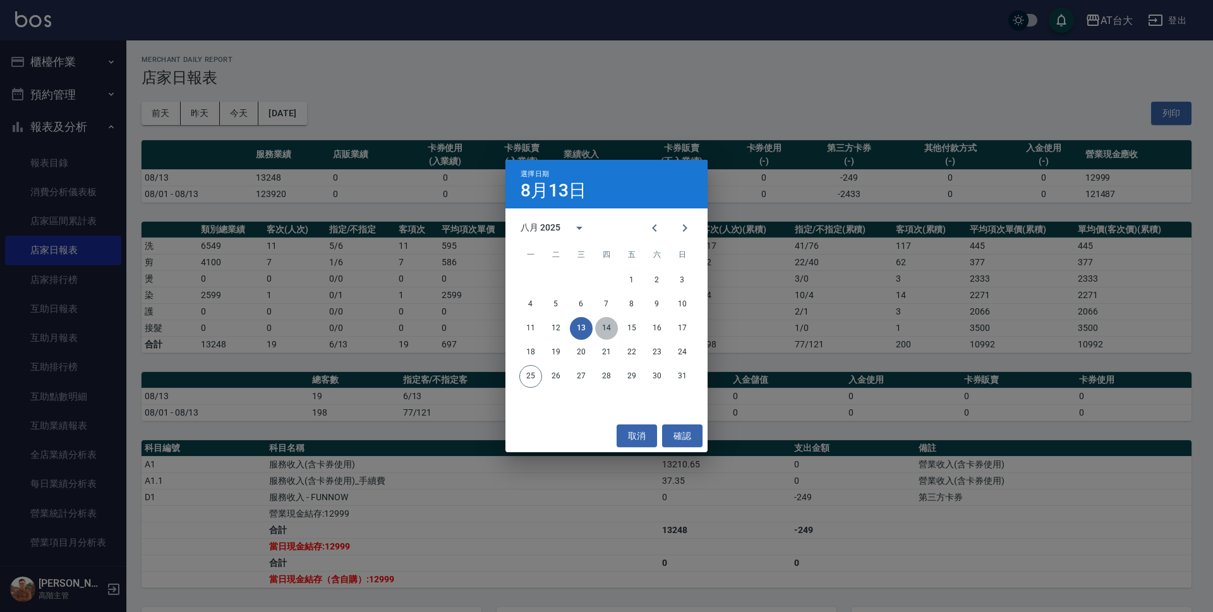
click at [598, 334] on button "14" at bounding box center [606, 328] width 23 height 23
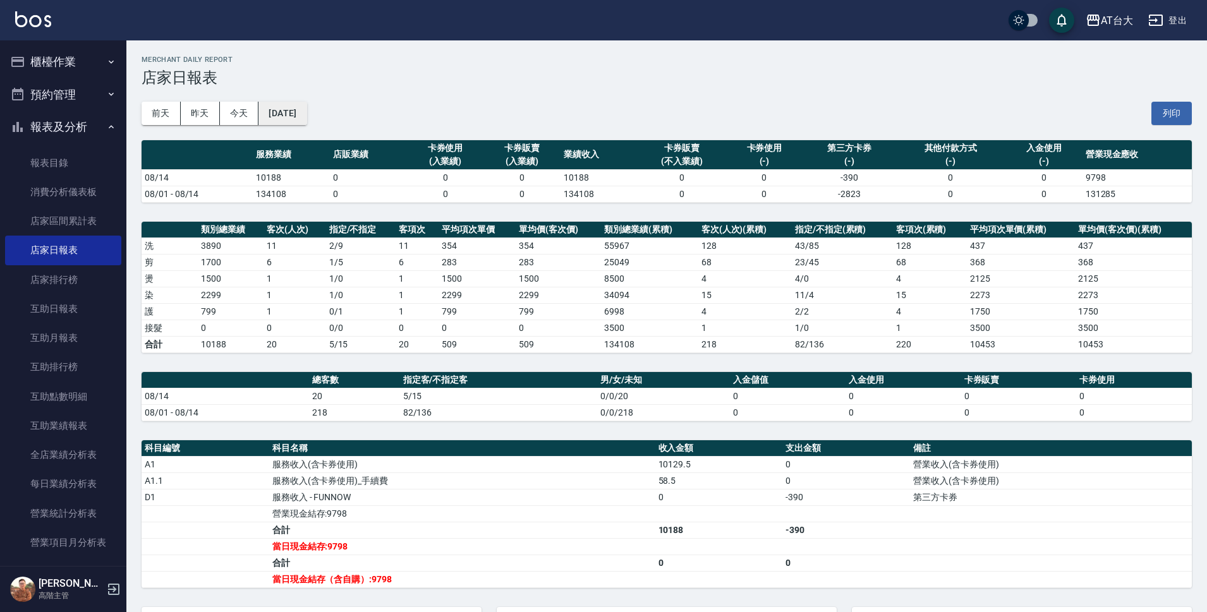
click at [306, 118] on button "[DATE]" at bounding box center [282, 113] width 48 height 23
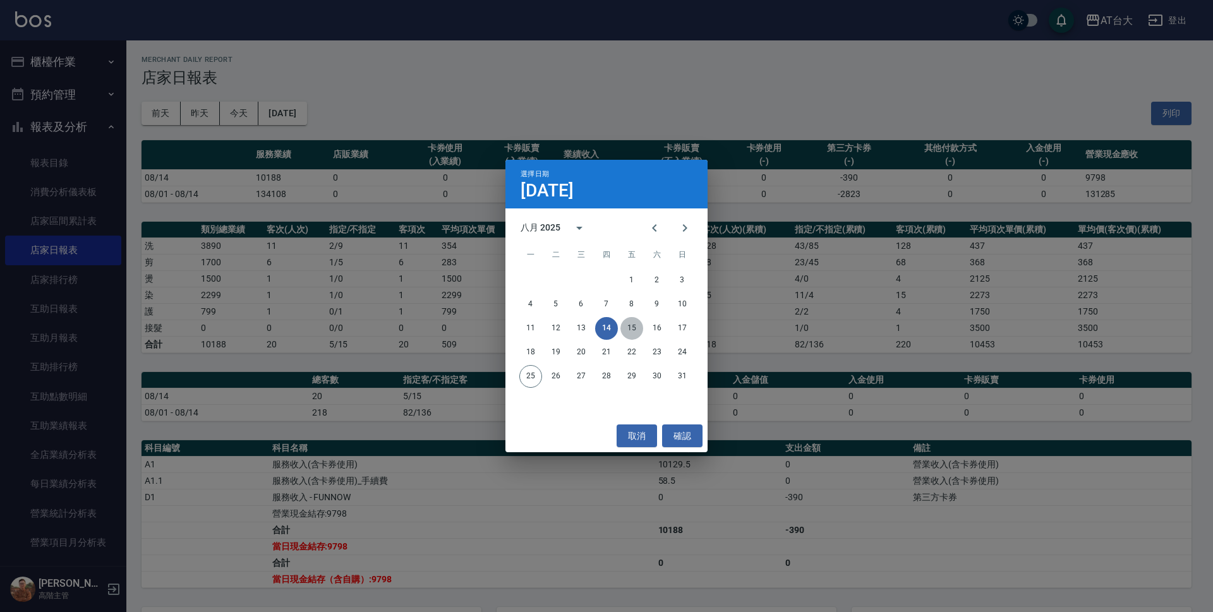
click at [634, 334] on button "15" at bounding box center [631, 328] width 23 height 23
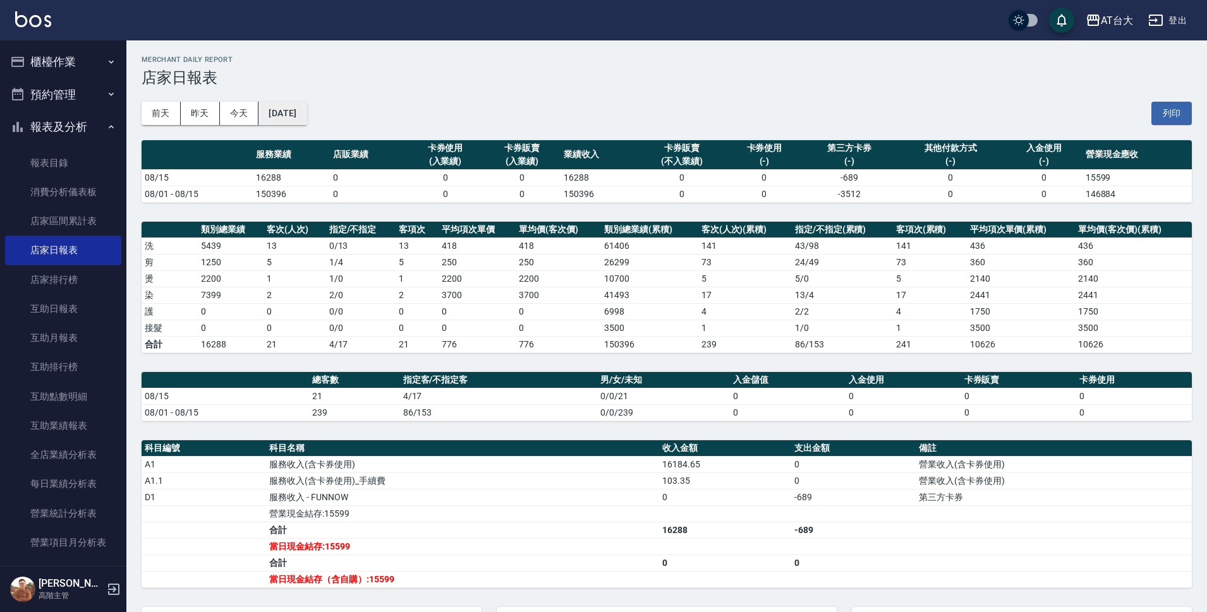
click at [291, 111] on button "[DATE]" at bounding box center [282, 113] width 48 height 23
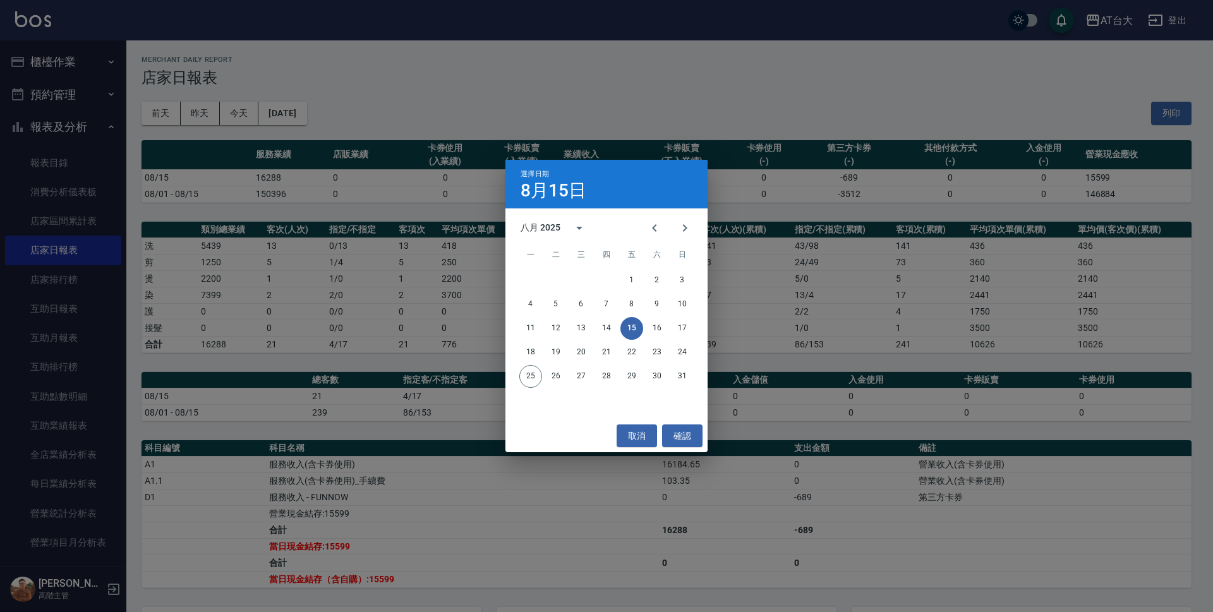
click at [646, 333] on div "11 12 13 14 15 16 17" at bounding box center [606, 328] width 202 height 23
click at [651, 330] on button "16" at bounding box center [657, 328] width 23 height 23
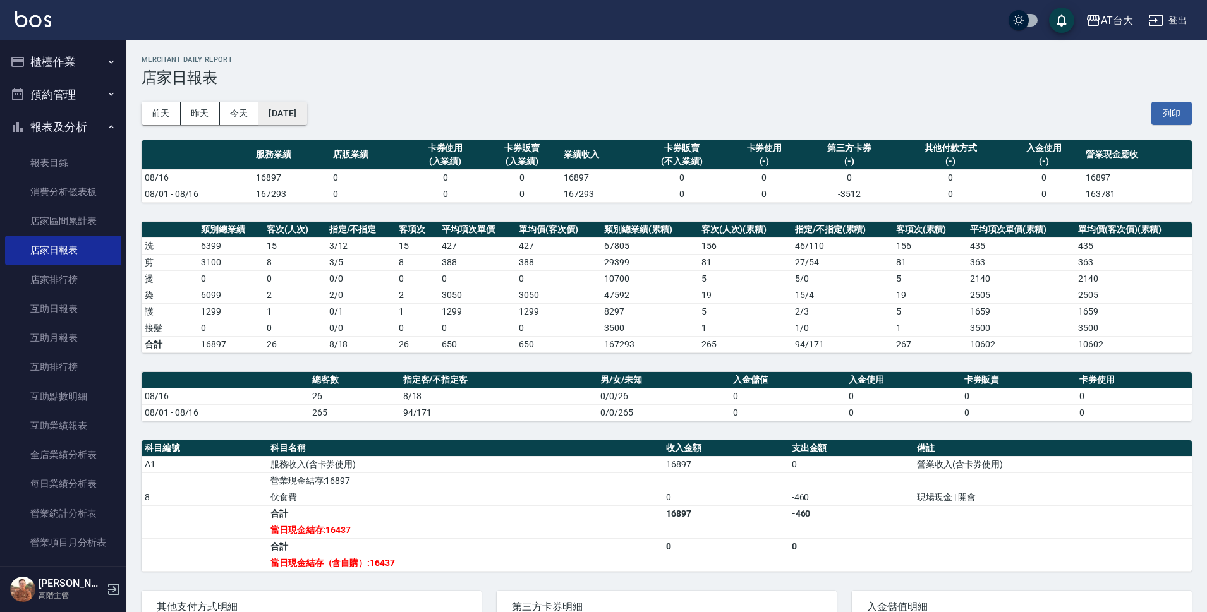
click at [306, 119] on button "[DATE]" at bounding box center [282, 113] width 48 height 23
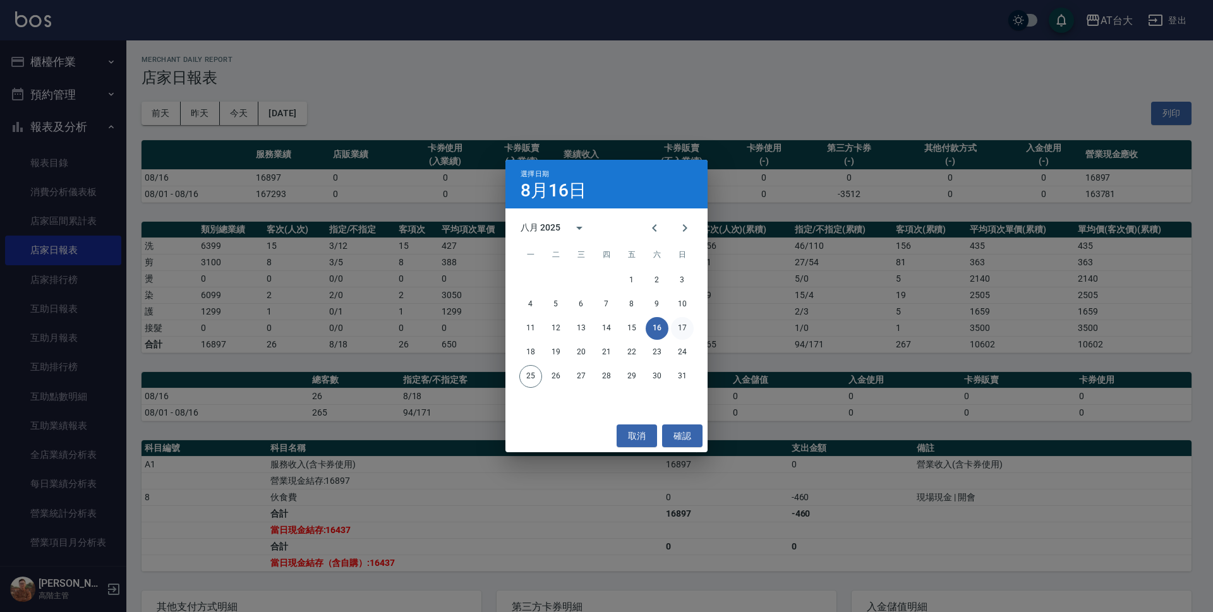
click at [675, 335] on button "17" at bounding box center [682, 328] width 23 height 23
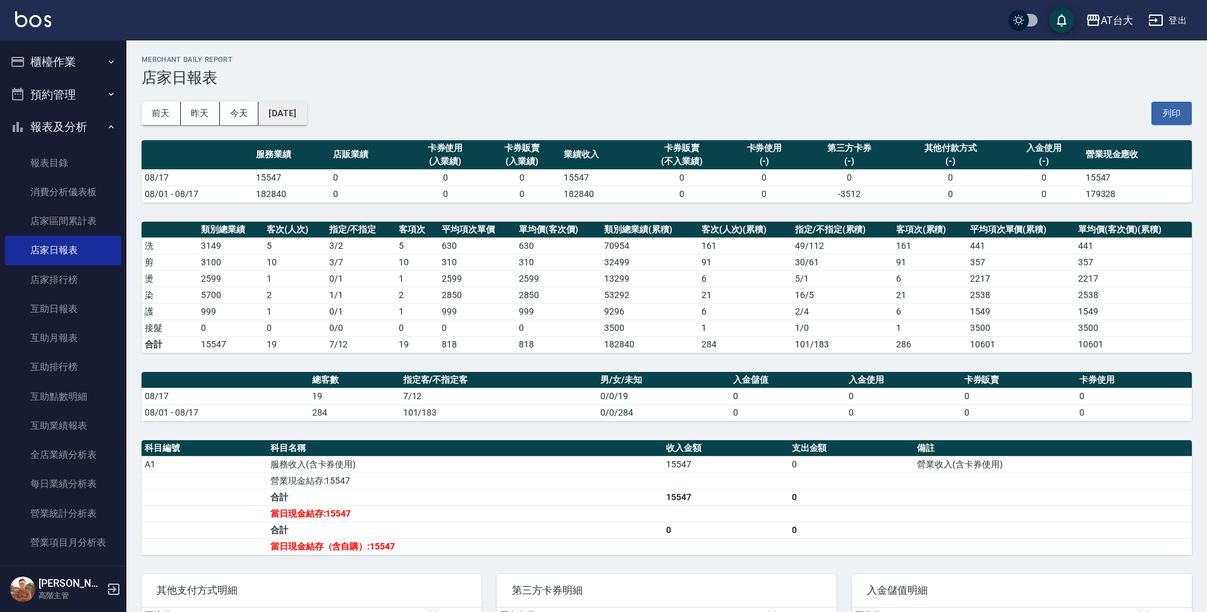
click at [297, 111] on button "[DATE]" at bounding box center [282, 113] width 48 height 23
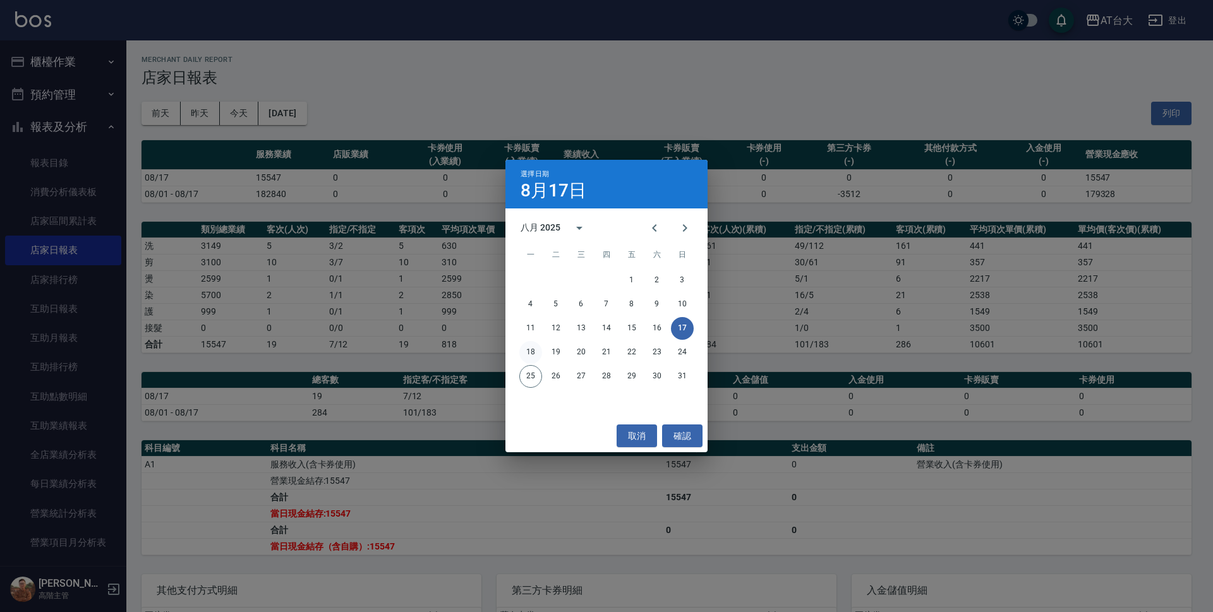
click at [531, 346] on button "18" at bounding box center [530, 352] width 23 height 23
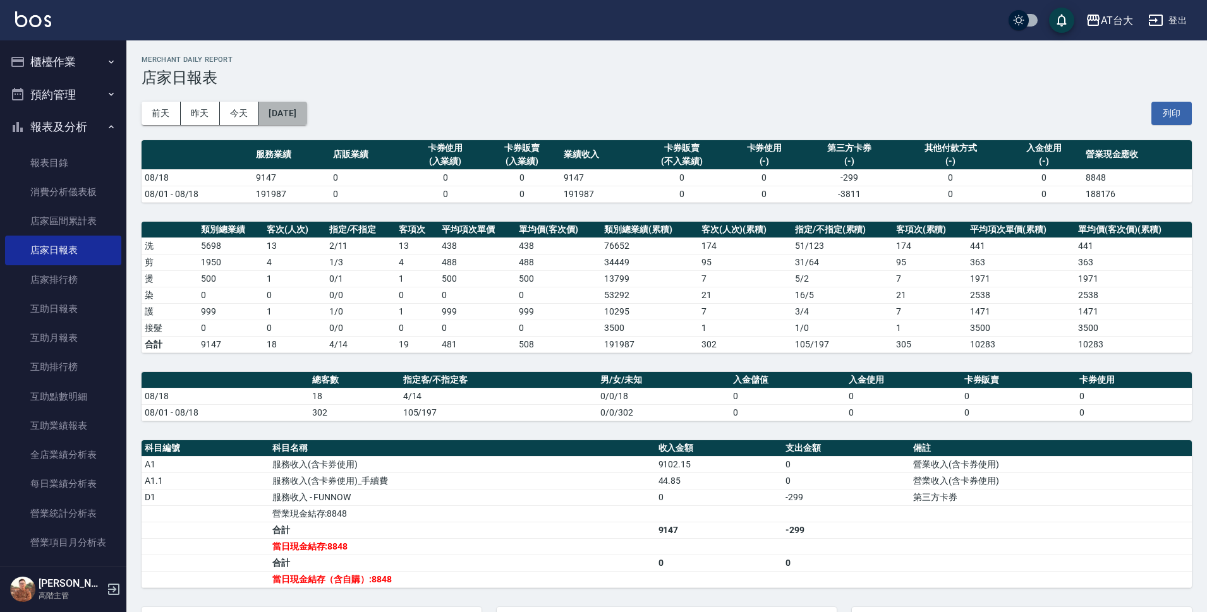
click at [280, 114] on button "[DATE]" at bounding box center [282, 113] width 48 height 23
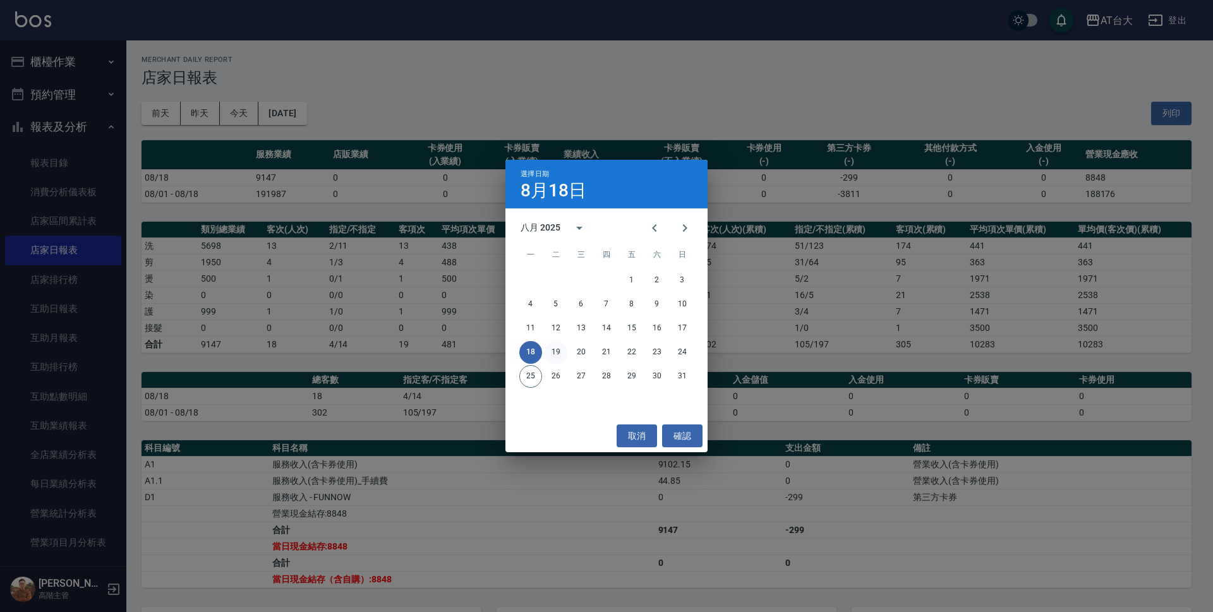
click at [555, 351] on button "19" at bounding box center [556, 352] width 23 height 23
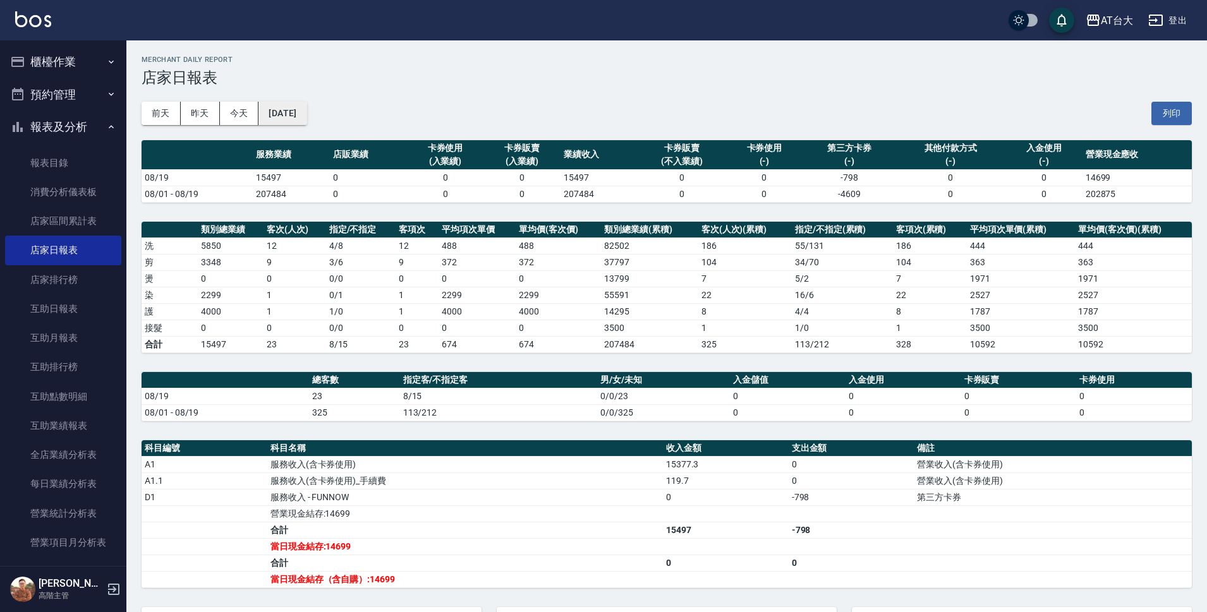
click at [301, 114] on button "[DATE]" at bounding box center [282, 113] width 48 height 23
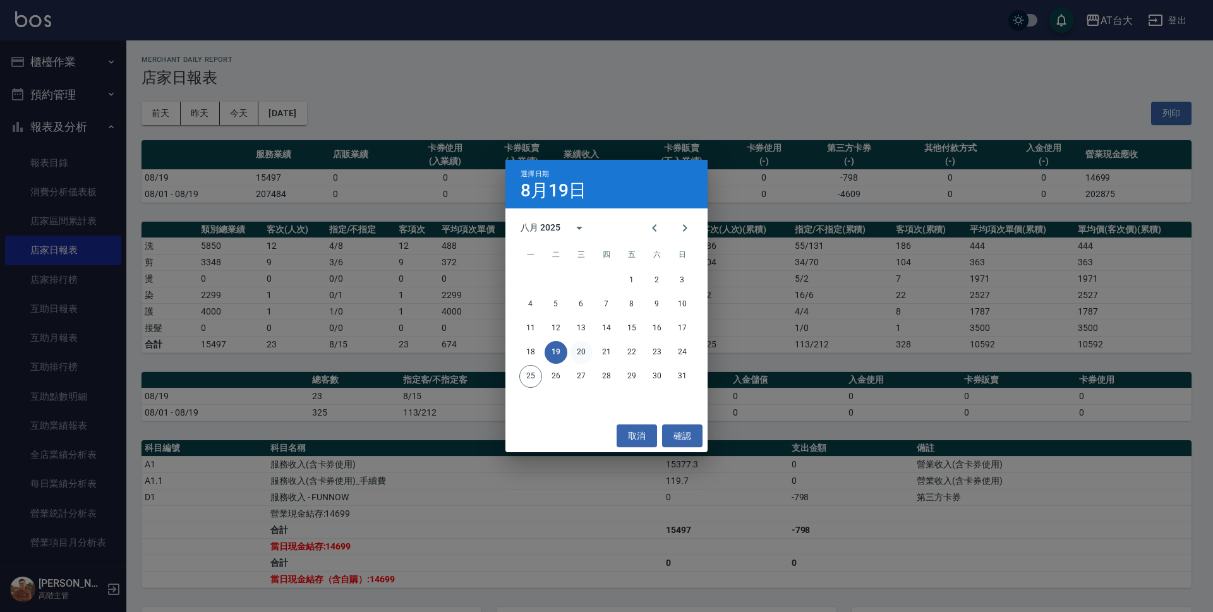
click at [584, 358] on button "20" at bounding box center [581, 352] width 23 height 23
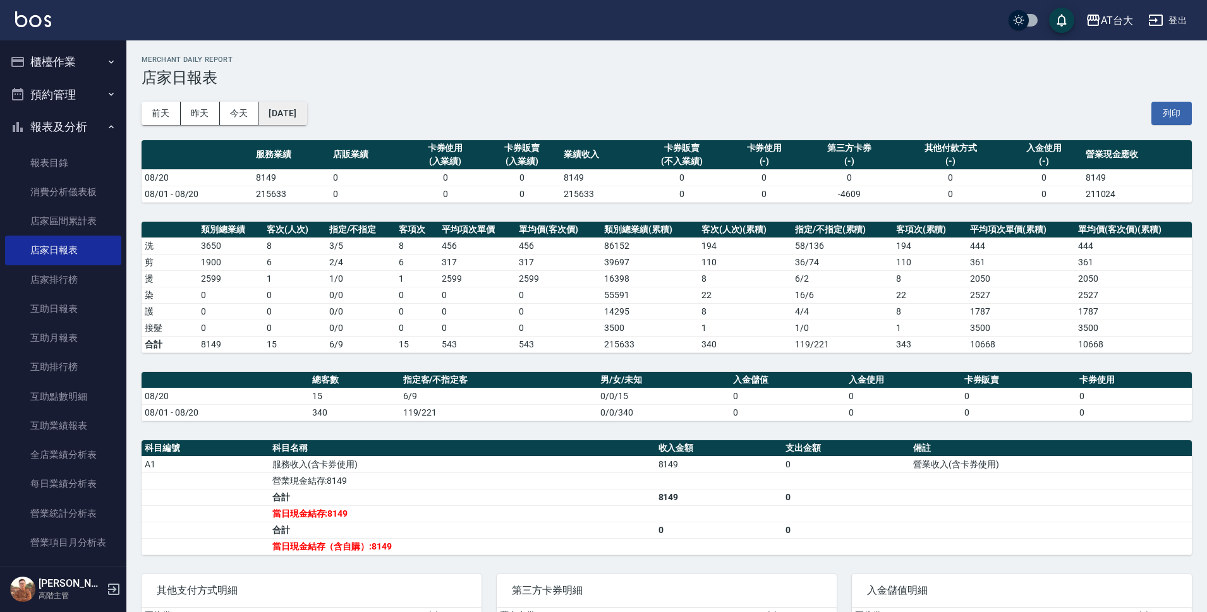
click at [306, 118] on button "[DATE]" at bounding box center [282, 113] width 48 height 23
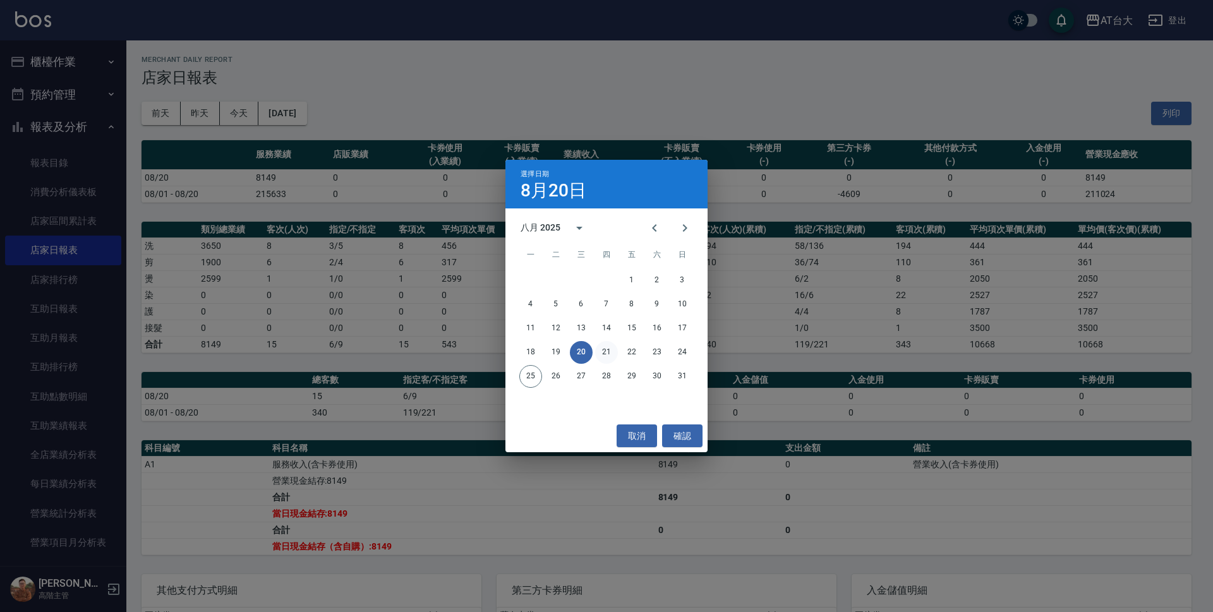
click at [605, 346] on button "21" at bounding box center [606, 352] width 23 height 23
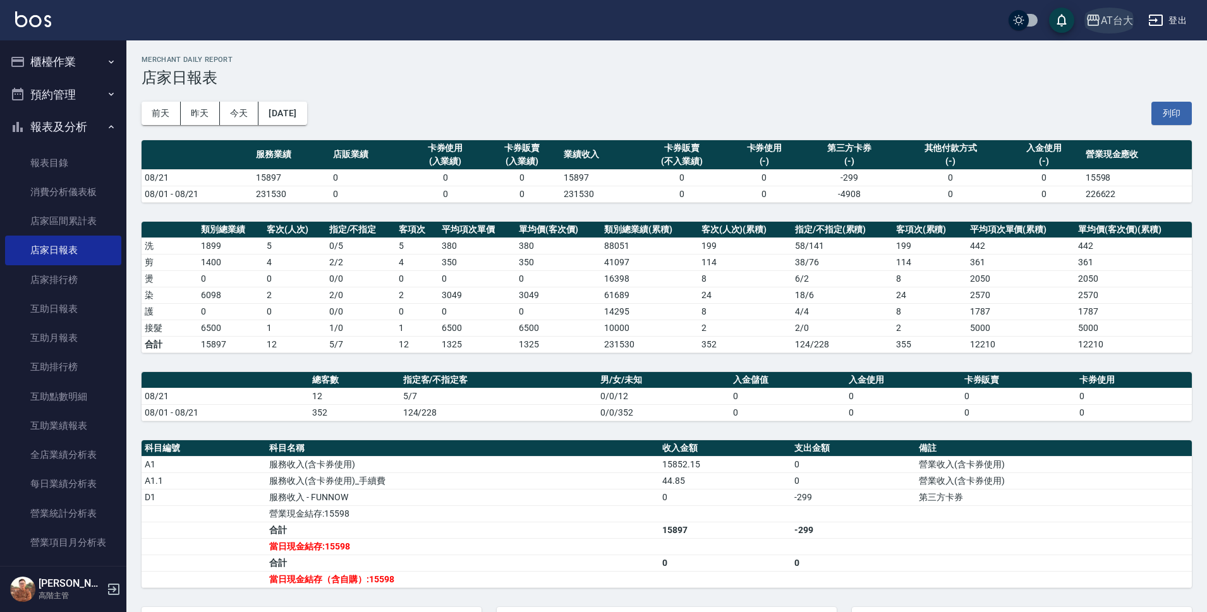
click at [1105, 15] on div "AT台大" at bounding box center [1116, 21] width 32 height 16
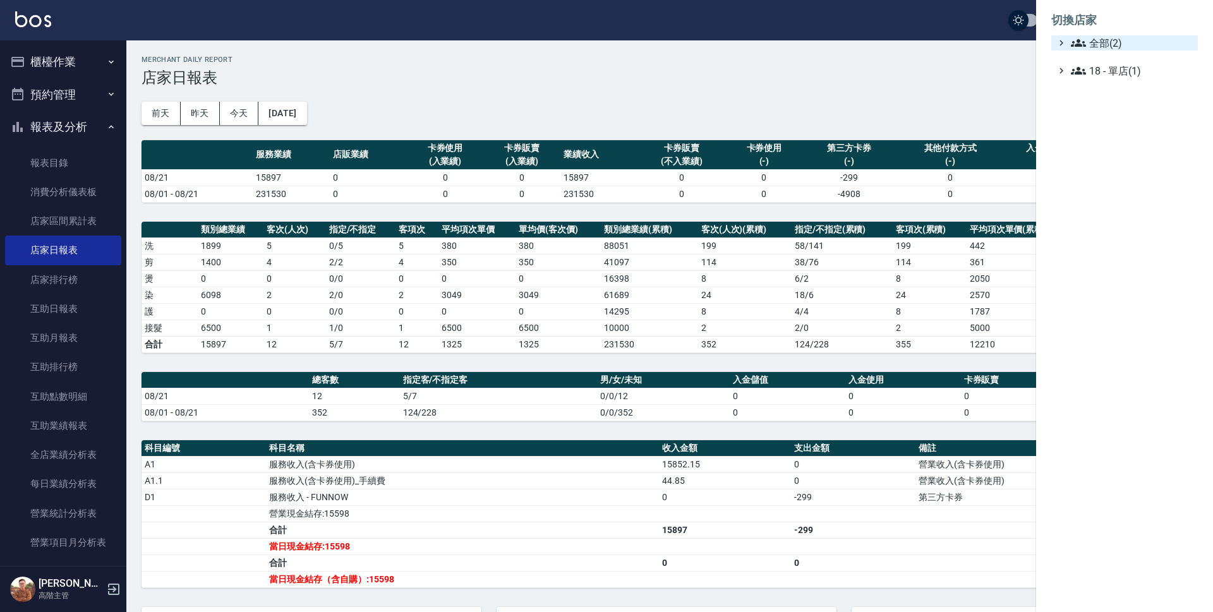
click at [1104, 44] on span "全部(2)" at bounding box center [1132, 42] width 122 height 15
click at [1104, 76] on span "上越中山" at bounding box center [1131, 79] width 124 height 15
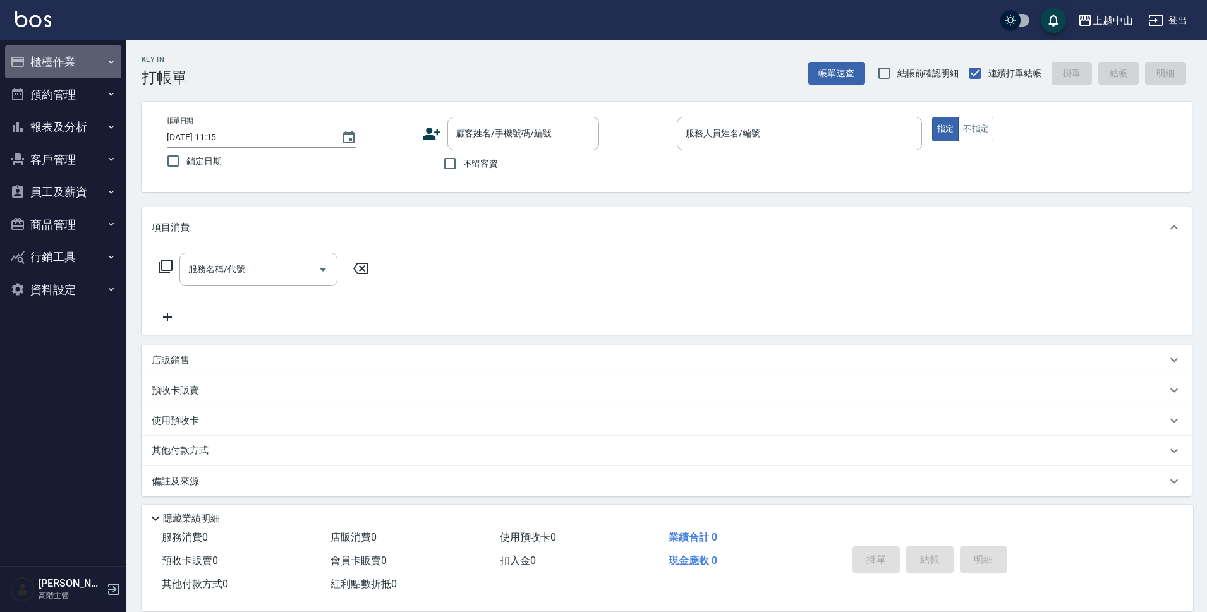
click at [74, 60] on button "櫃檯作業" at bounding box center [63, 61] width 116 height 33
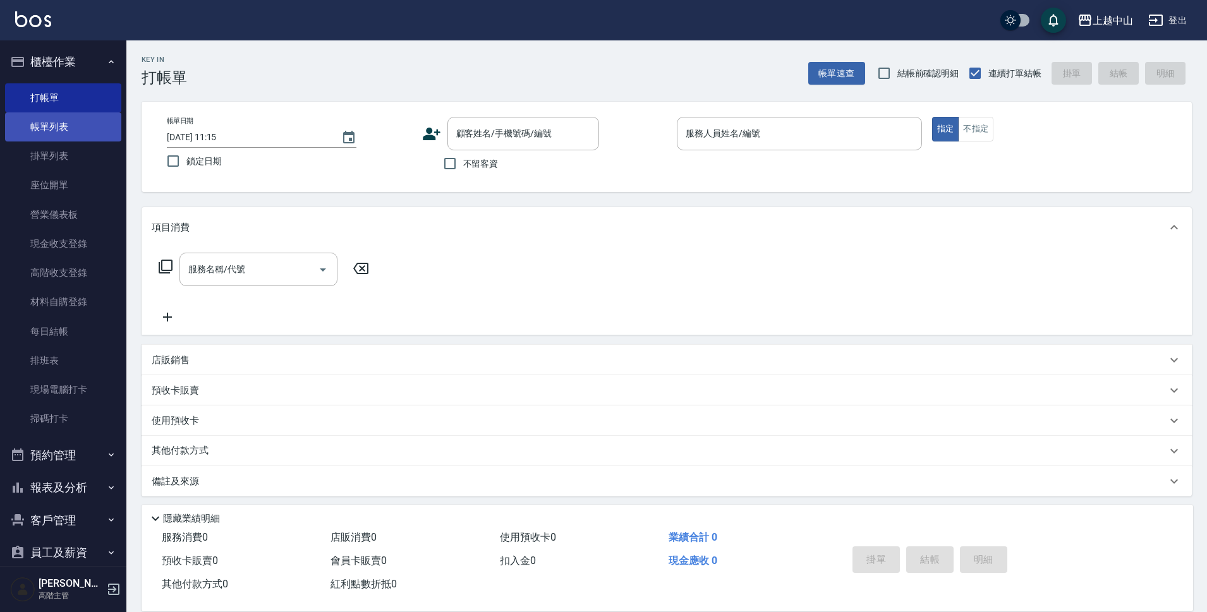
click at [78, 134] on link "帳單列表" at bounding box center [63, 126] width 116 height 29
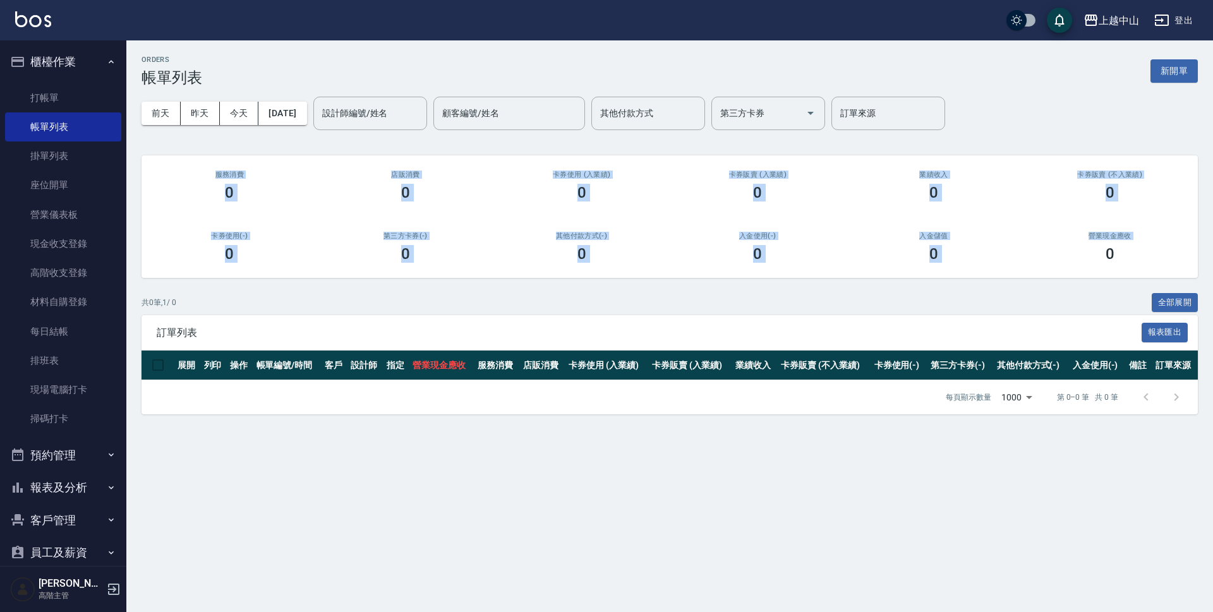
drag, startPoint x: 211, startPoint y: 172, endPoint x: 1091, endPoint y: 277, distance: 886.2
click at [1091, 277] on div "服務消費 0 店販消費 0 卡券使用 (入業績) 0 卡券販賣 (入業績) 0 業績收入 0 卡券販賣 (不入業績) 0 卡券使用(-) 0 第三方卡券(-)…" at bounding box center [670, 216] width 1056 height 123
click at [39, 157] on link "掛單列表" at bounding box center [63, 156] width 116 height 29
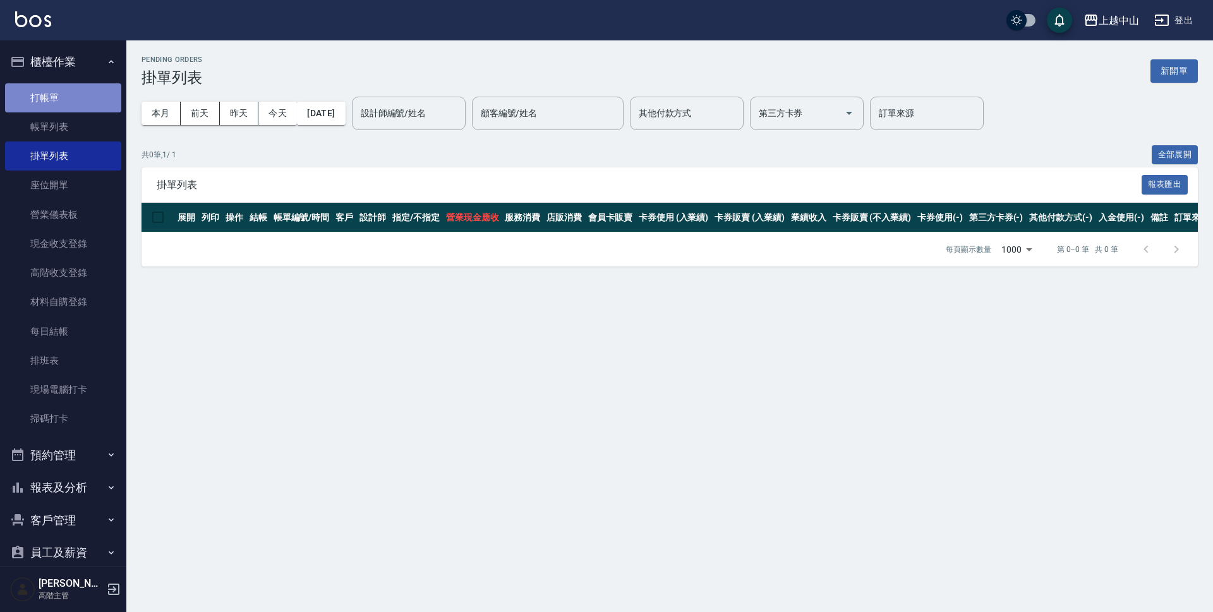
click at [86, 103] on link "打帳單" at bounding box center [63, 97] width 116 height 29
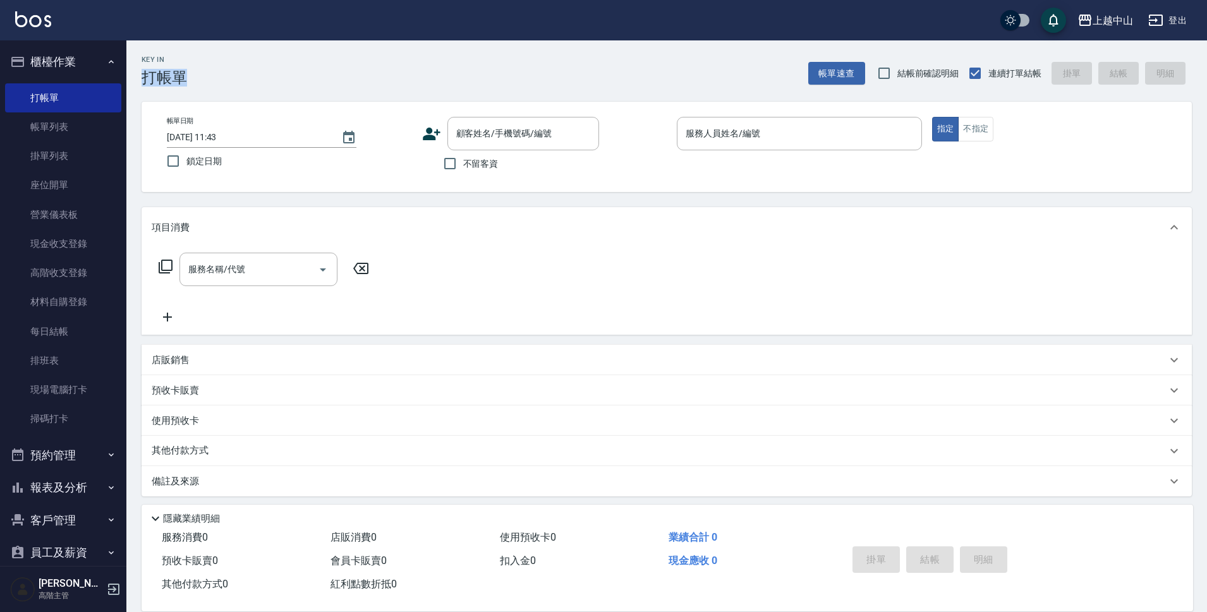
drag, startPoint x: 142, startPoint y: 73, endPoint x: 283, endPoint y: 81, distance: 141.1
click at [283, 81] on div "Key In 打帳單 帳單速查 結帳前確認明細 連續打單結帳 掛單 結帳 明細" at bounding box center [658, 63] width 1065 height 46
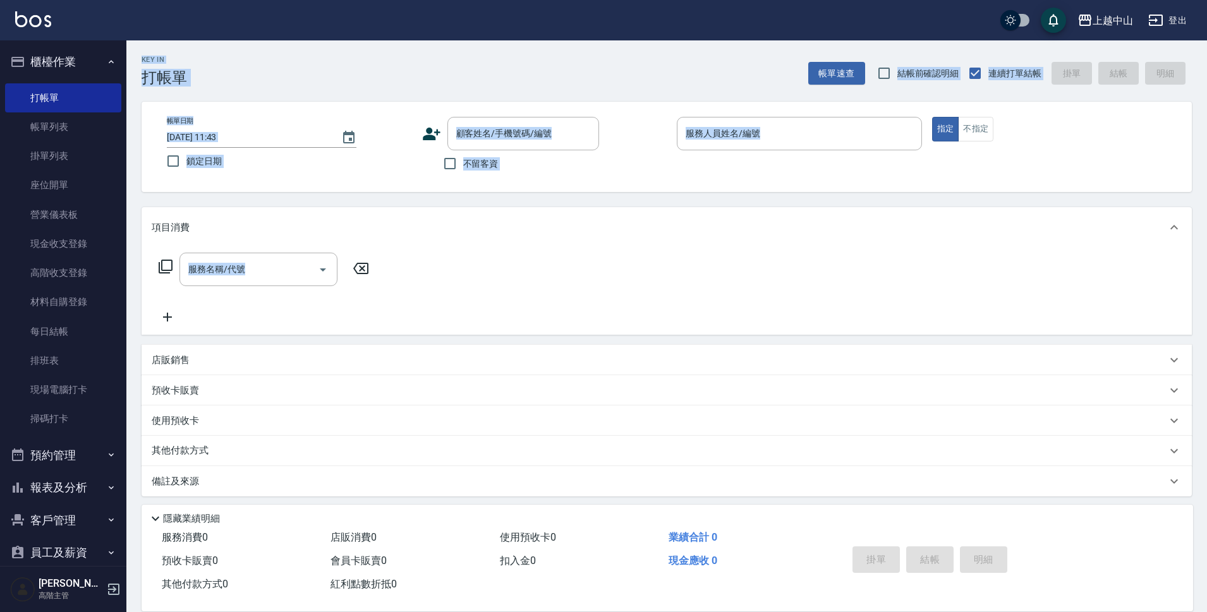
drag, startPoint x: 139, startPoint y: 56, endPoint x: 644, endPoint y: 255, distance: 543.2
click at [673, 277] on div "Key In 打帳單 帳單速查 結帳前確認明細 連續打單結帳 掛單 結帳 明細 帳單日期 2025/08/25 11:43 鎖定日期 顧客姓名/手機號碼/編號…" at bounding box center [666, 328] width 1080 height 577
